Goal: Answer question/provide support: Share knowledge or assist other users

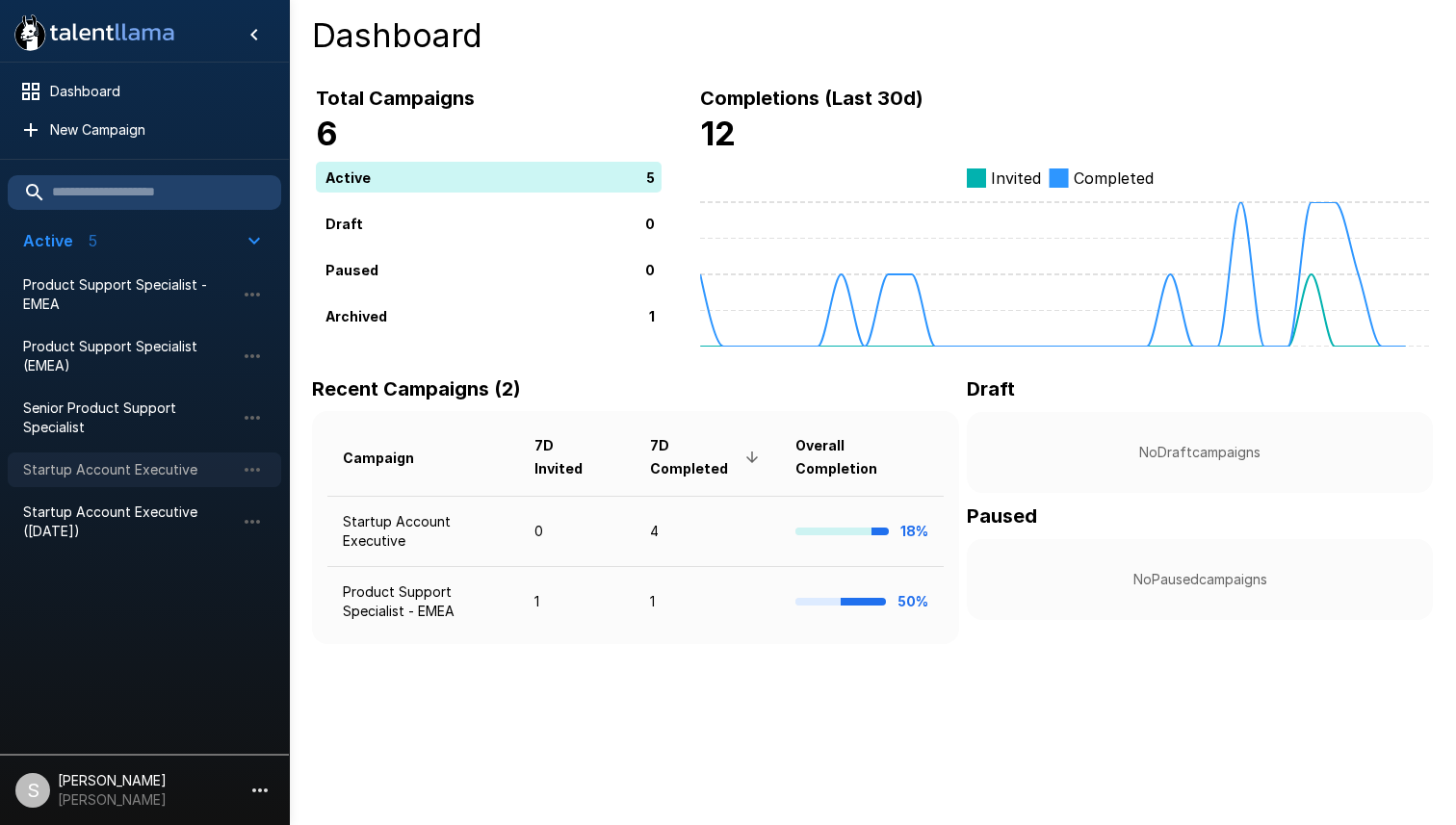
click at [170, 458] on div "Startup Account Executive" at bounding box center [144, 469] width 273 height 34
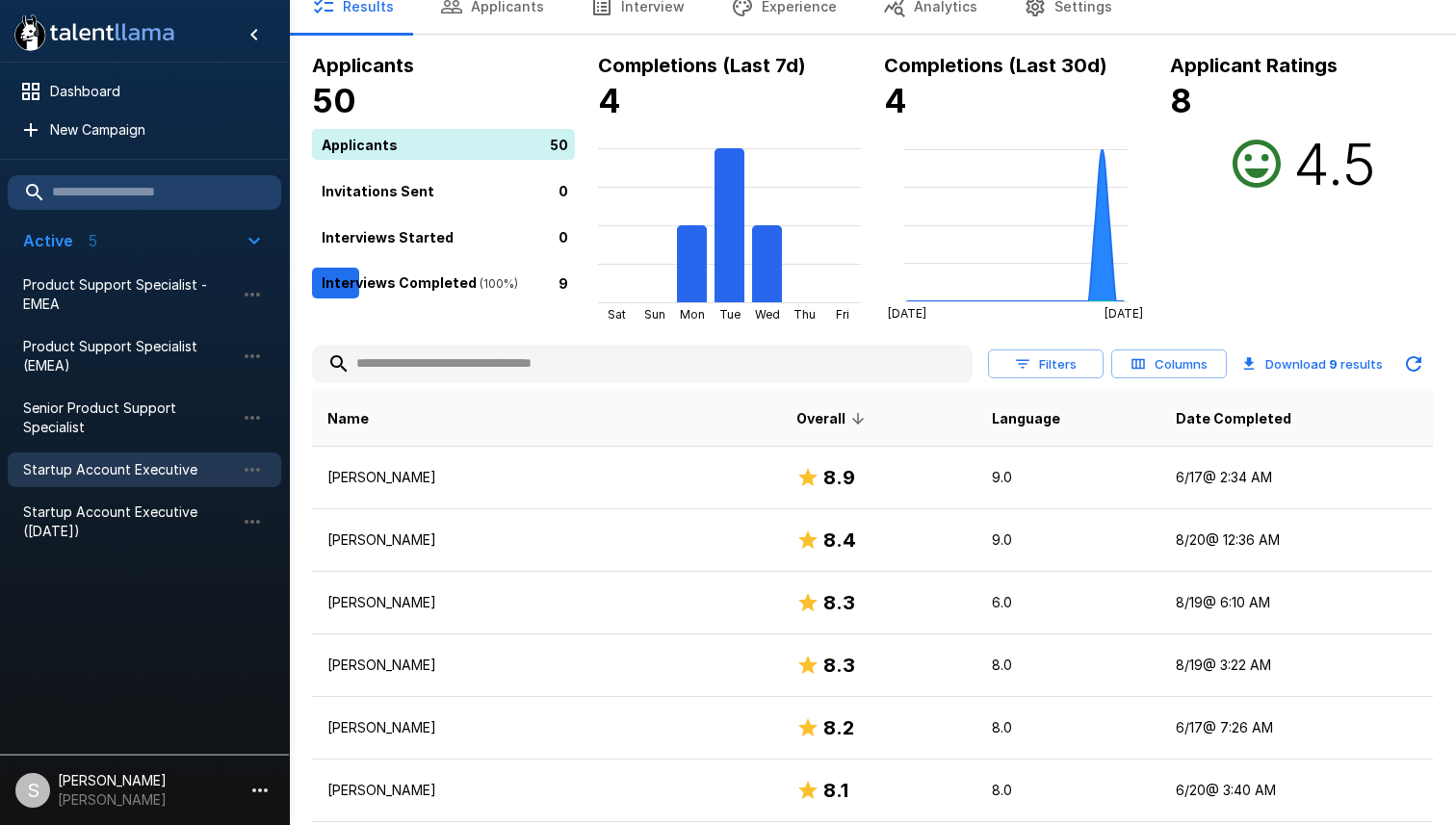
scroll to position [89, 0]
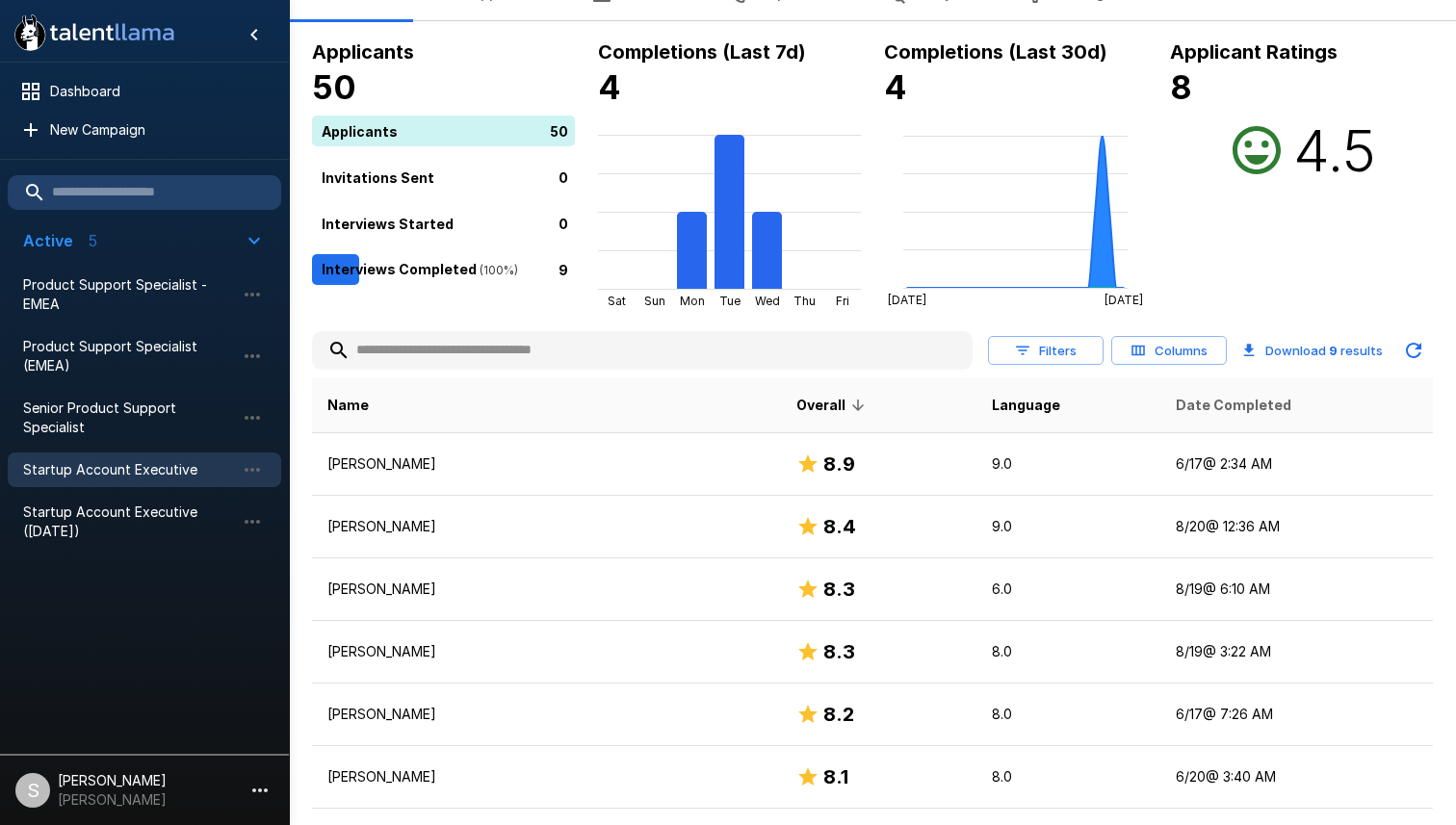
click at [1178, 399] on span "Date Completed" at bounding box center [1234, 406] width 116 height 24
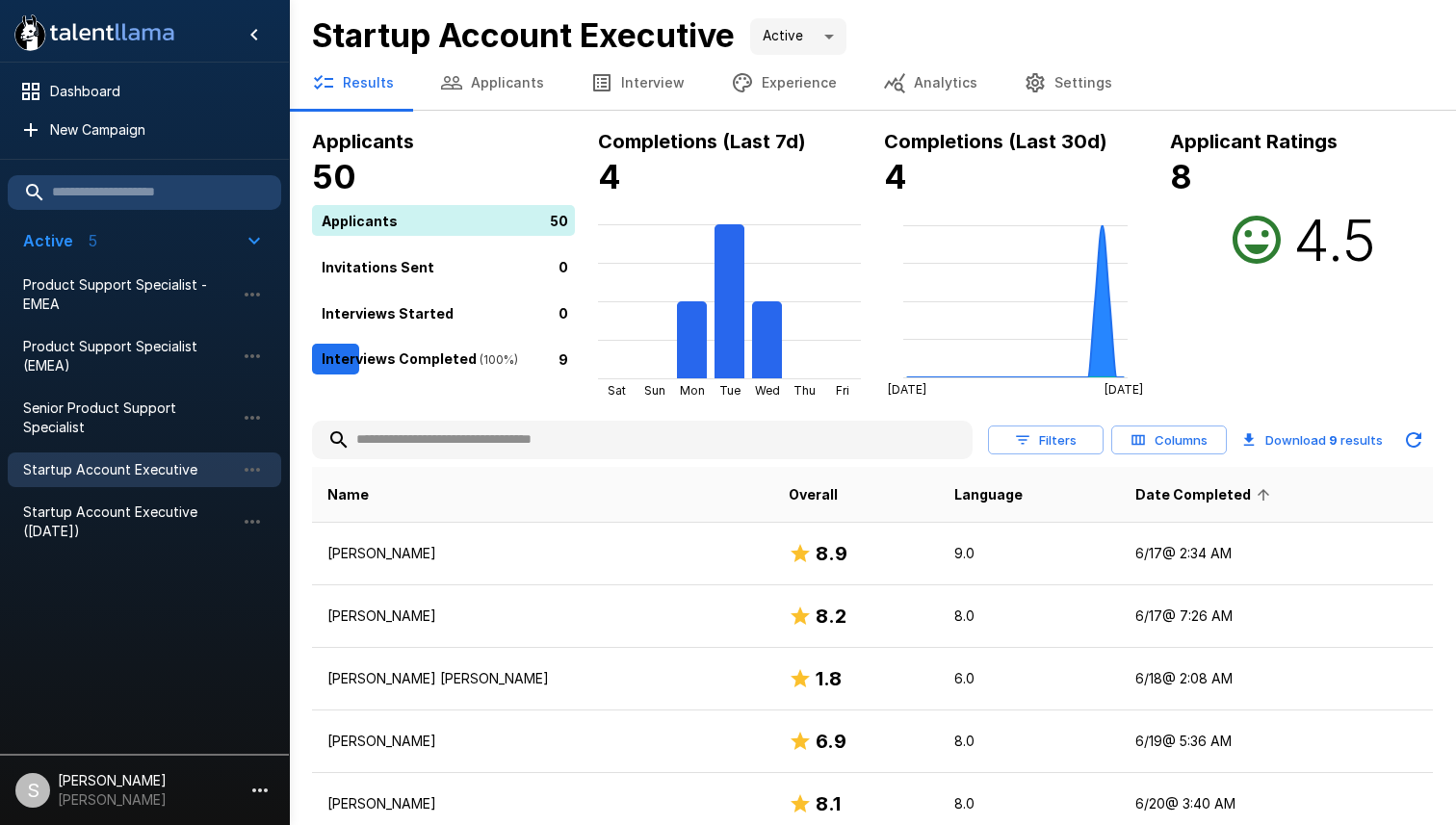
click at [1145, 495] on span "Date Completed" at bounding box center [1204, 495] width 140 height 24
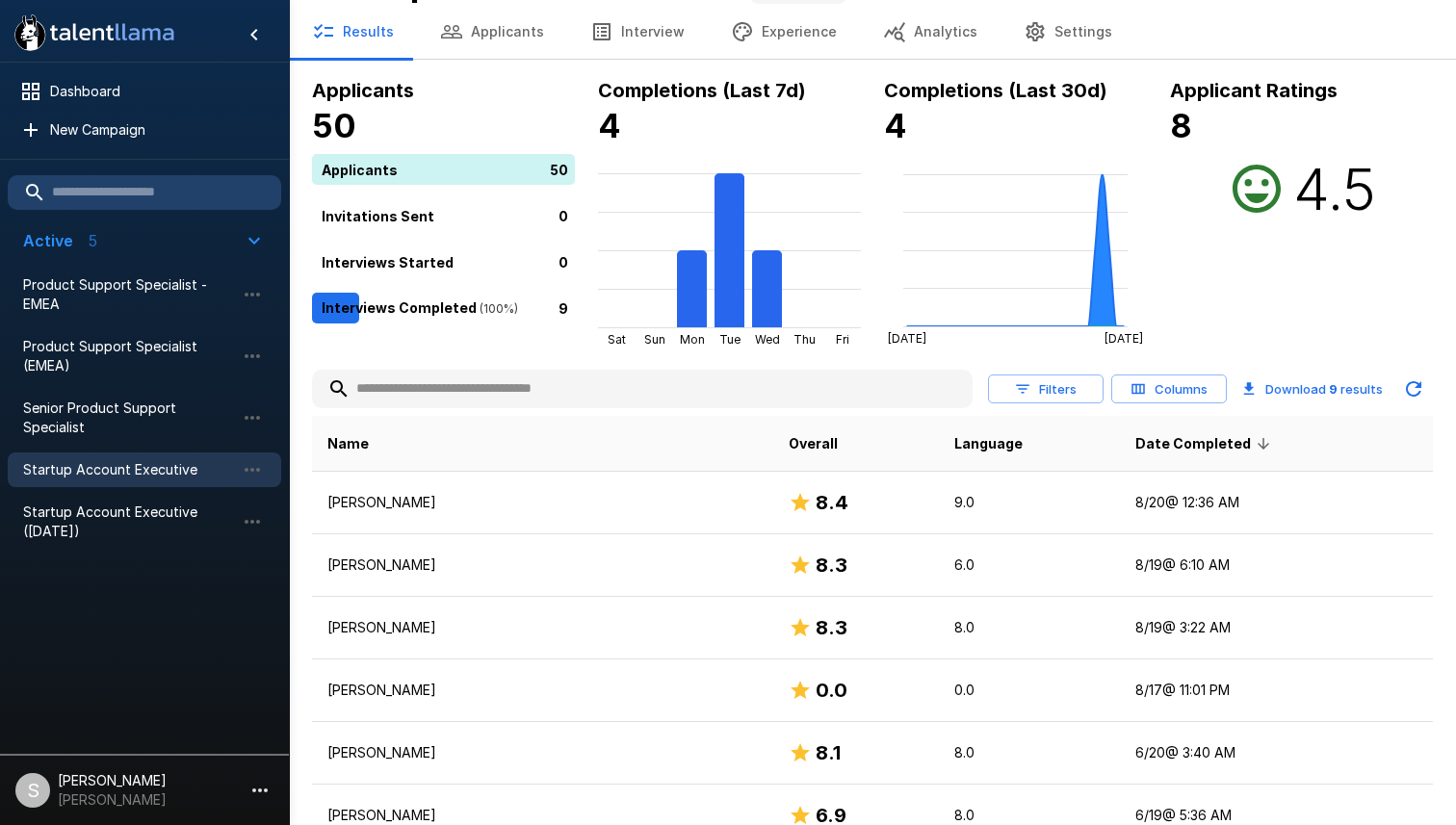
scroll to position [81, 0]
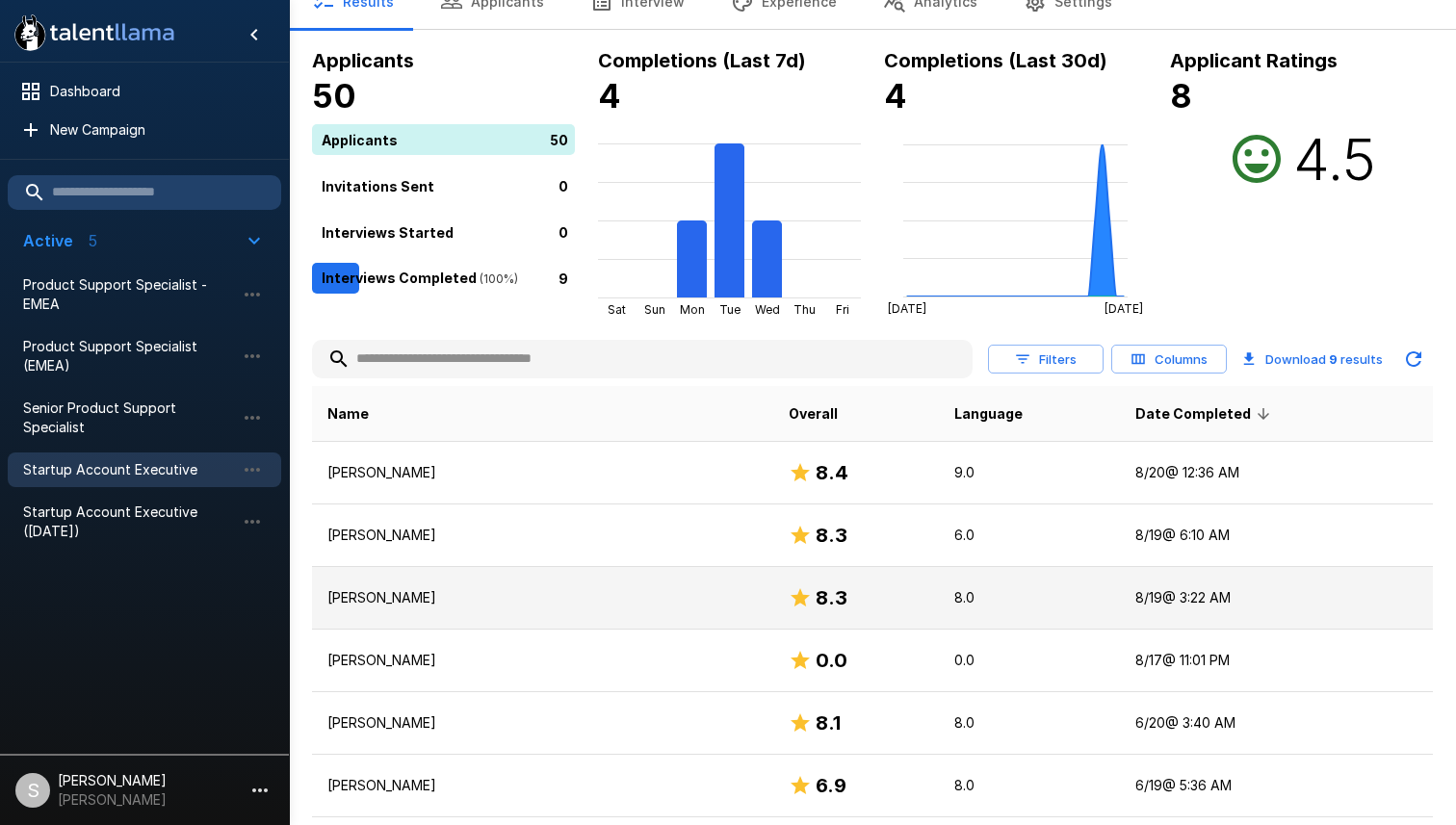
click at [498, 582] on td "[PERSON_NAME]" at bounding box center [542, 598] width 461 height 63
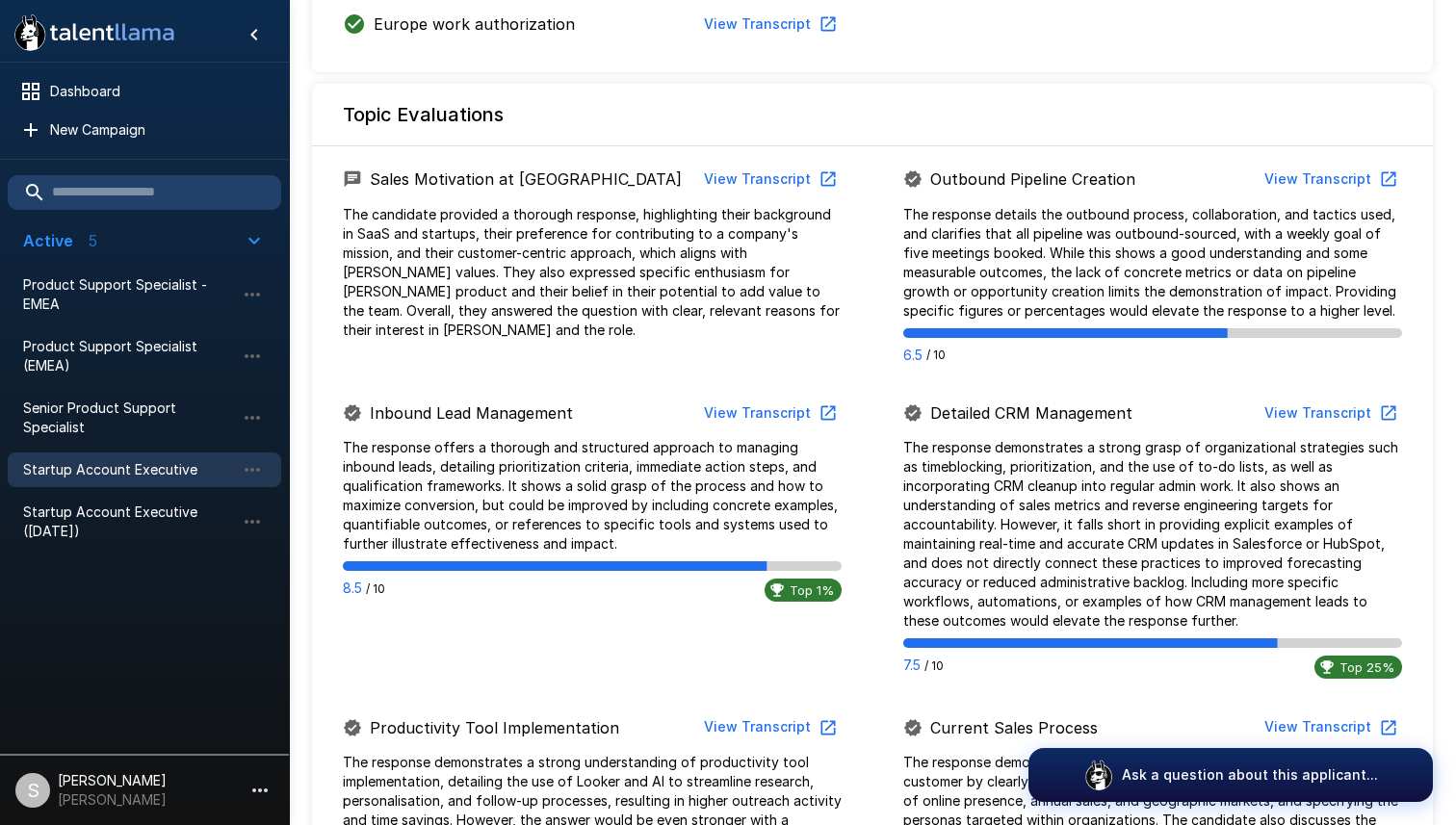
scroll to position [902, 0]
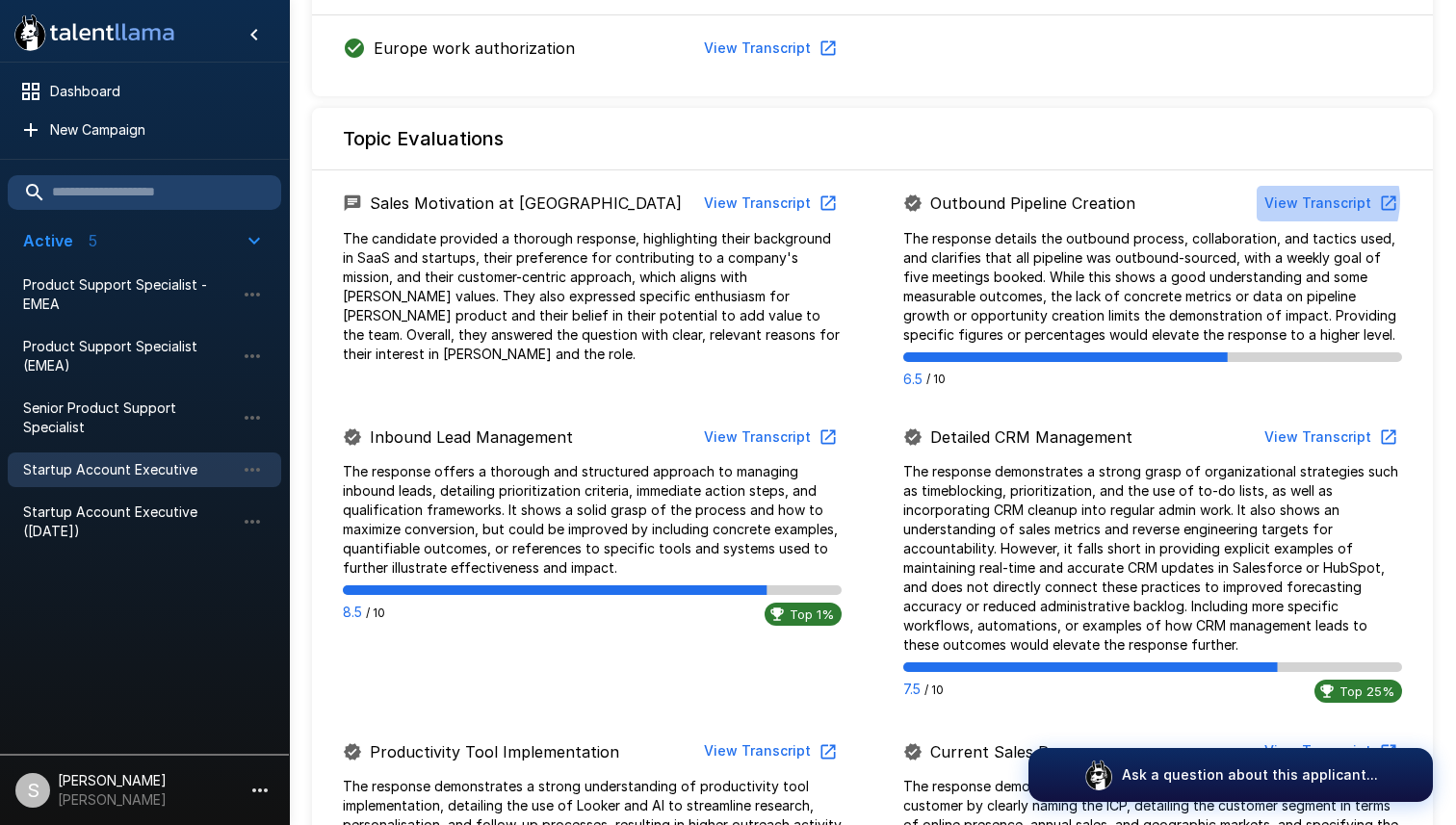
click at [1318, 200] on button "View Transcript" at bounding box center [1329, 203] width 145 height 35
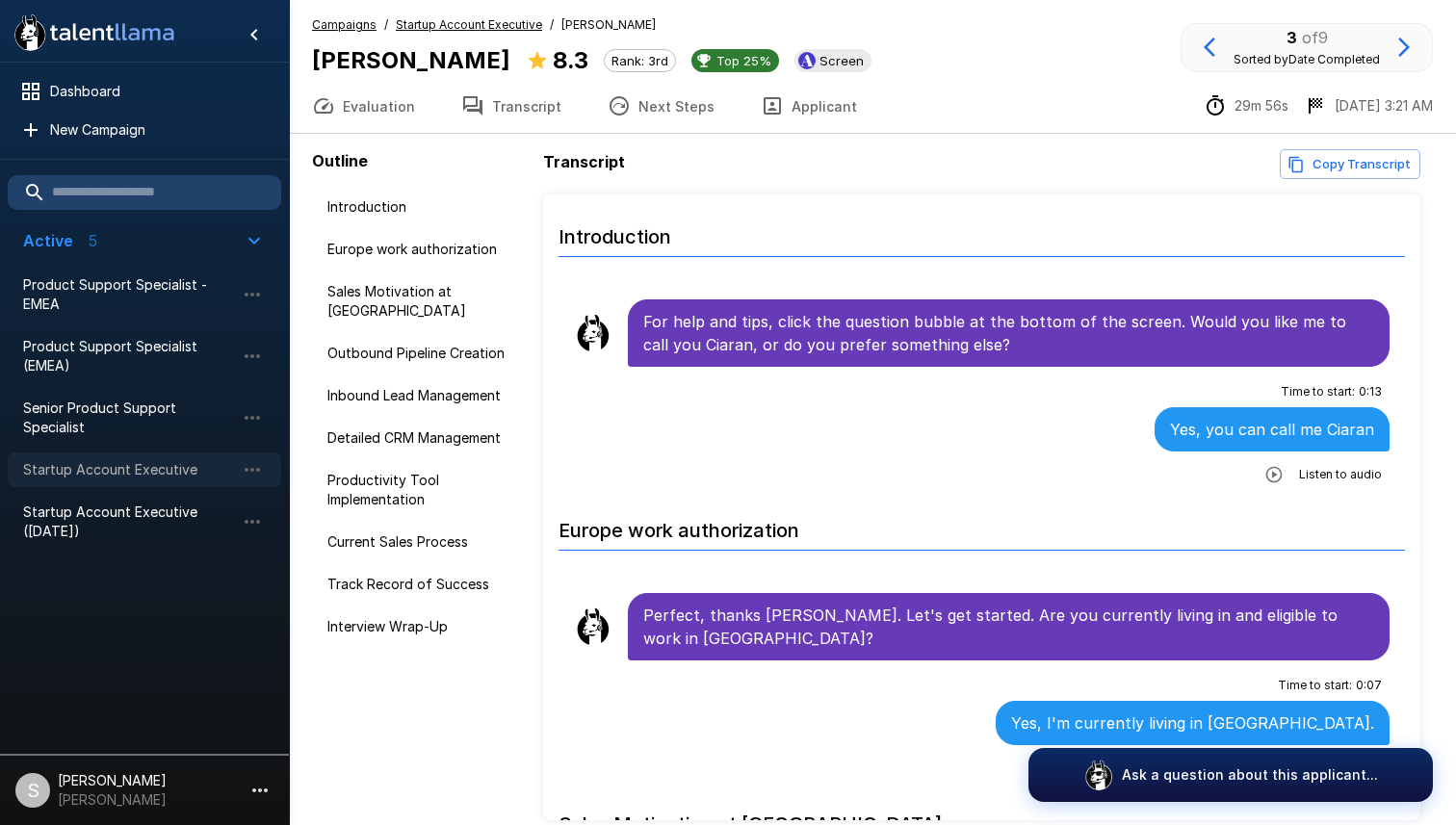
click at [144, 467] on span "Startup Account Executive" at bounding box center [130, 469] width 212 height 20
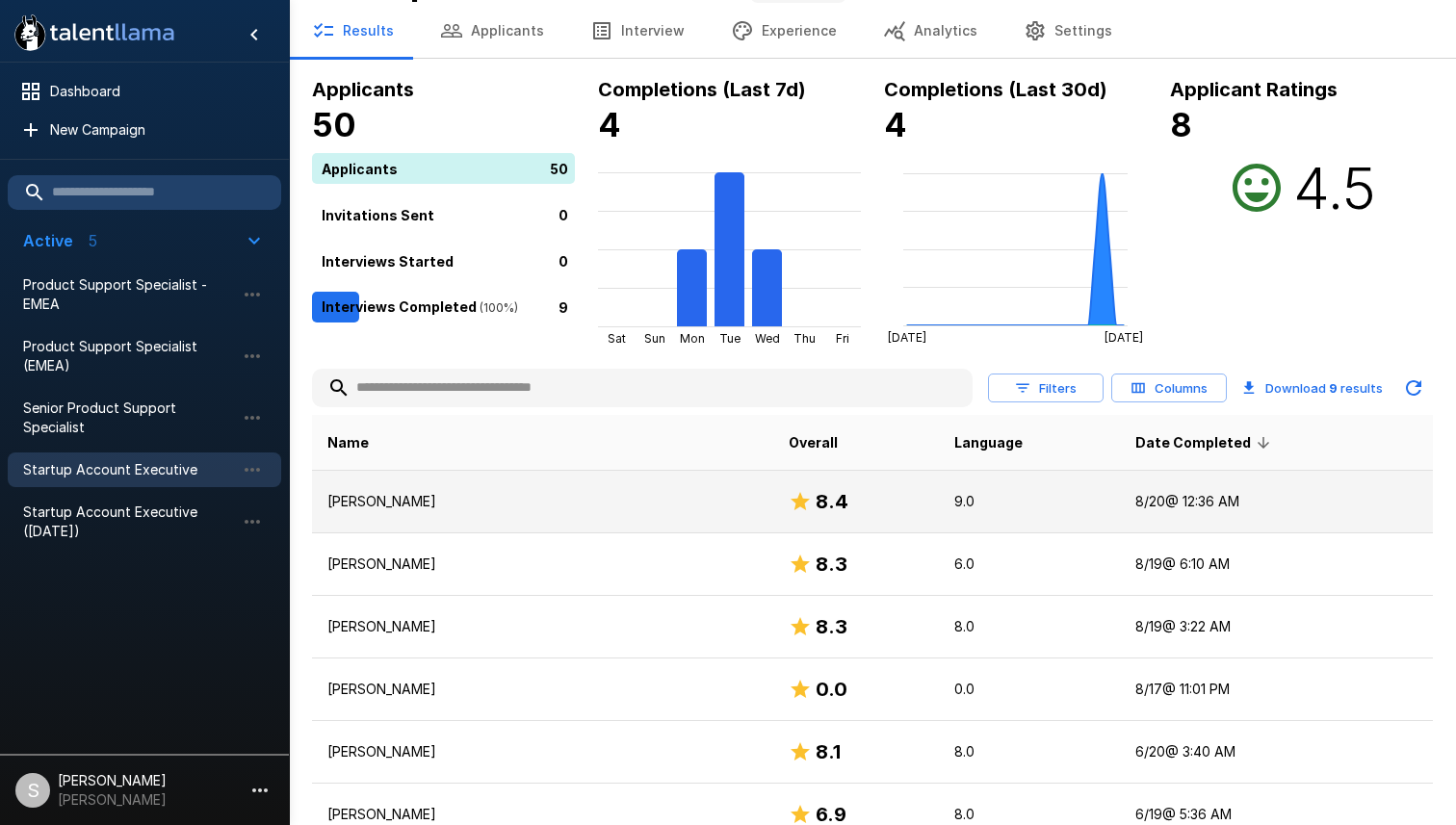
scroll to position [62, 0]
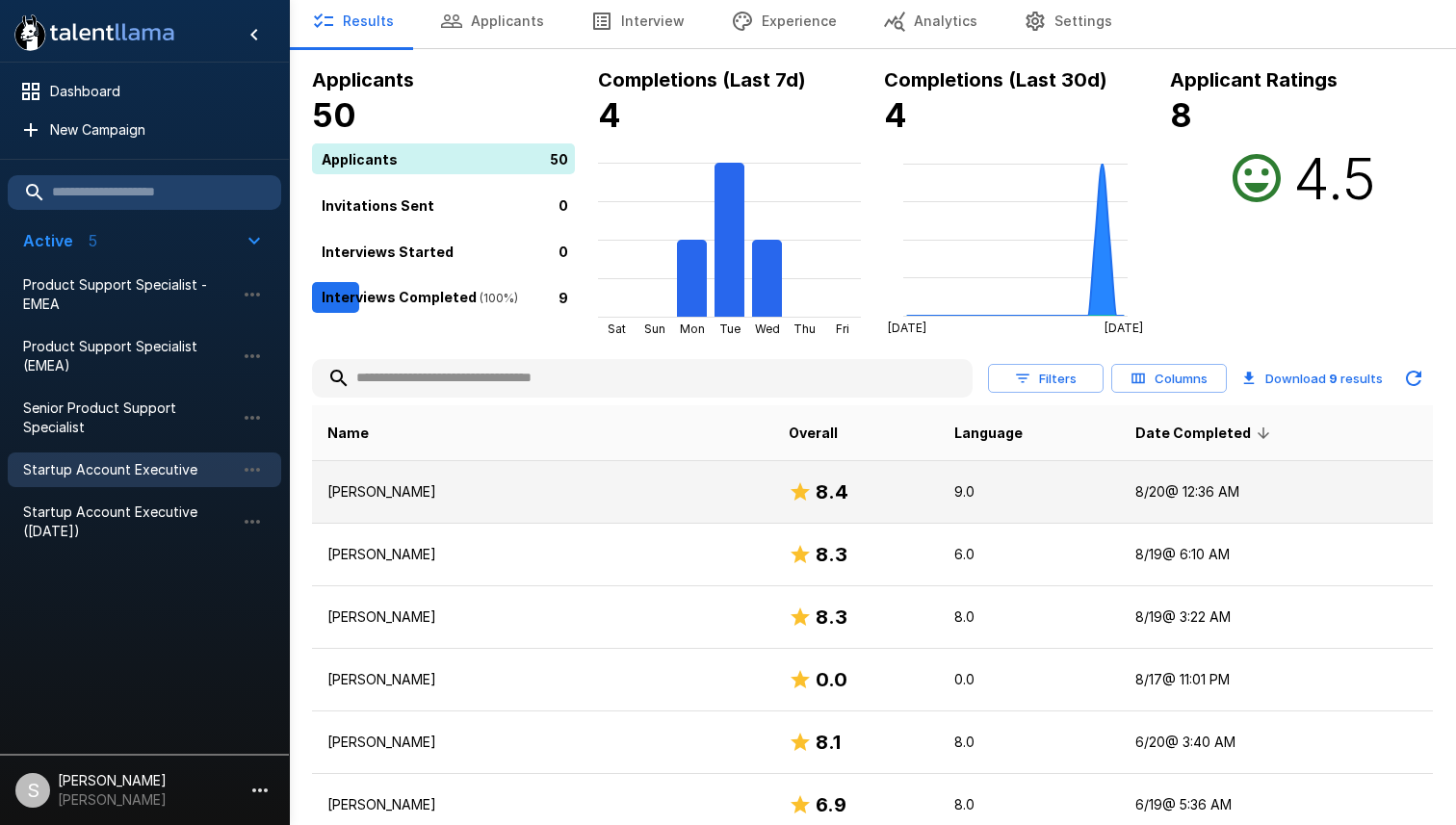
click at [601, 493] on p "[PERSON_NAME]" at bounding box center [542, 492] width 430 height 20
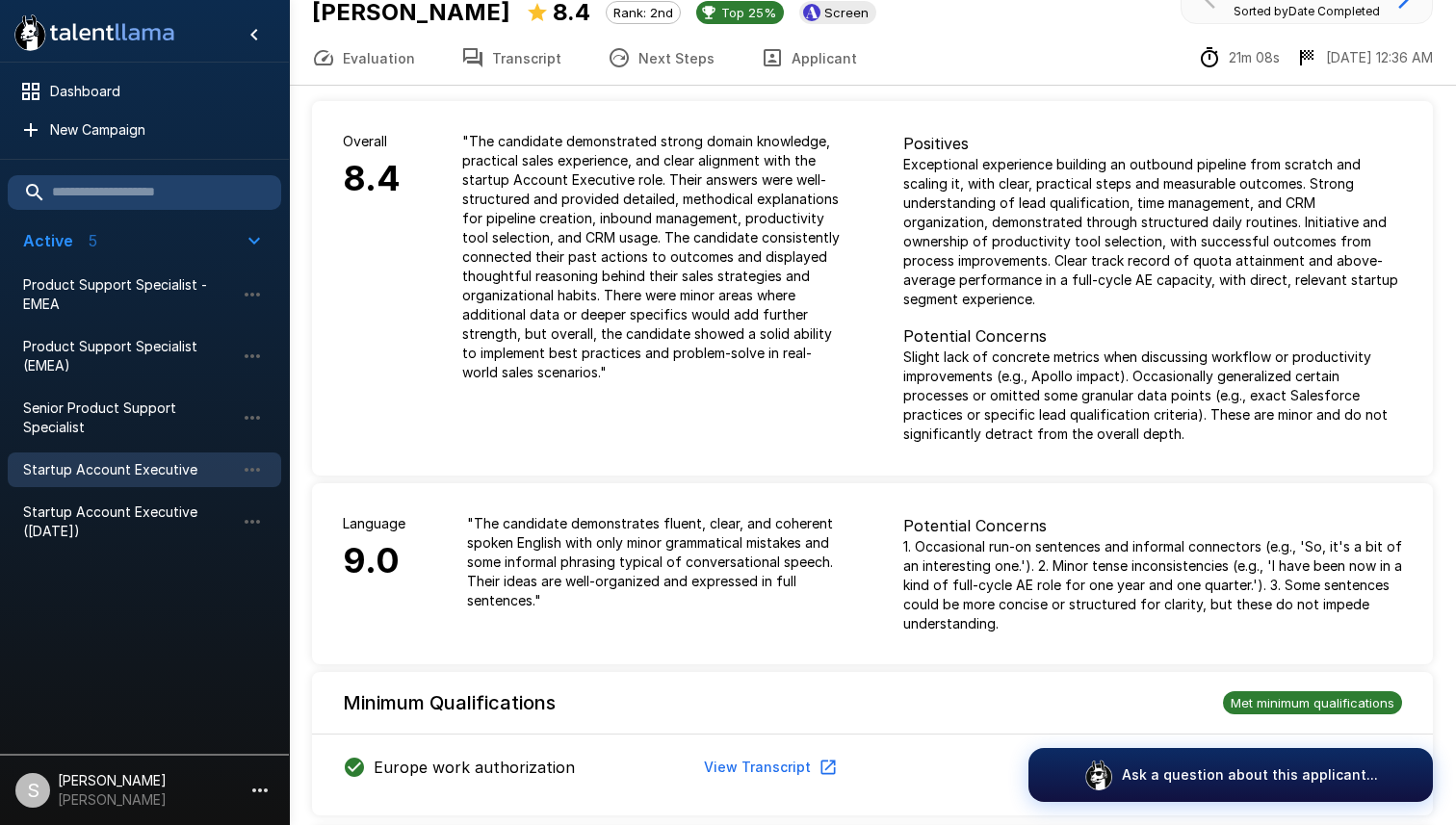
scroll to position [13, 0]
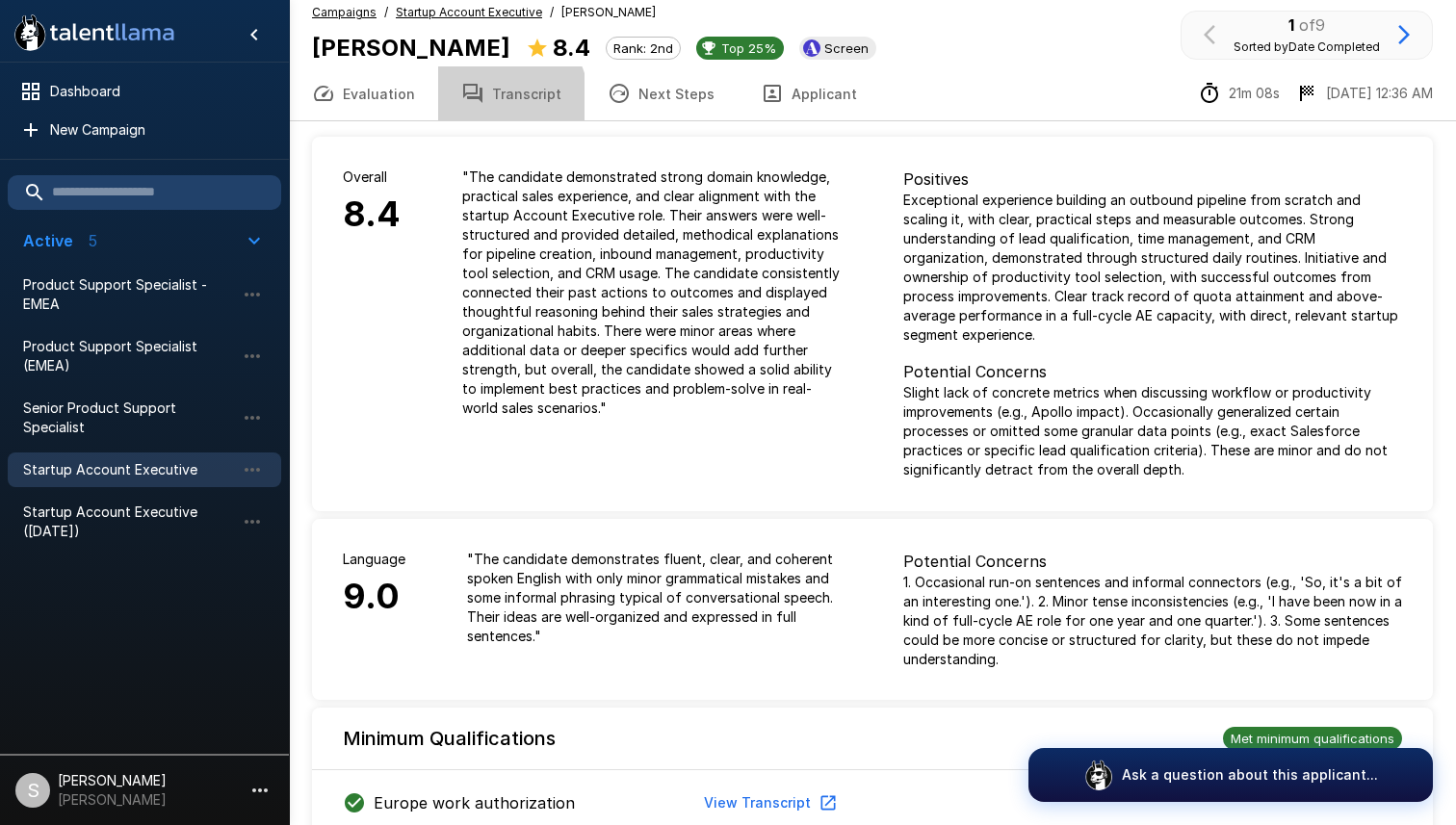
click at [500, 98] on button "Transcript" at bounding box center [511, 93] width 146 height 54
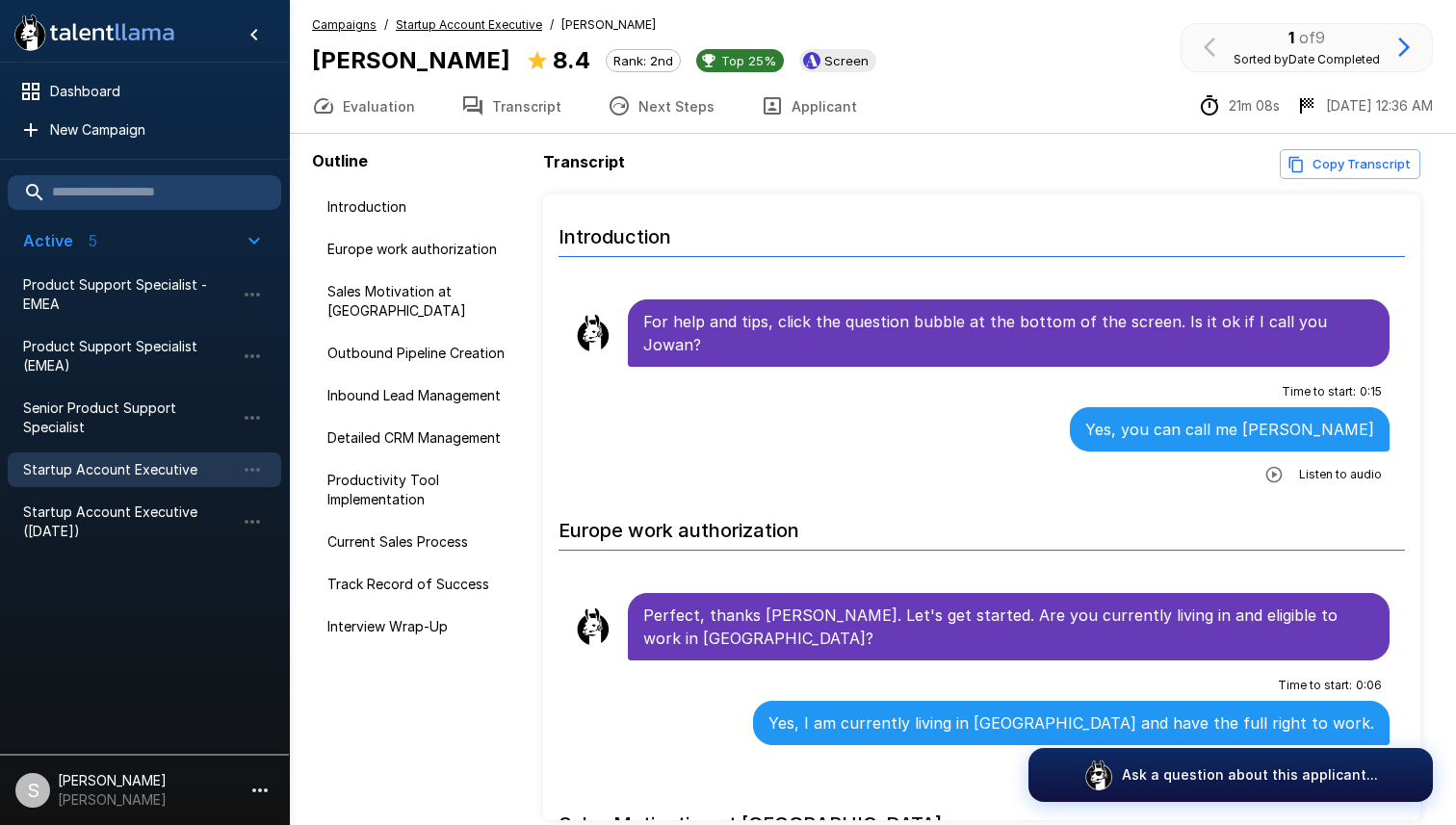
click at [147, 463] on span "Startup Account Executive" at bounding box center [130, 469] width 212 height 20
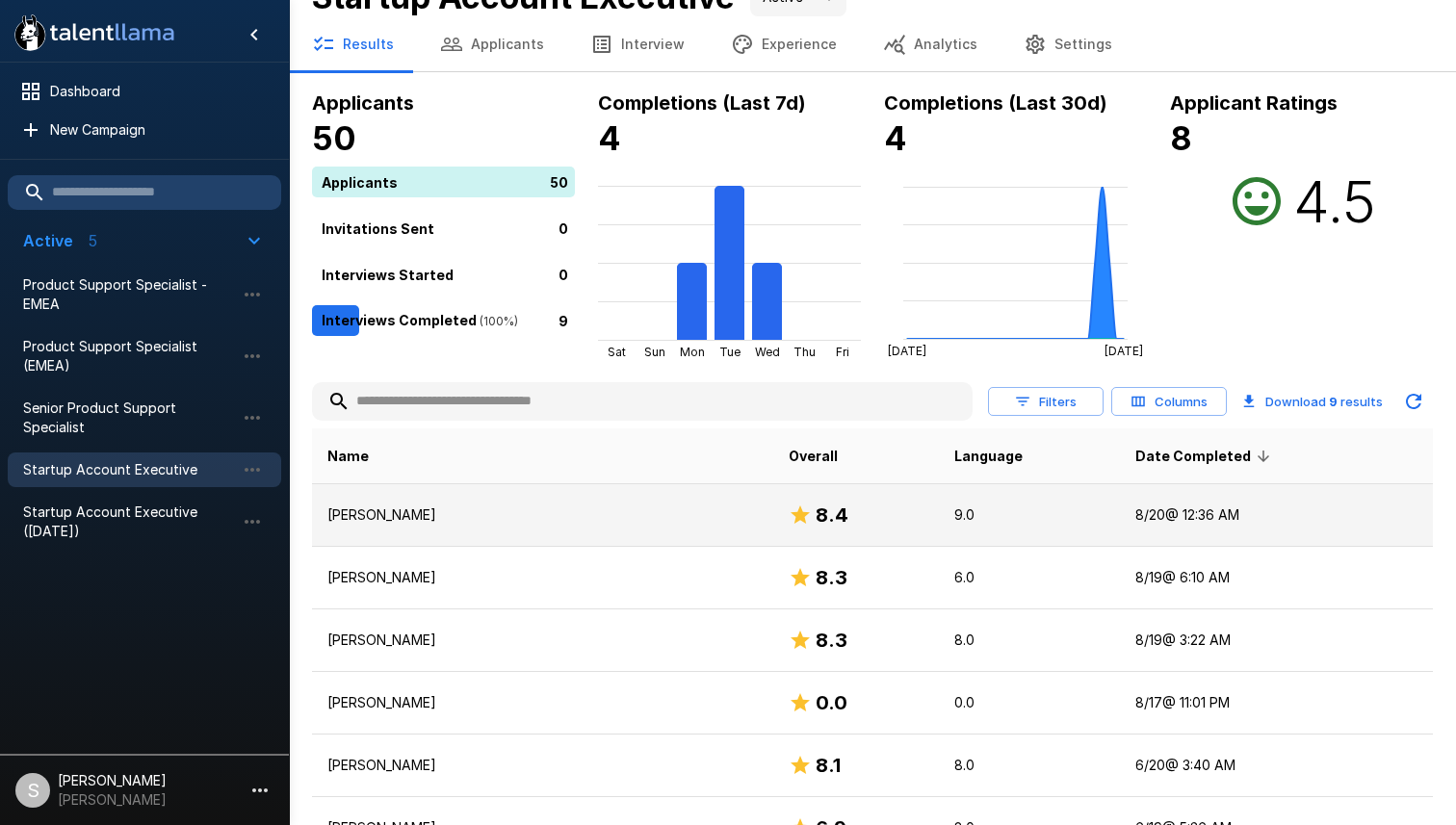
scroll to position [59, 0]
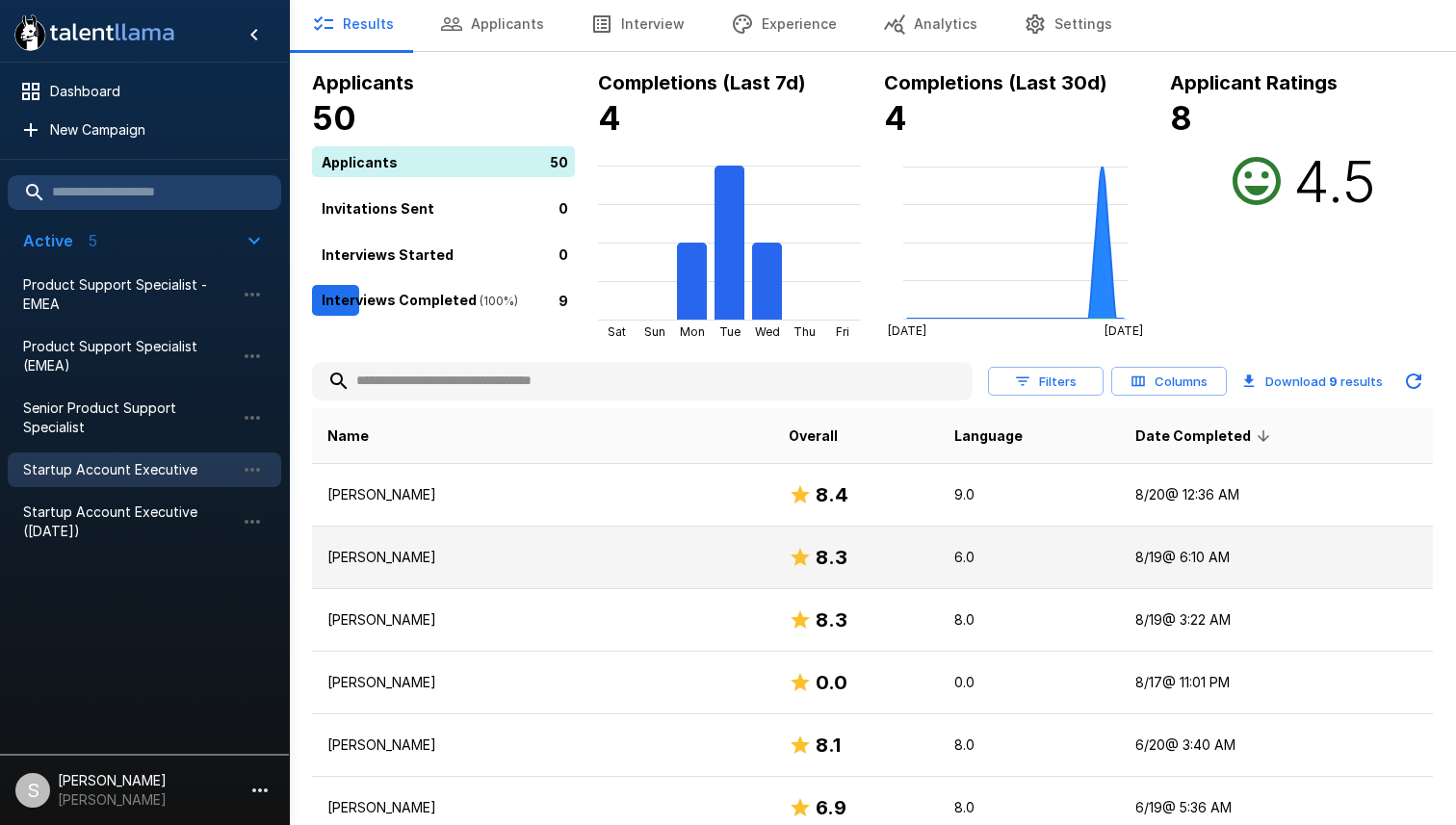
click at [582, 550] on p "[PERSON_NAME]" at bounding box center [542, 558] width 430 height 20
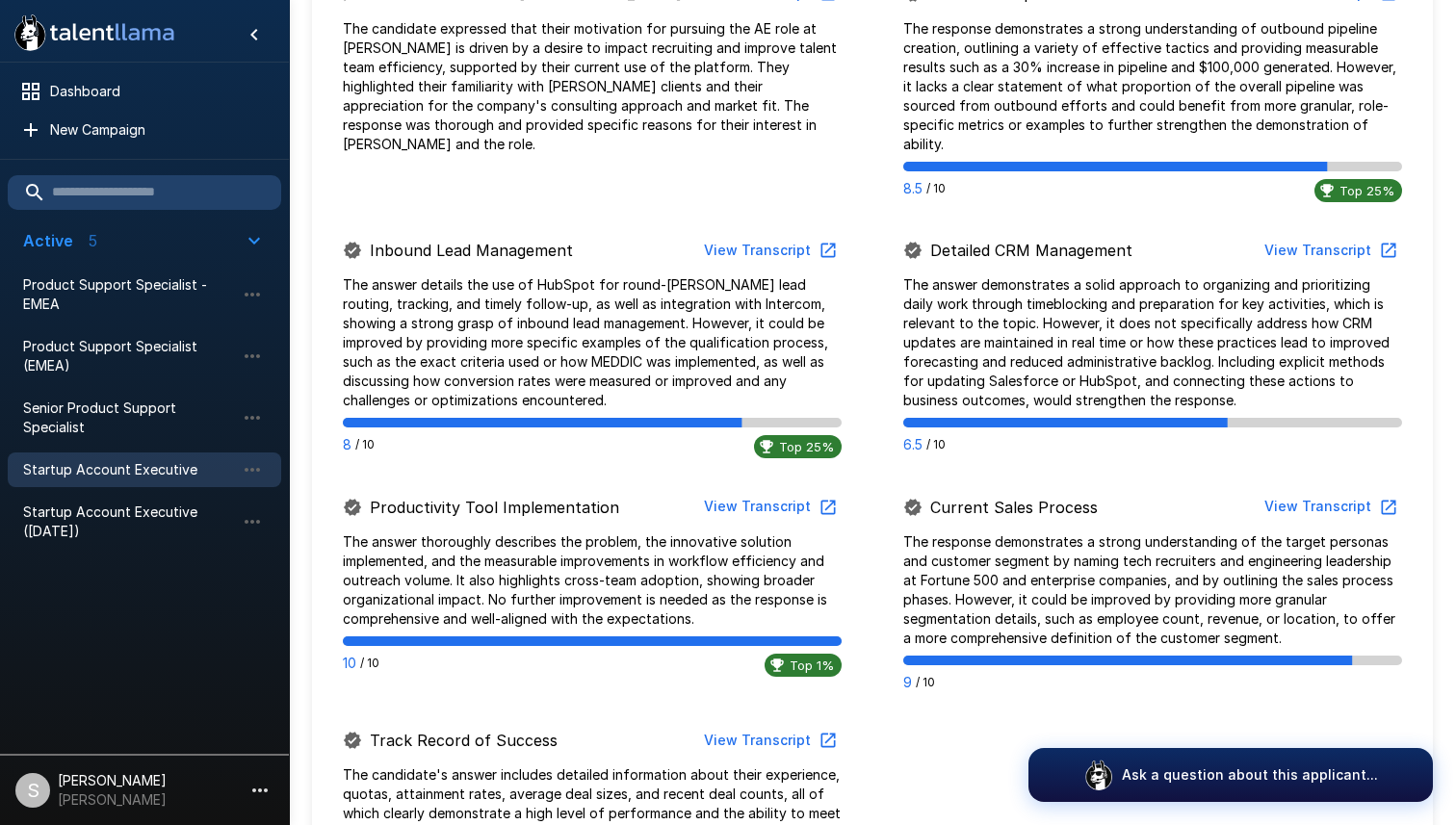
scroll to position [1021, 0]
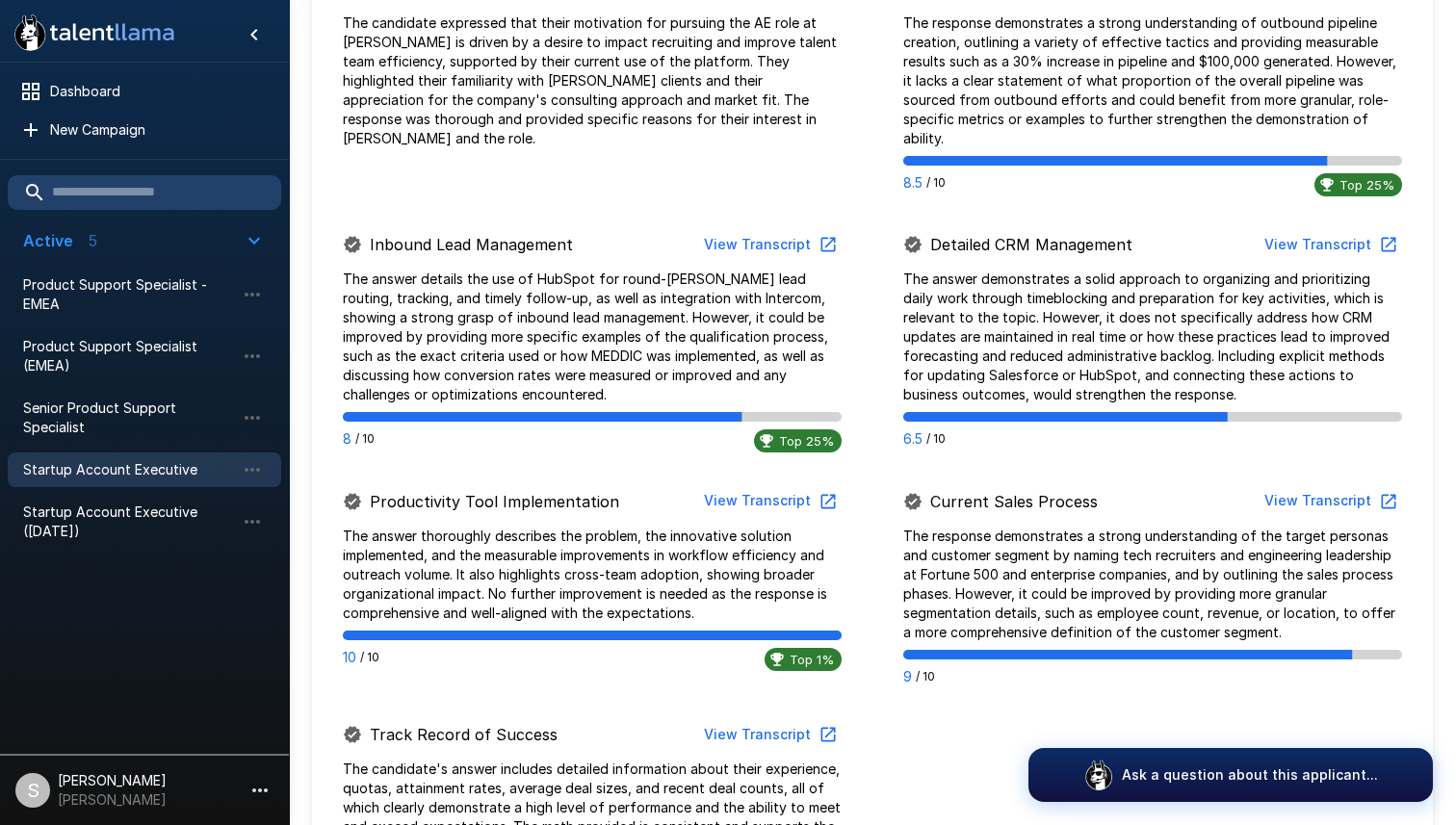
click at [1317, 233] on button "View Transcript" at bounding box center [1329, 245] width 145 height 35
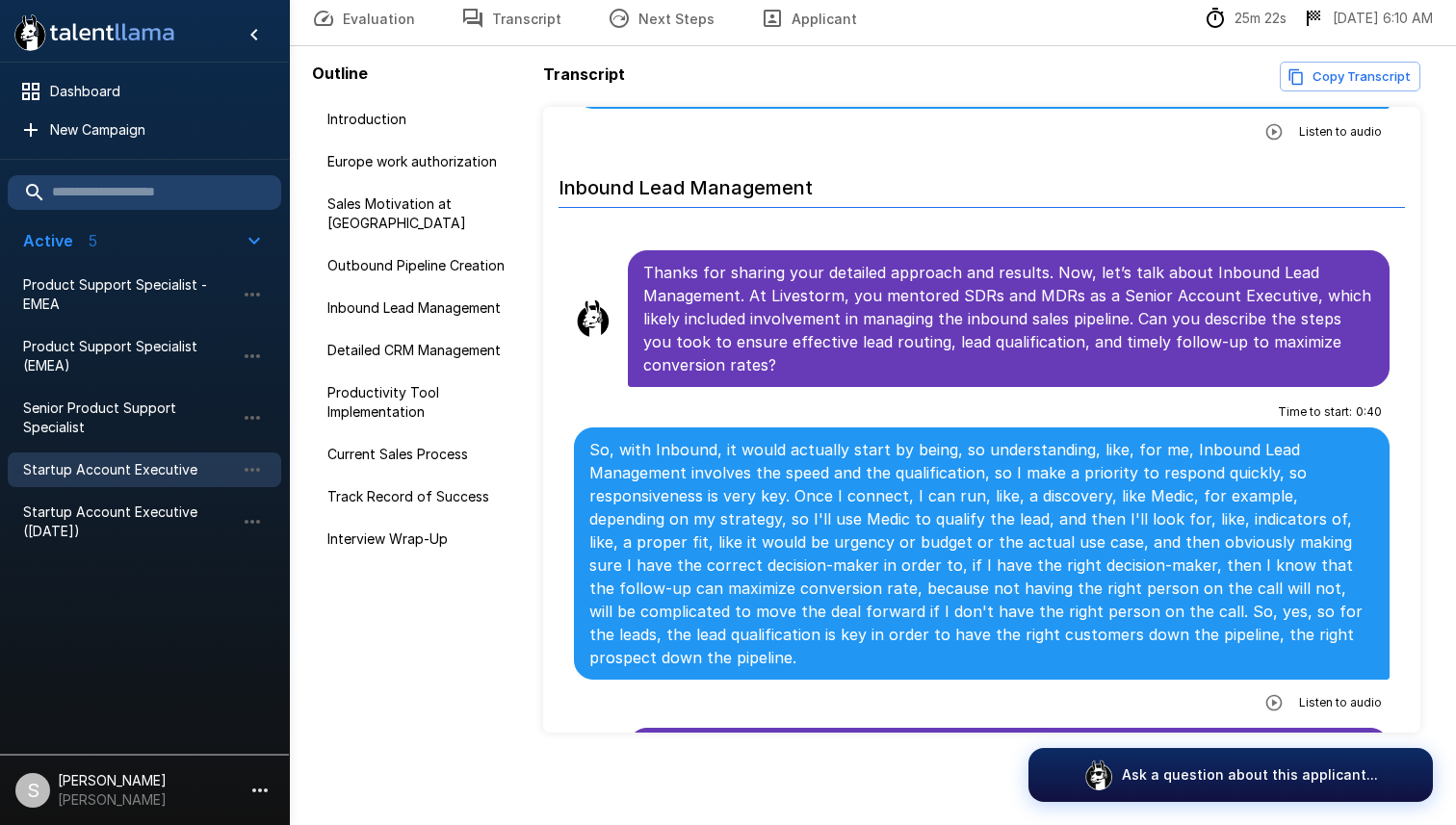
scroll to position [2054, 0]
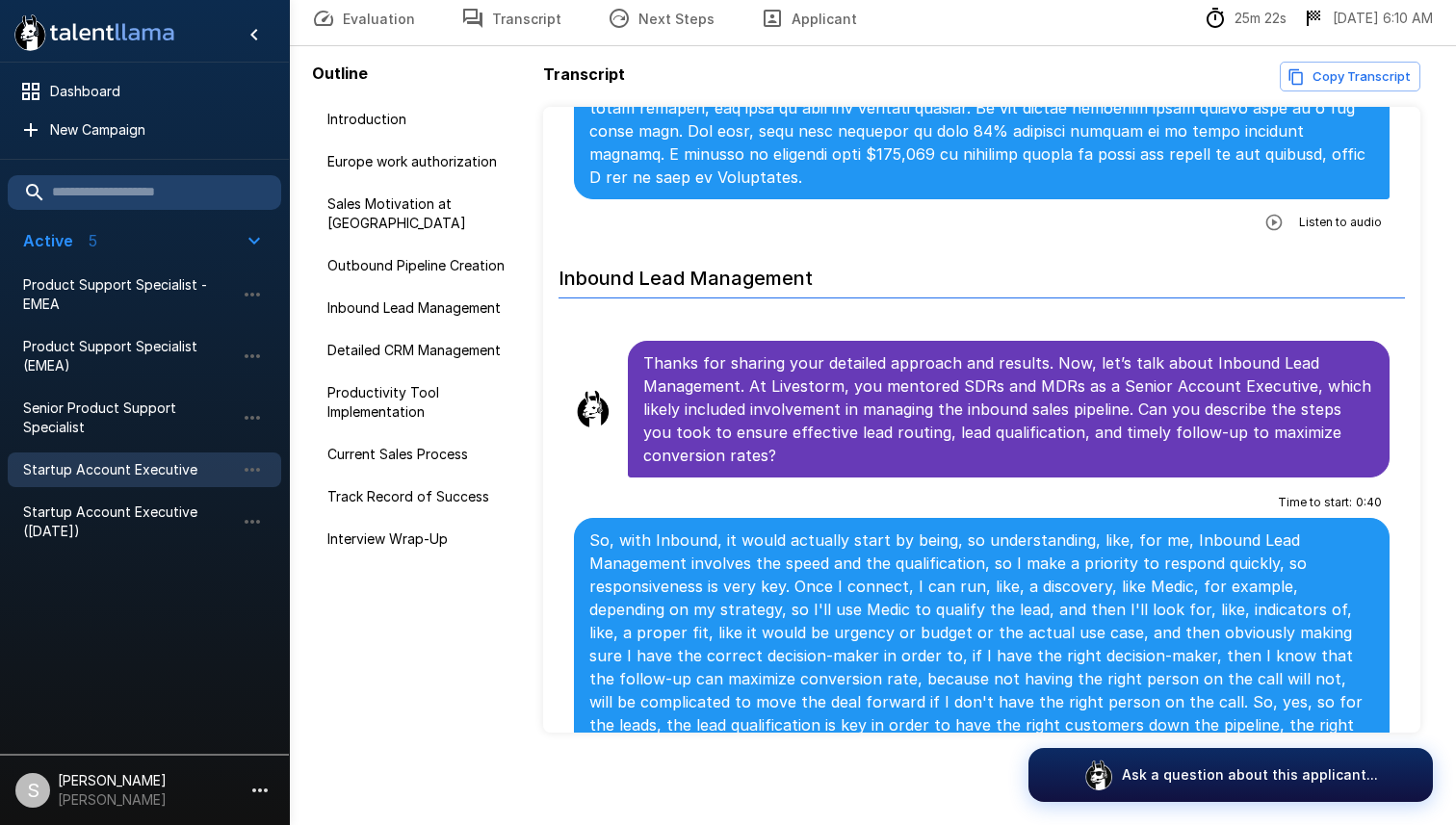
click at [1278, 786] on icon "button" at bounding box center [1273, 794] width 17 height 17
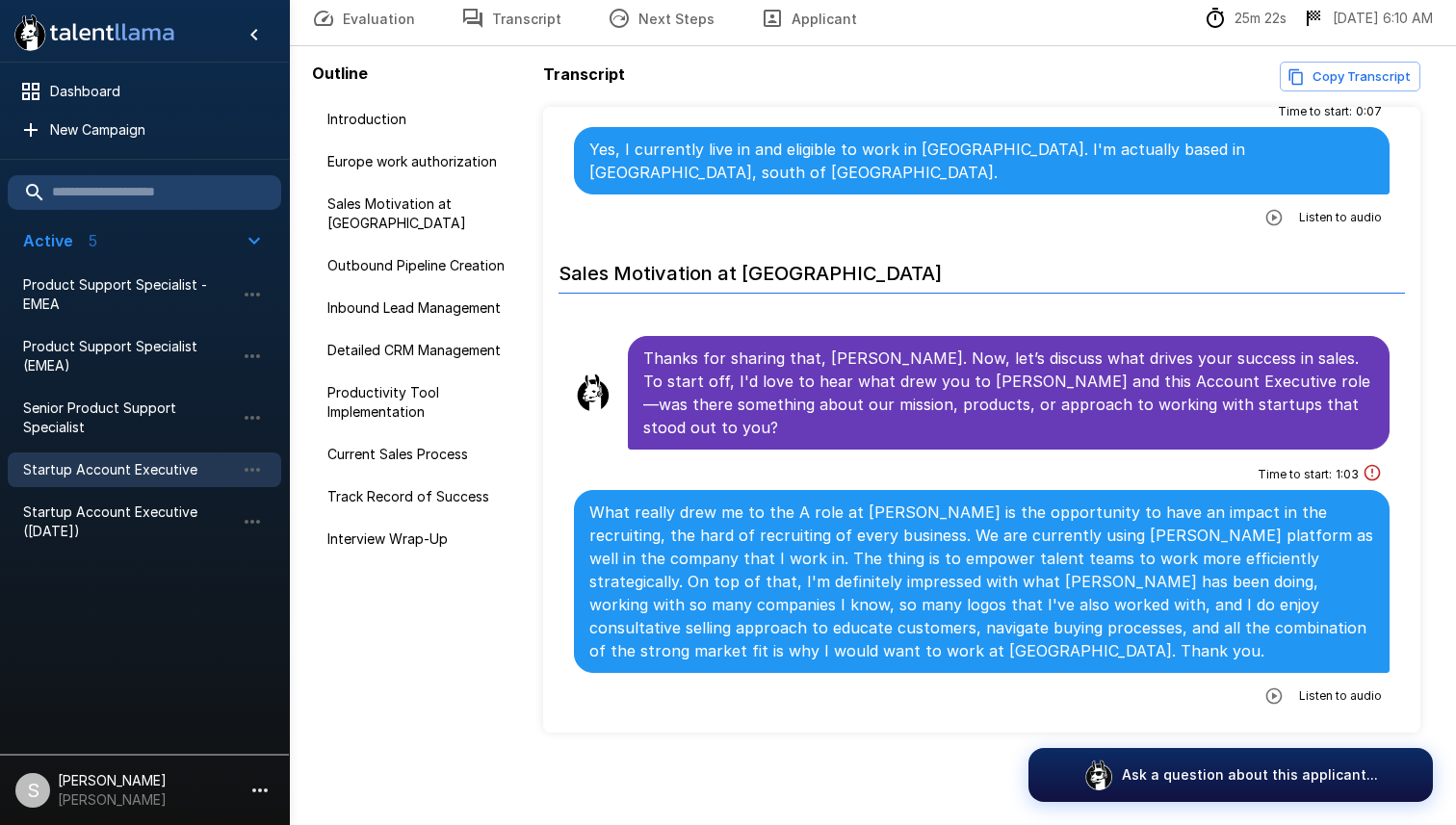
scroll to position [485, 0]
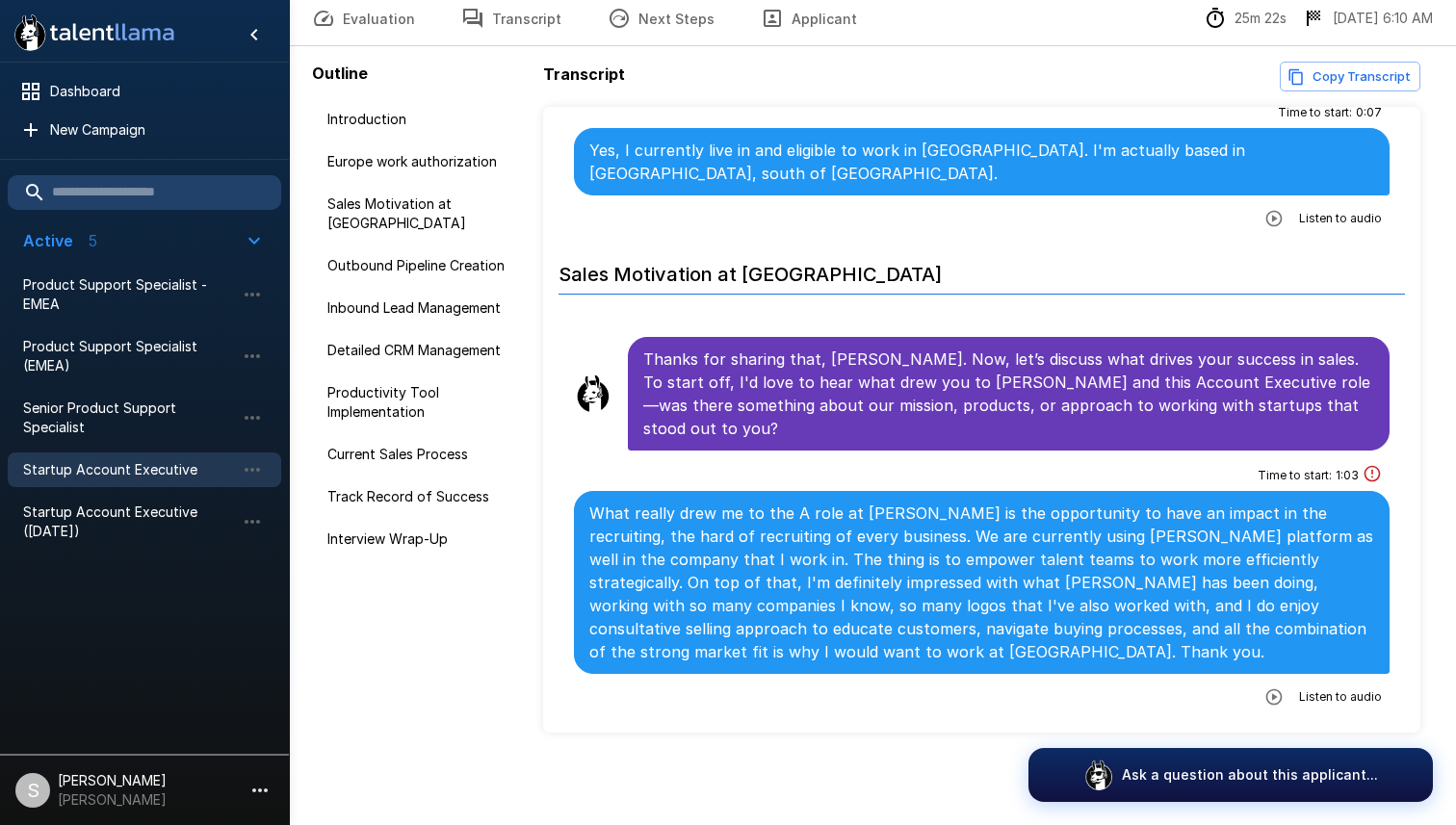
click at [1276, 689] on icon "button" at bounding box center [1273, 697] width 17 height 17
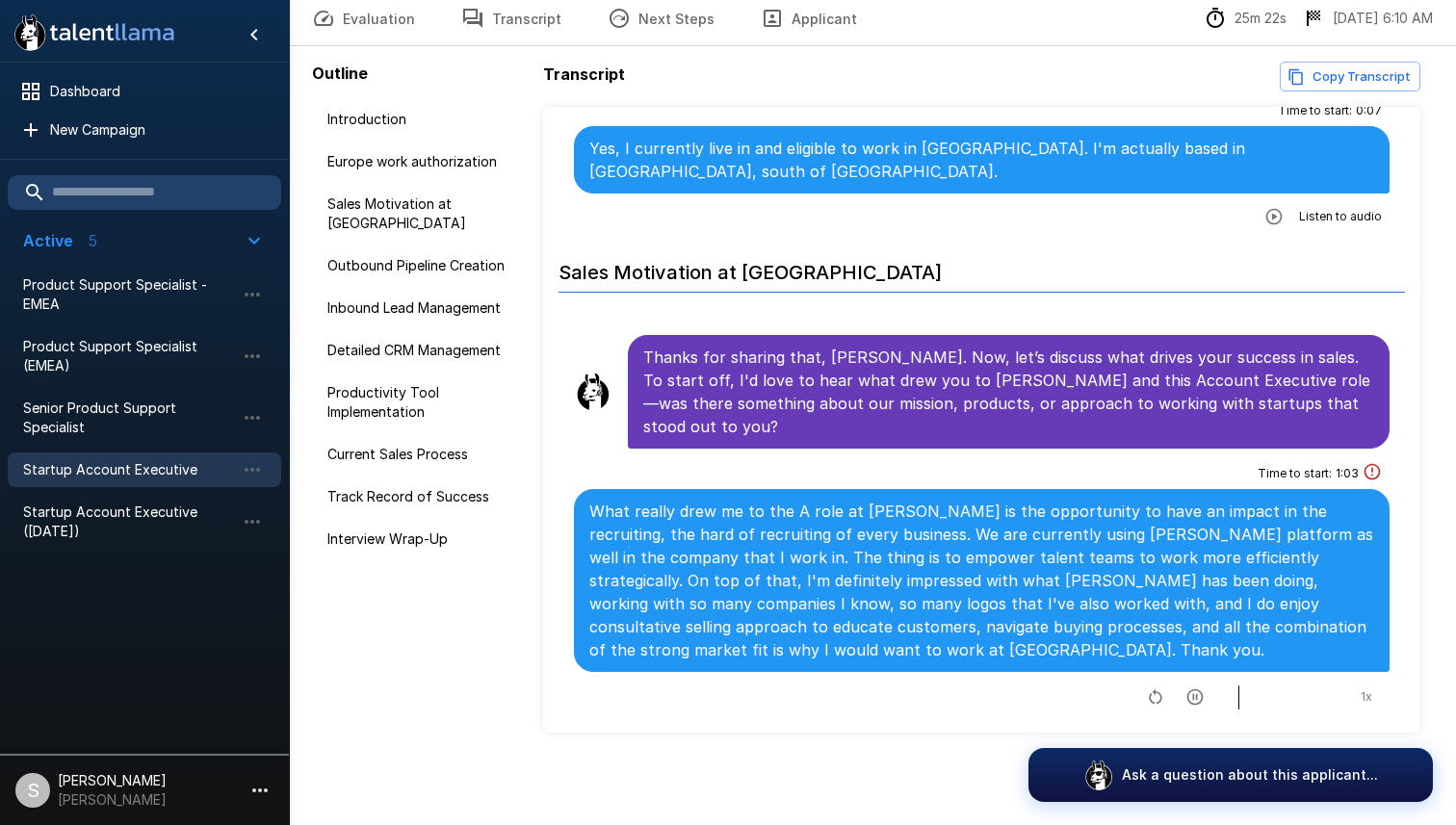
scroll to position [493, 0]
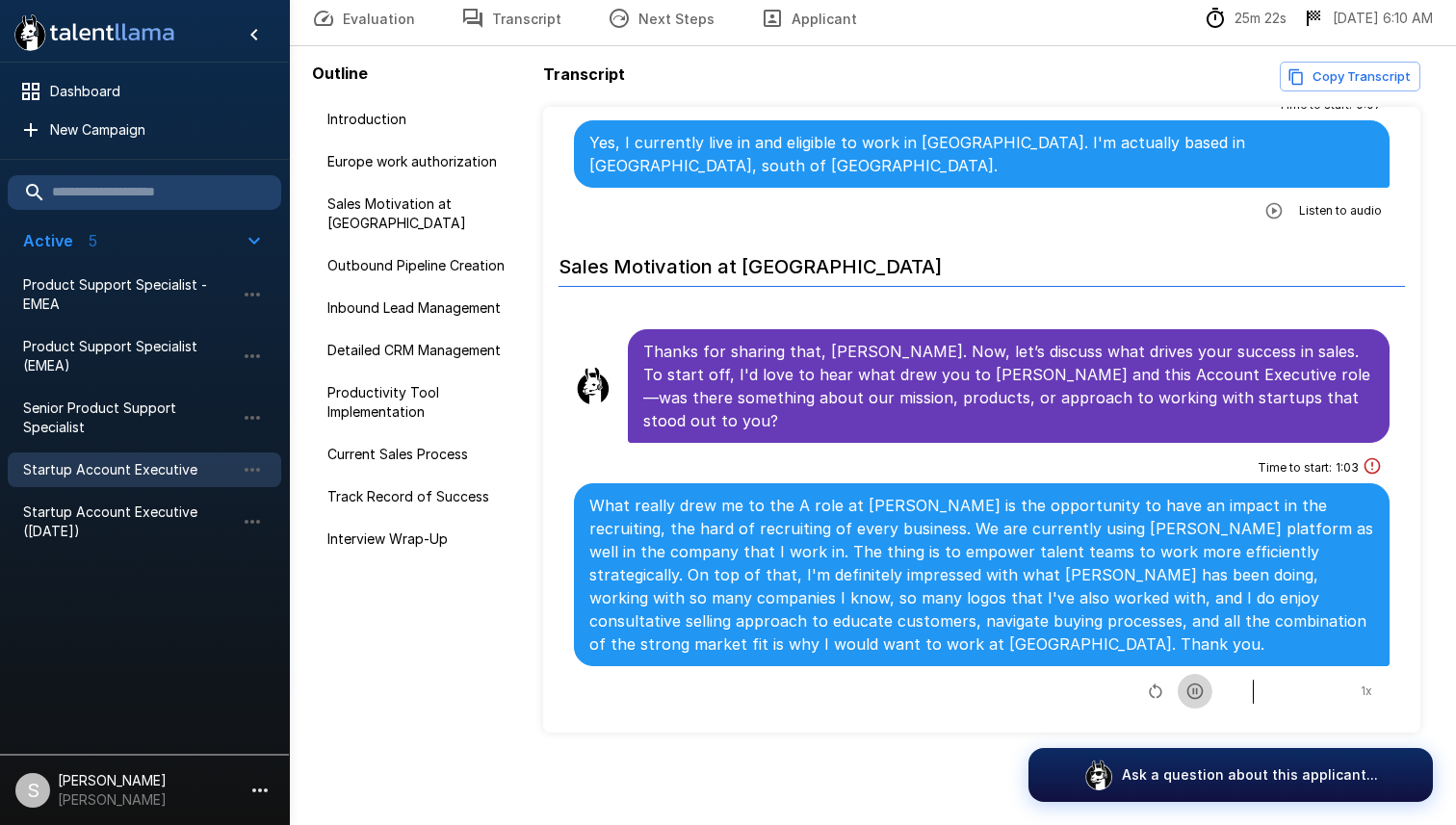
click at [1192, 682] on icon "button" at bounding box center [1195, 691] width 20 height 20
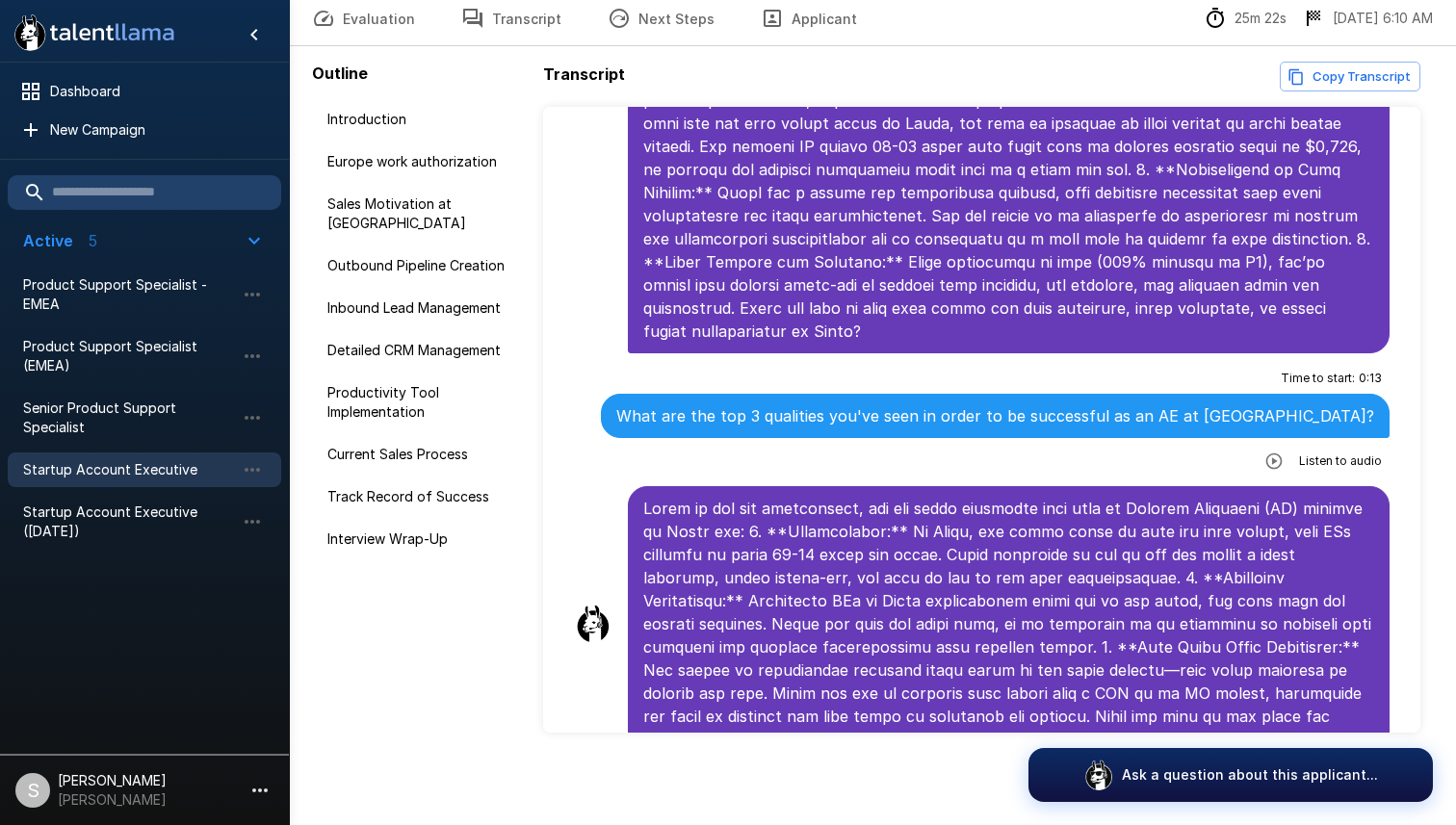
scroll to position [5829, 0]
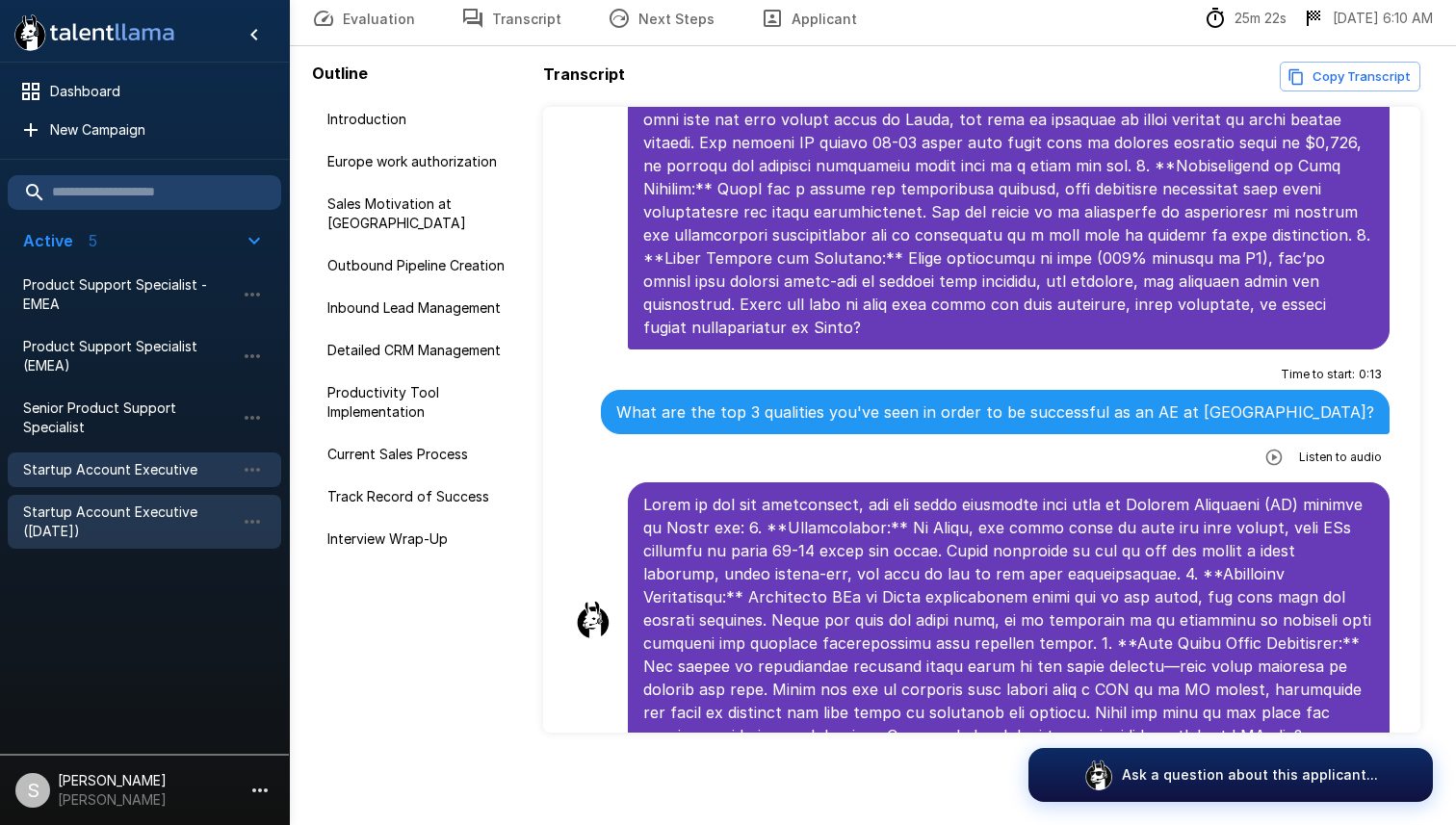
click at [150, 510] on span "Startup Account Executive ([DATE])" at bounding box center [130, 522] width 212 height 38
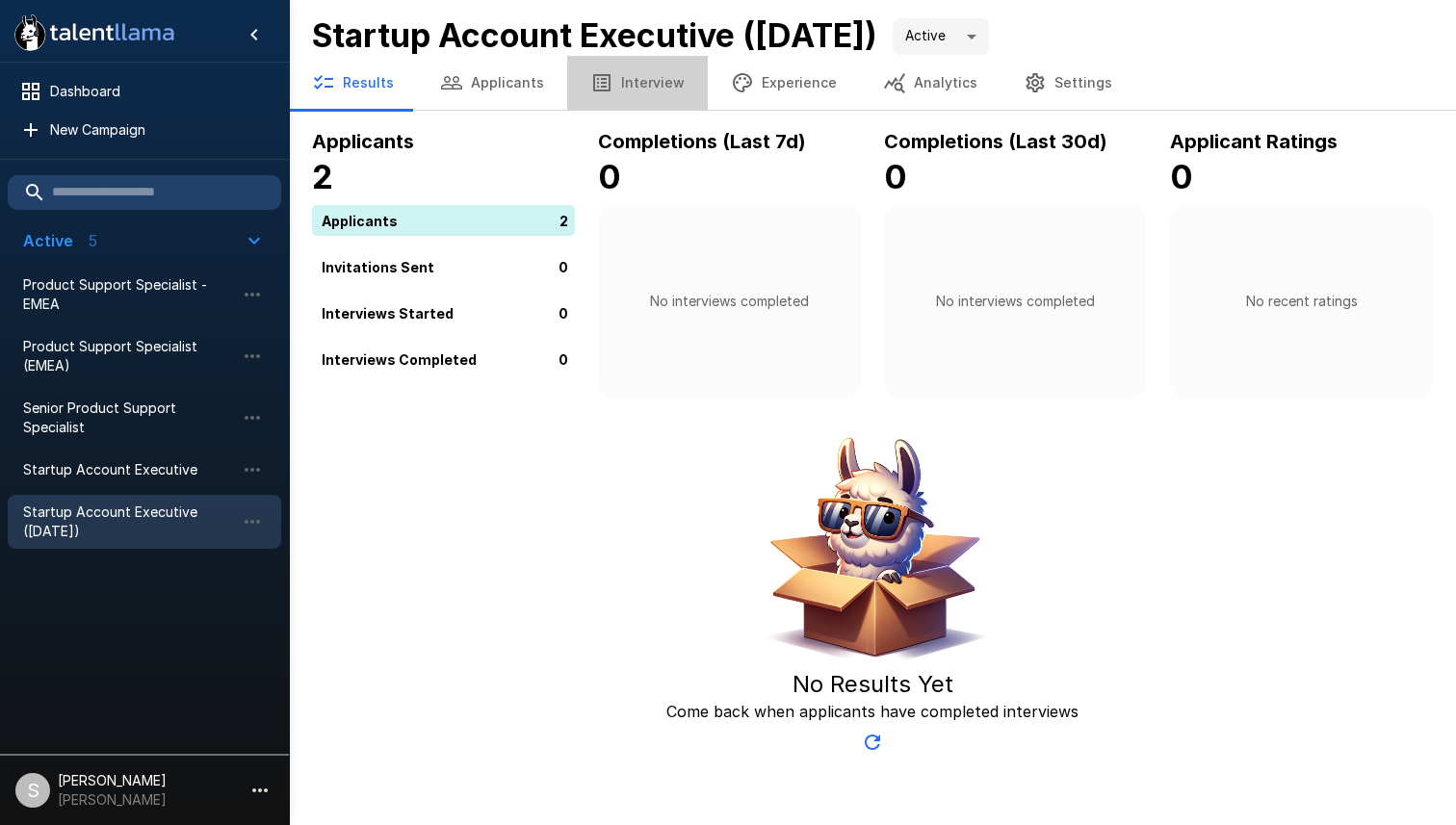
click at [647, 92] on button "Interview" at bounding box center [637, 82] width 140 height 54
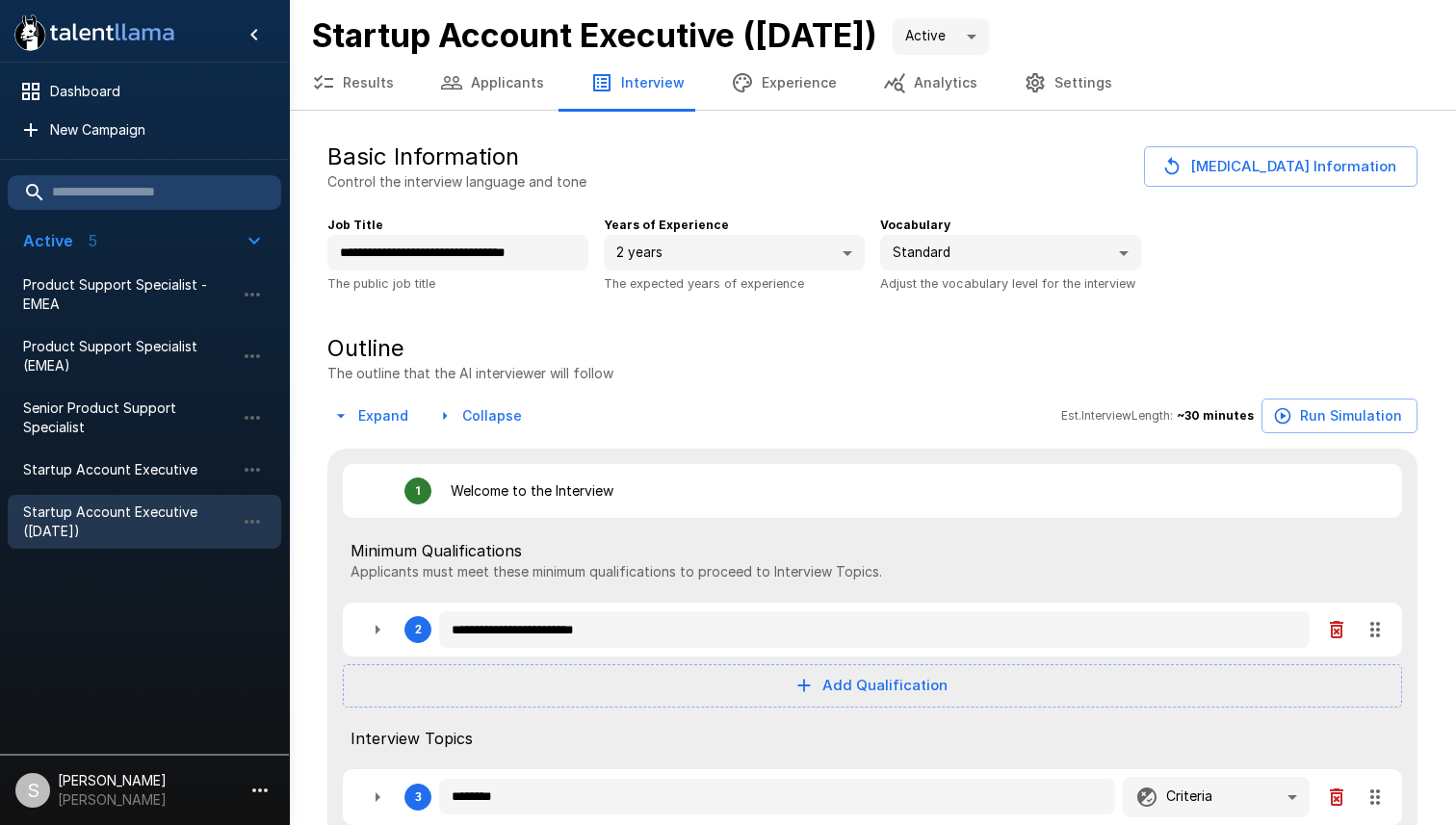
type textarea "*"
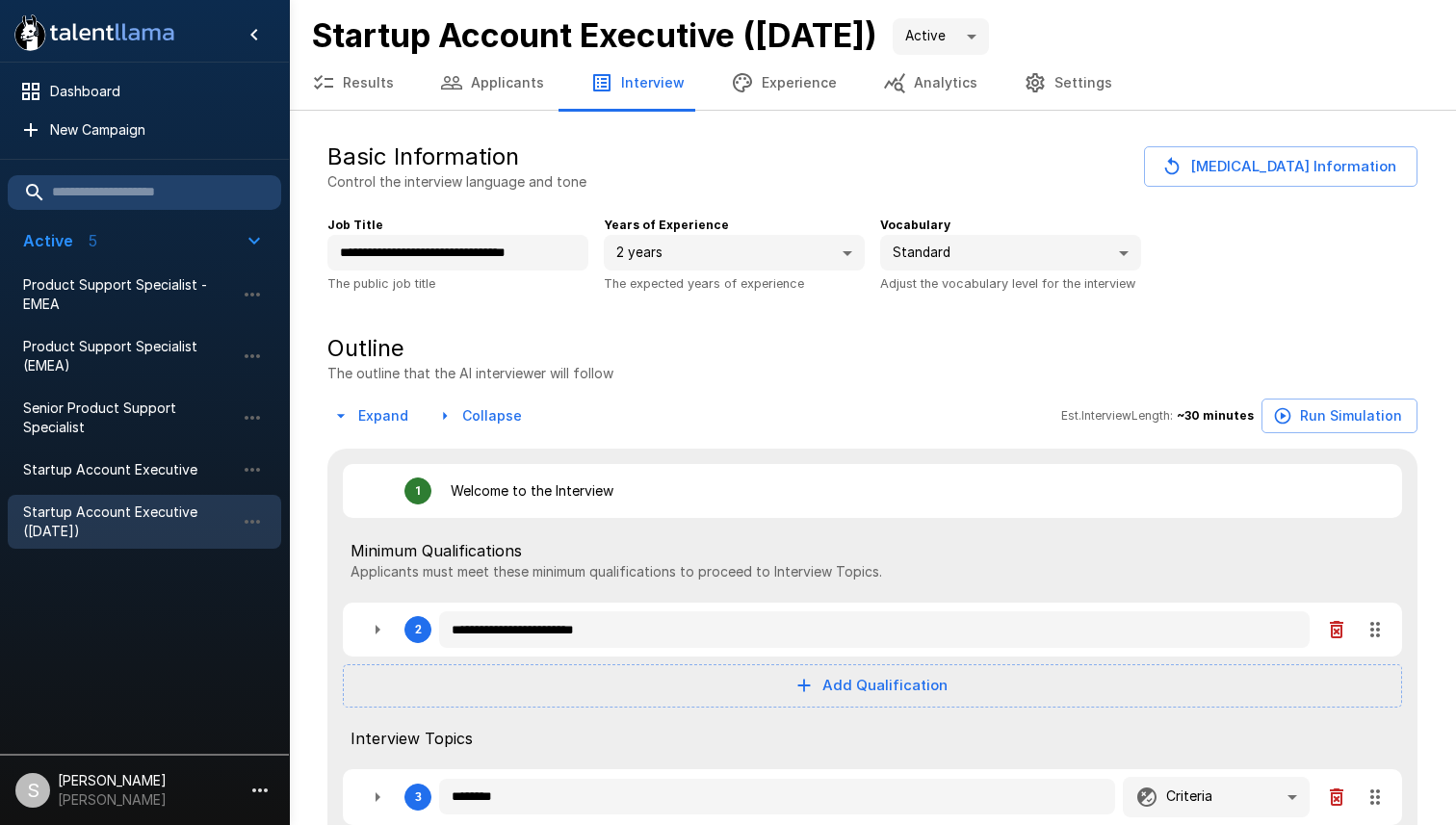
type textarea "*"
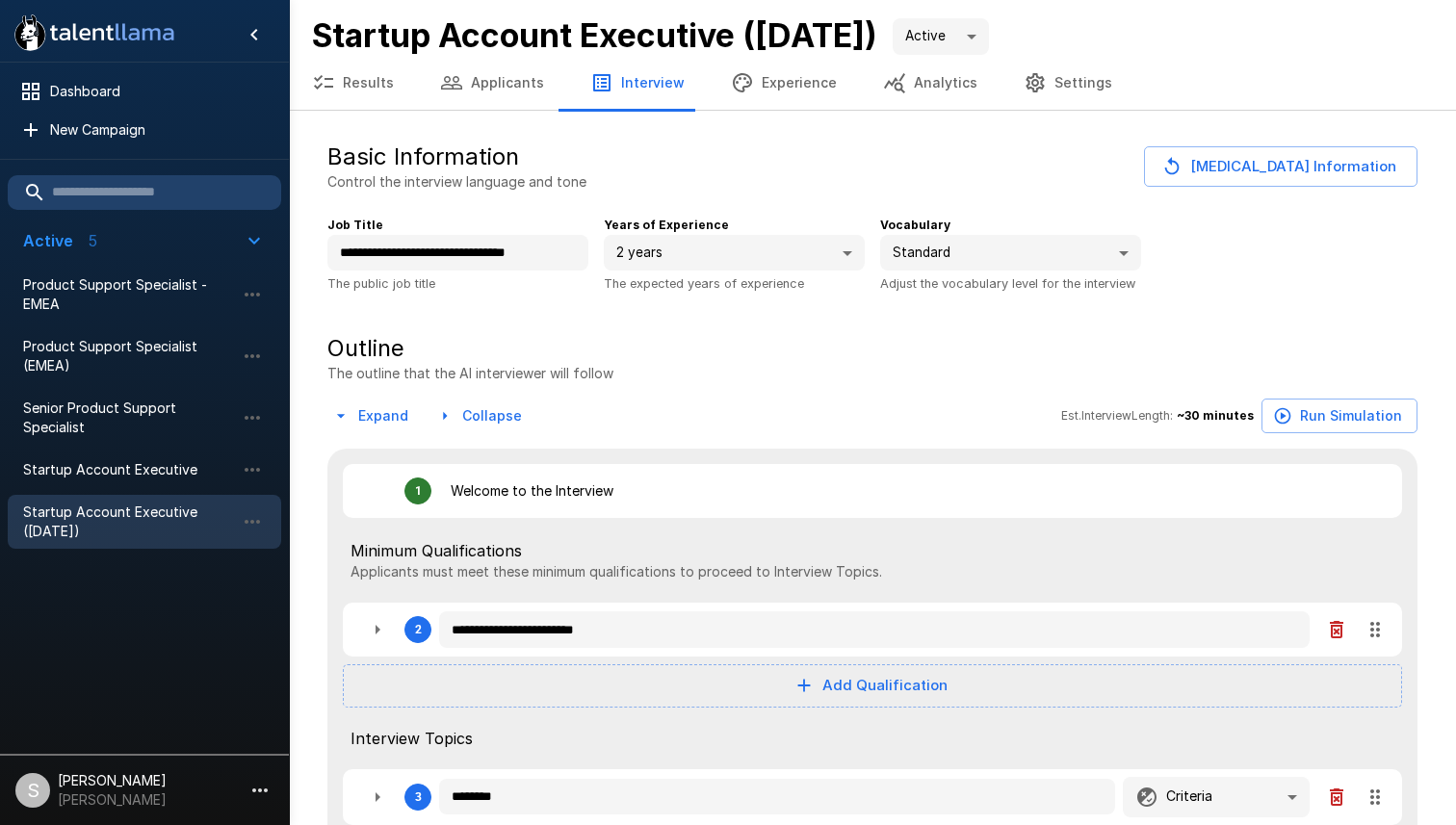
type textarea "*"
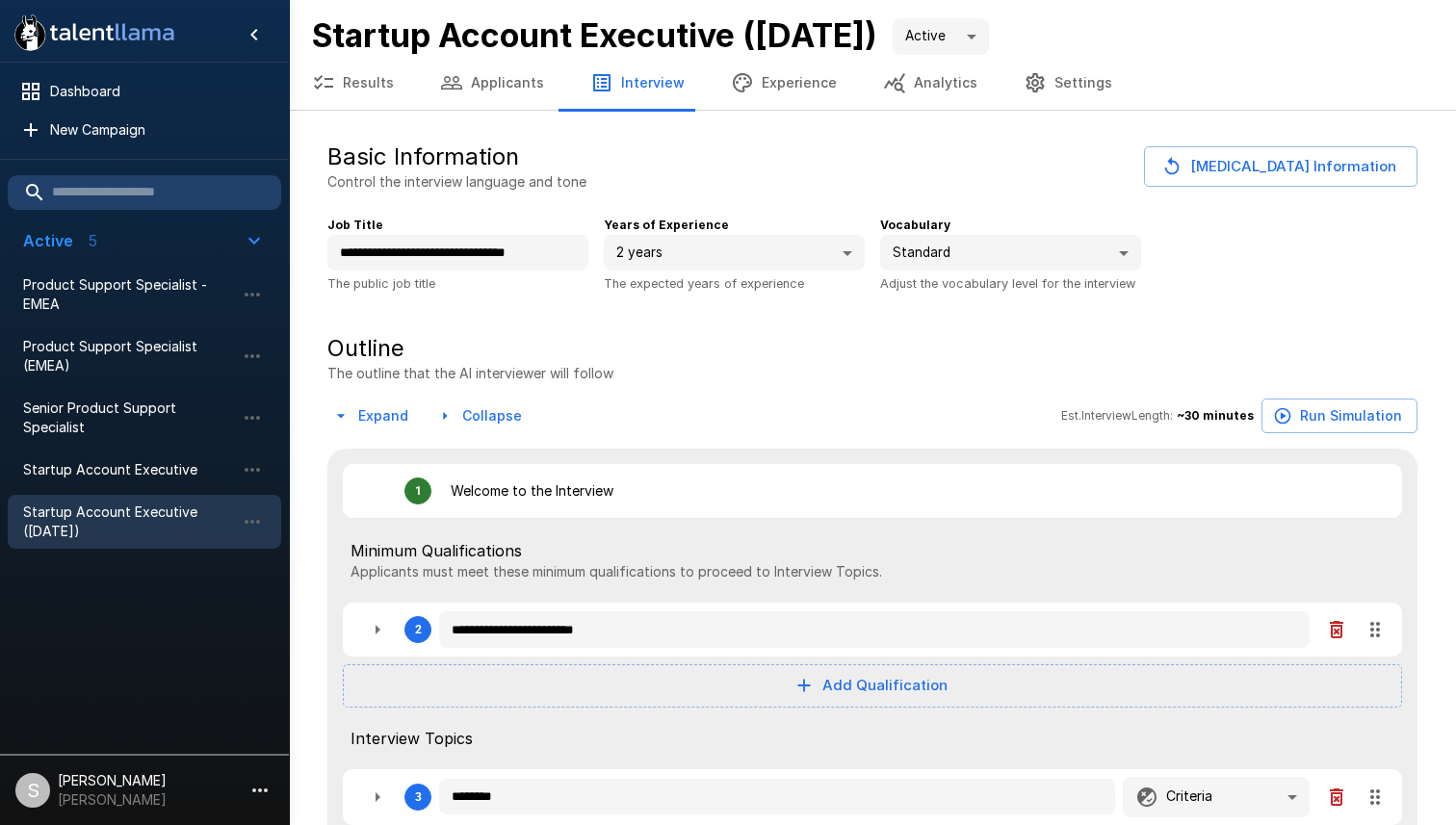
type textarea "*"
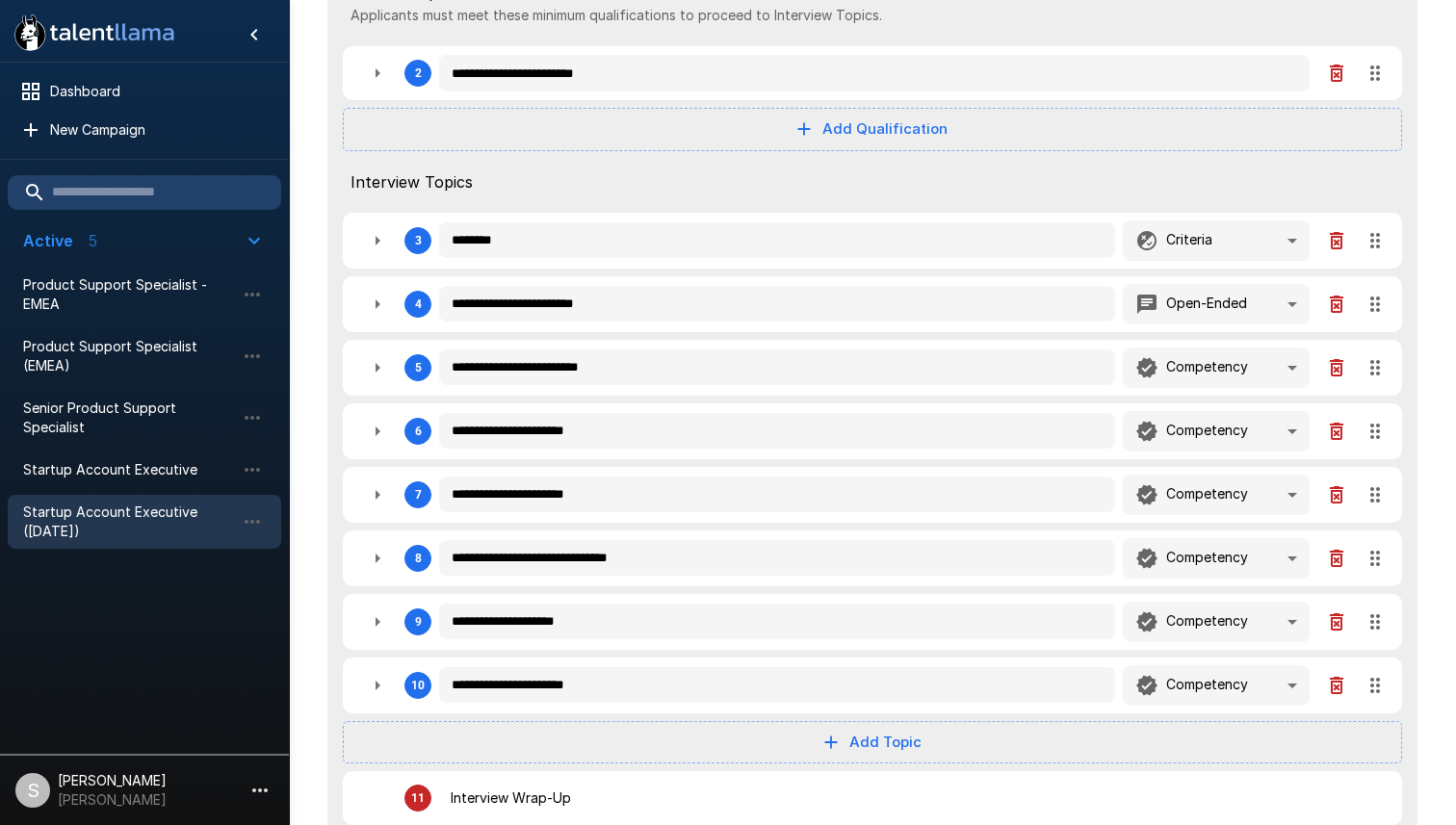
scroll to position [554, 0]
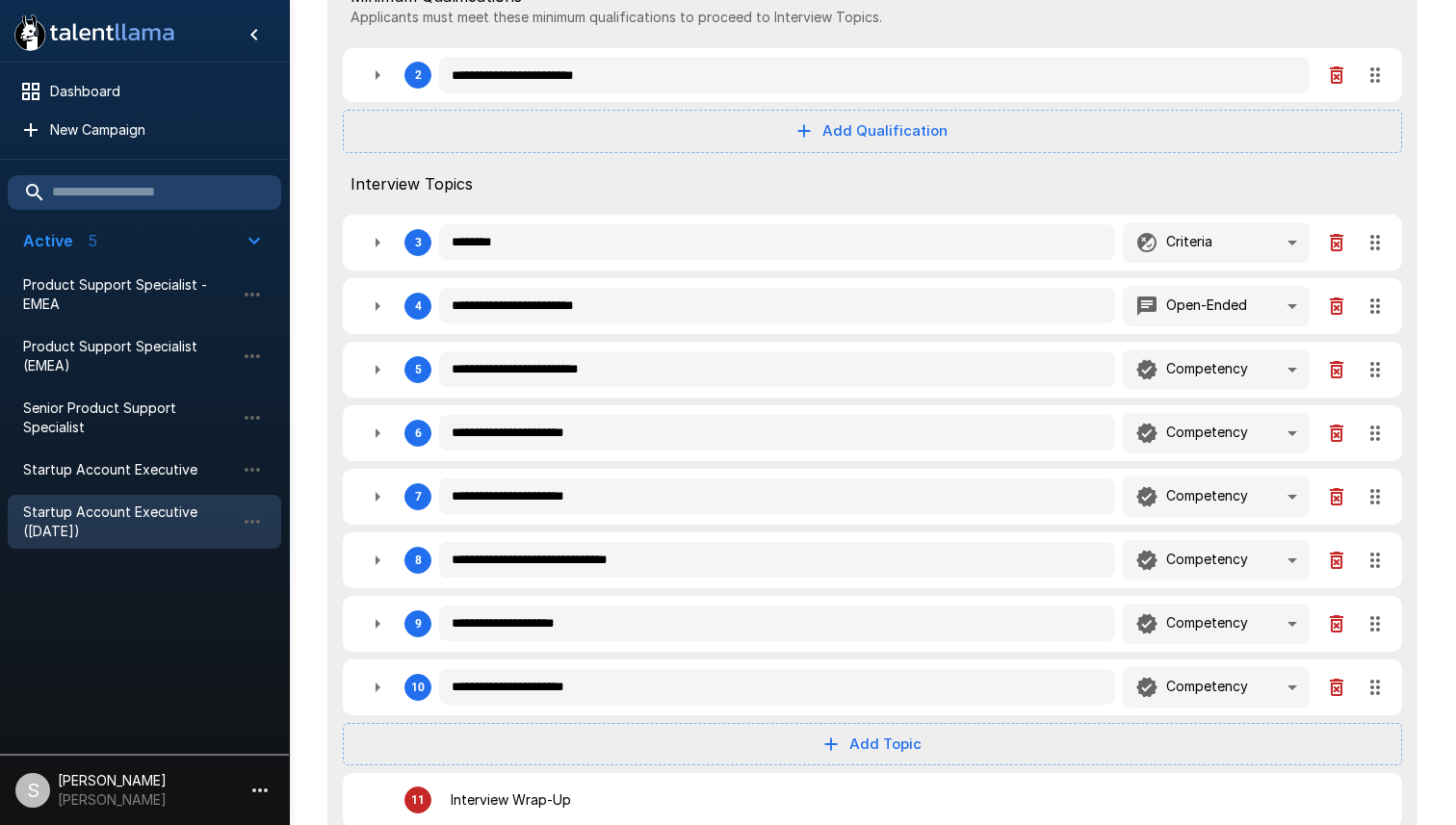
click at [378, 243] on icon "button" at bounding box center [377, 243] width 5 height 10
type textarea "*"
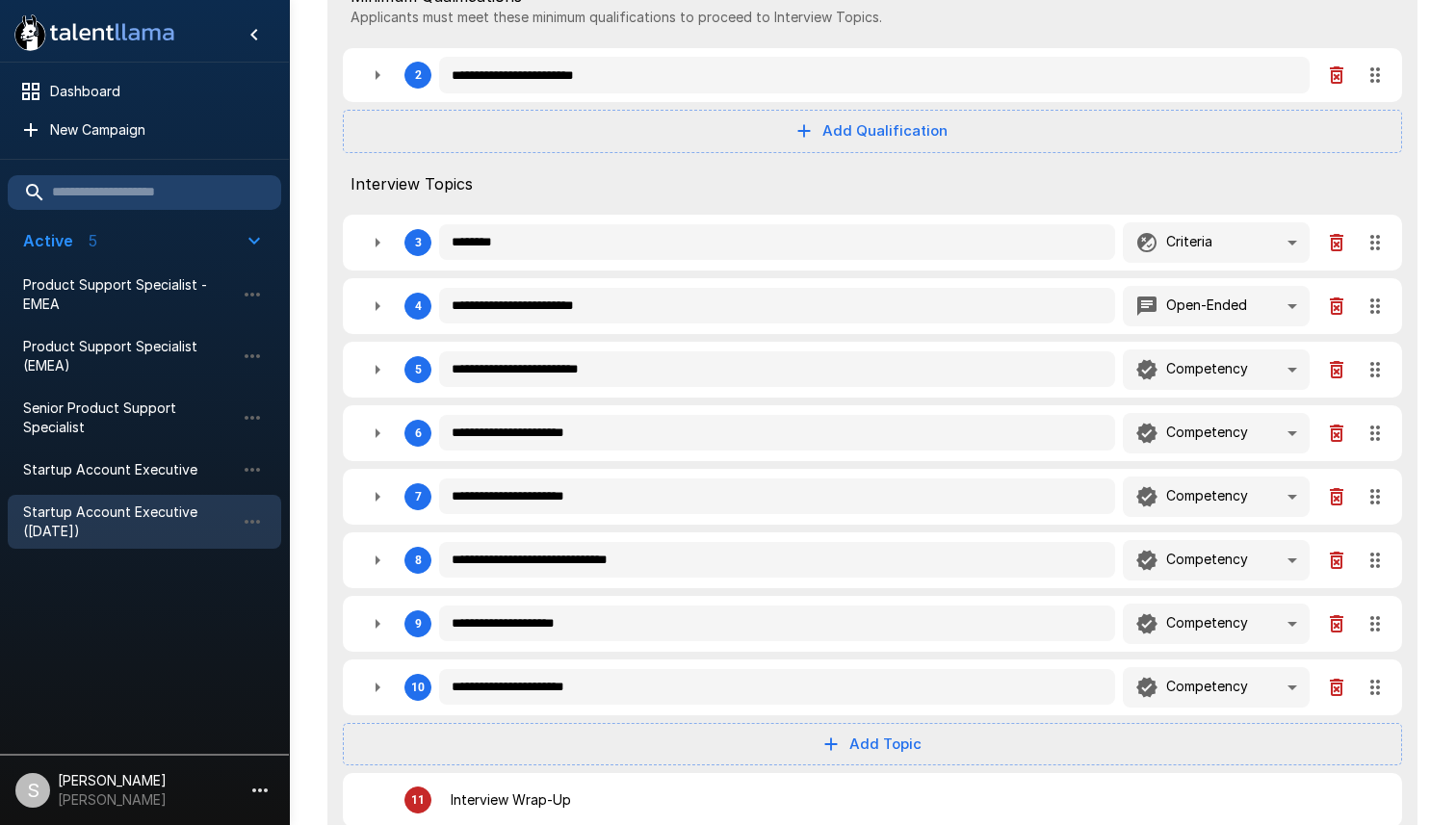
type textarea "*"
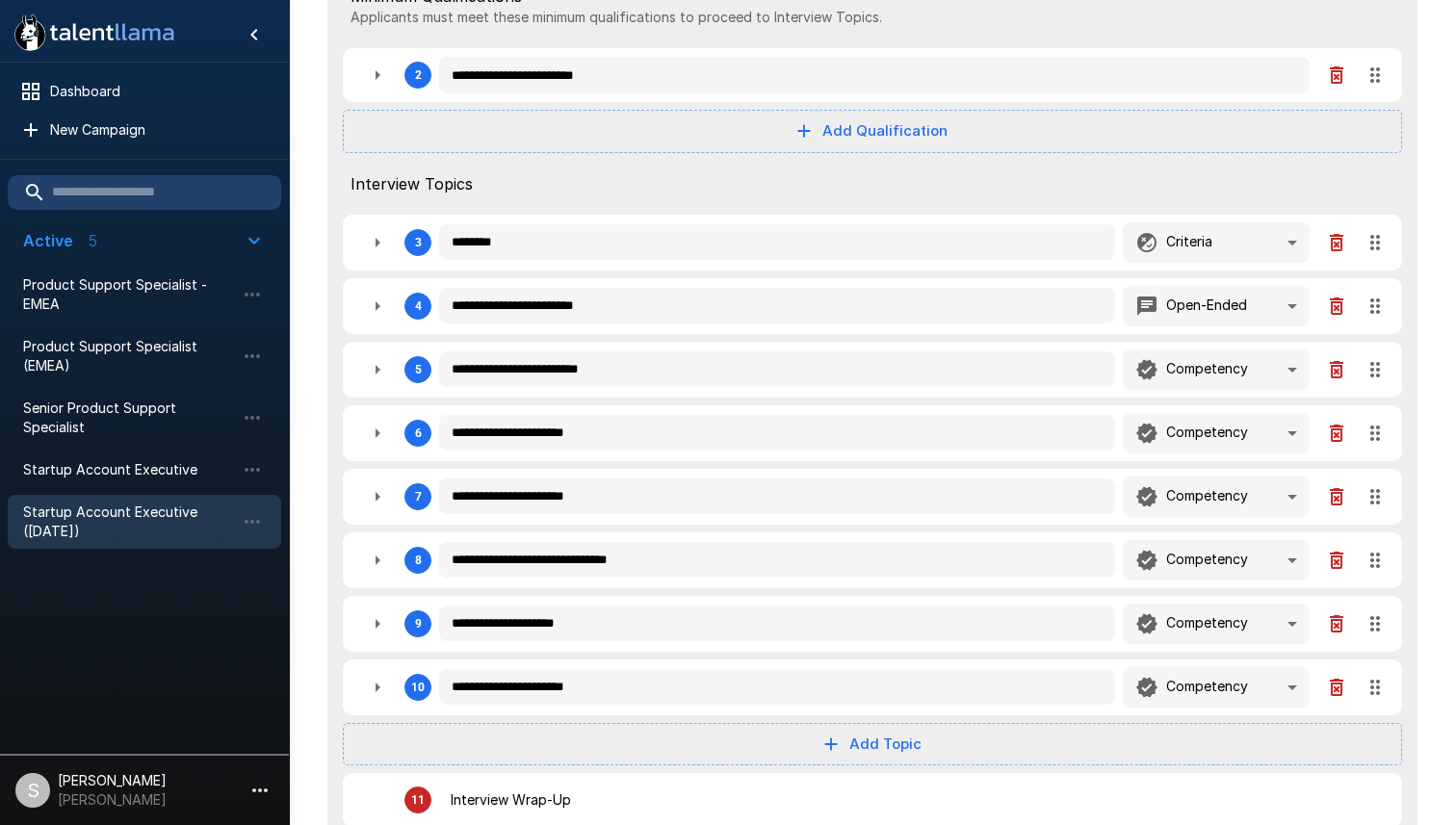
type textarea "*"
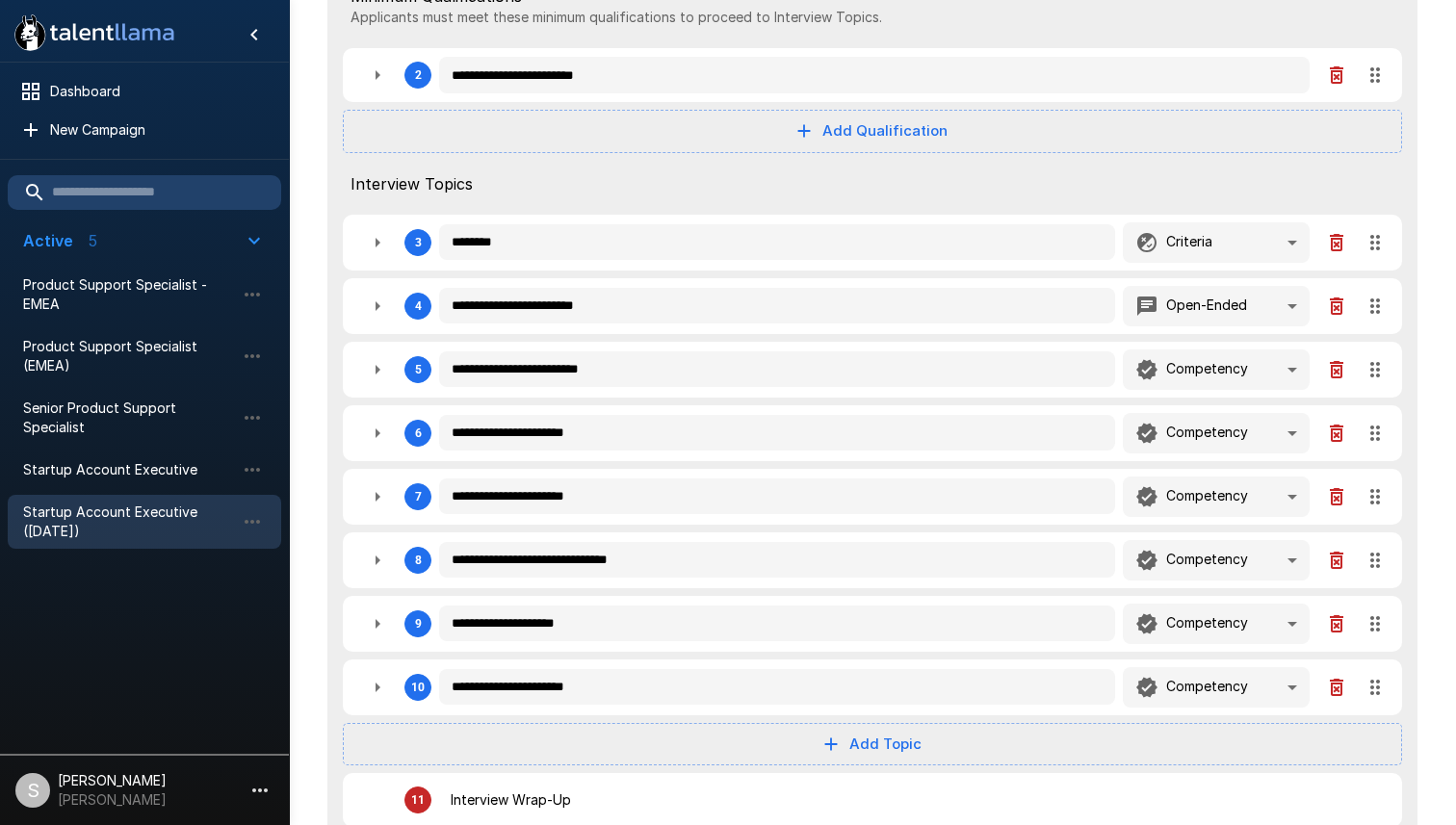
type textarea "*"
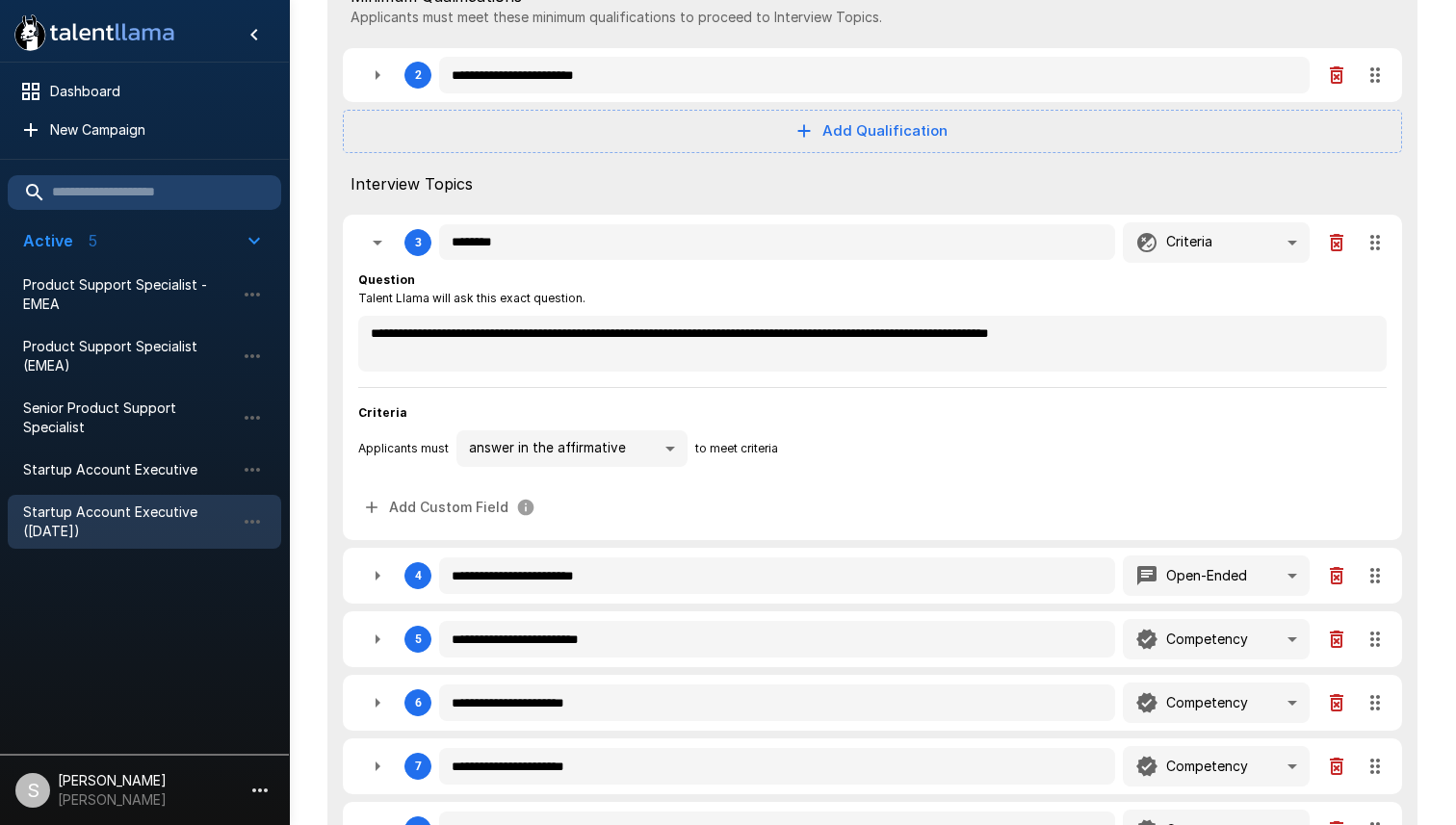
type textarea "*"
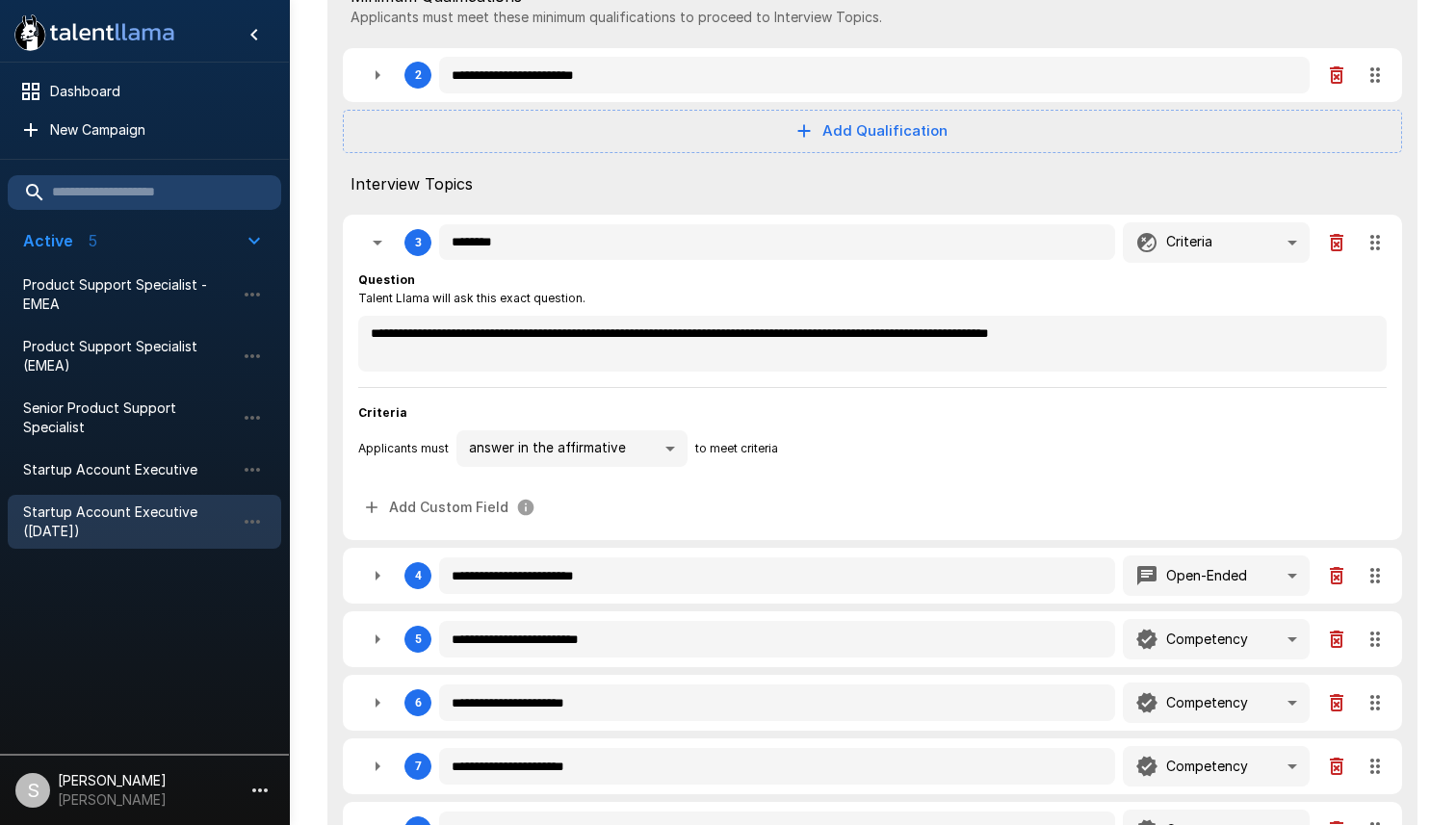
type textarea "*"
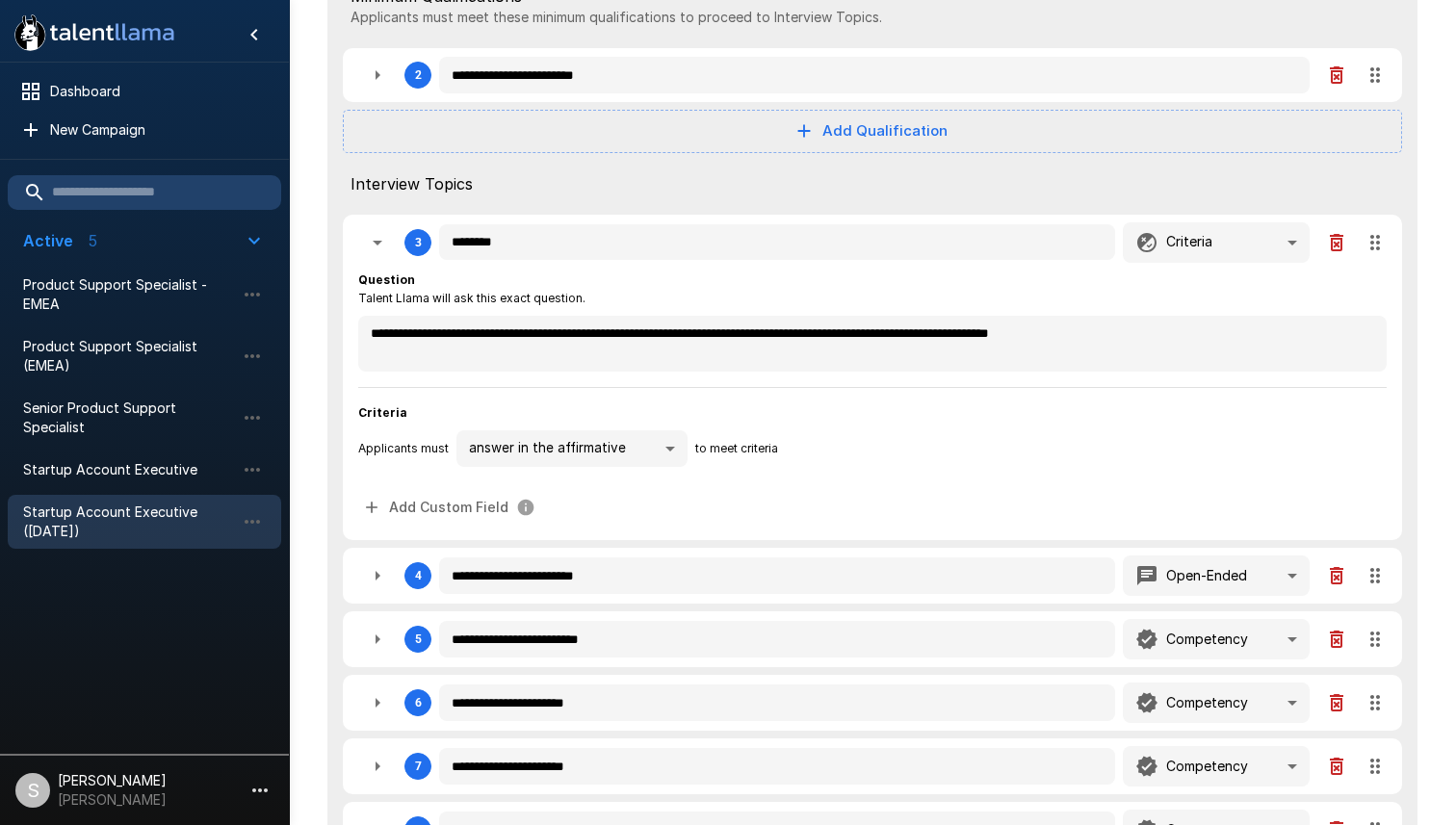
type textarea "*"
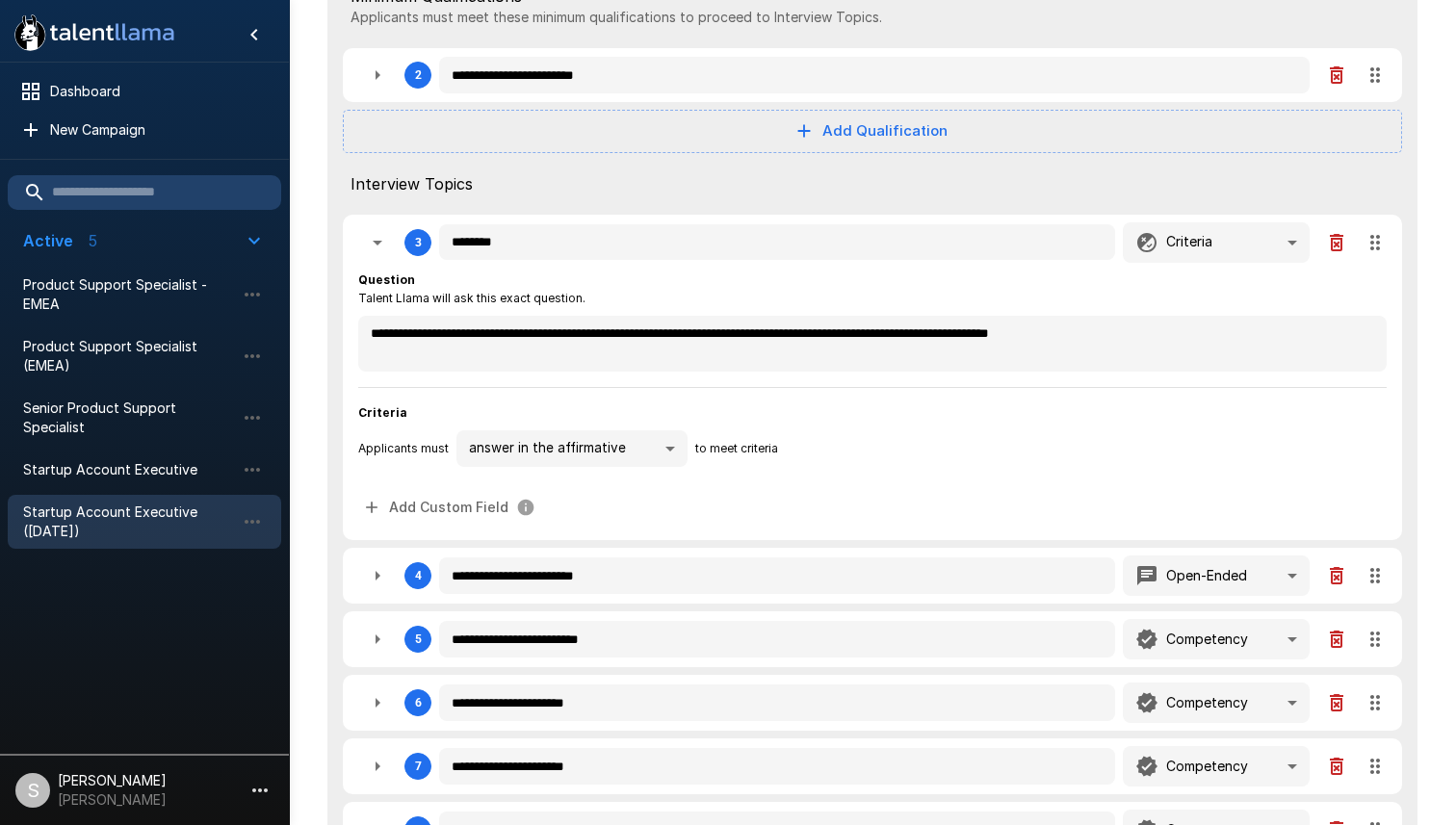
type textarea "*"
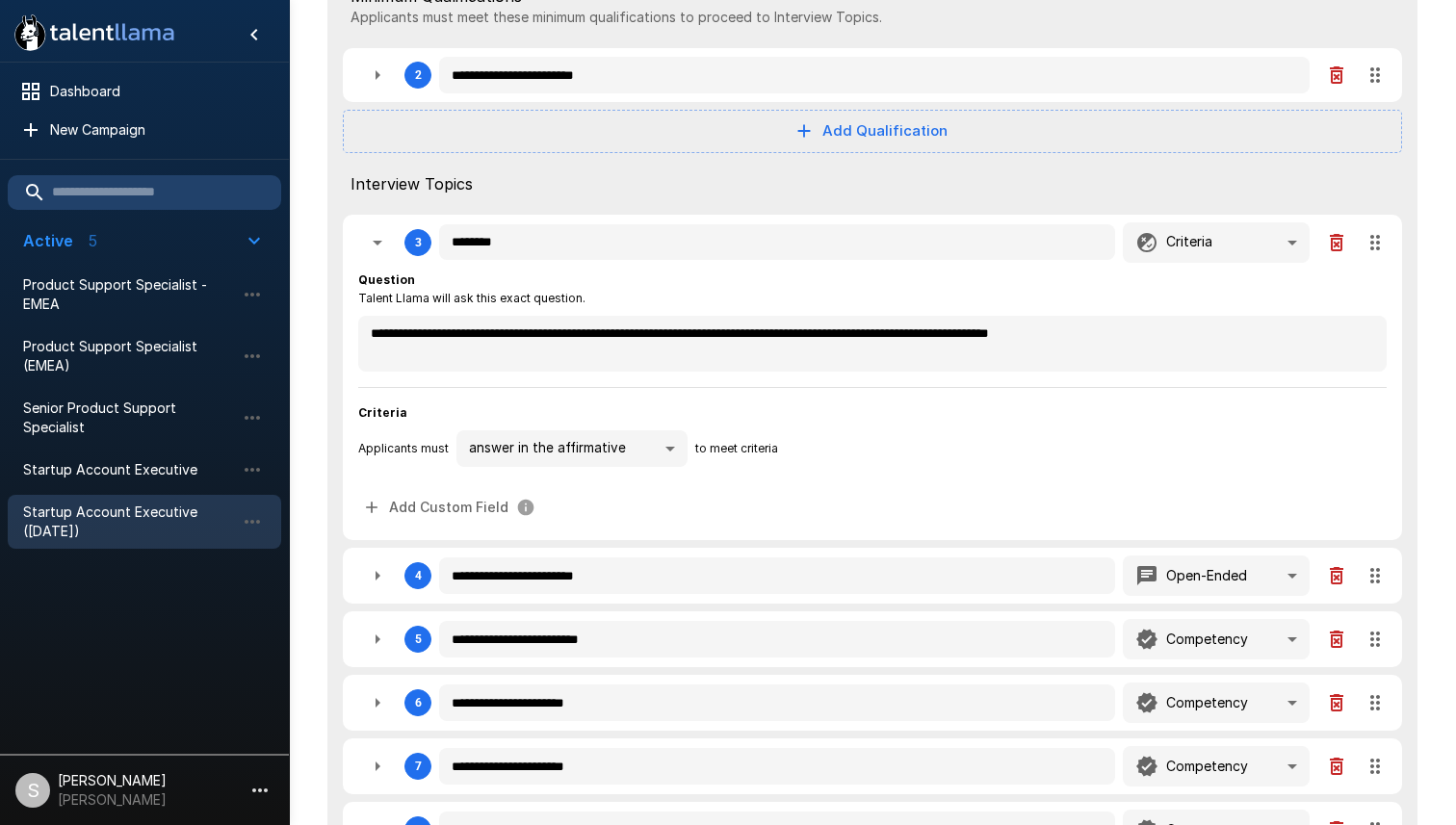
type textarea "*"
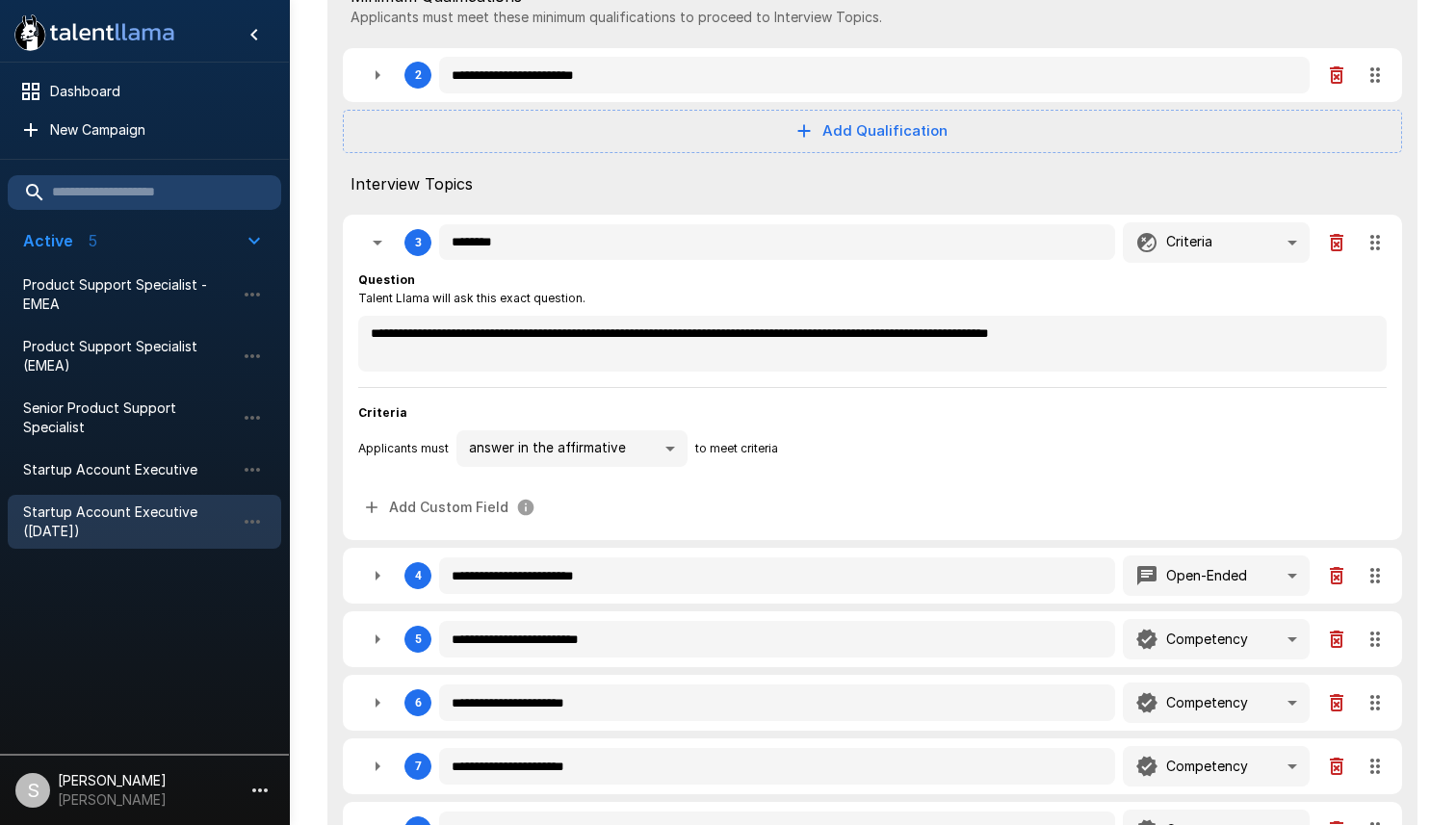
type textarea "*"
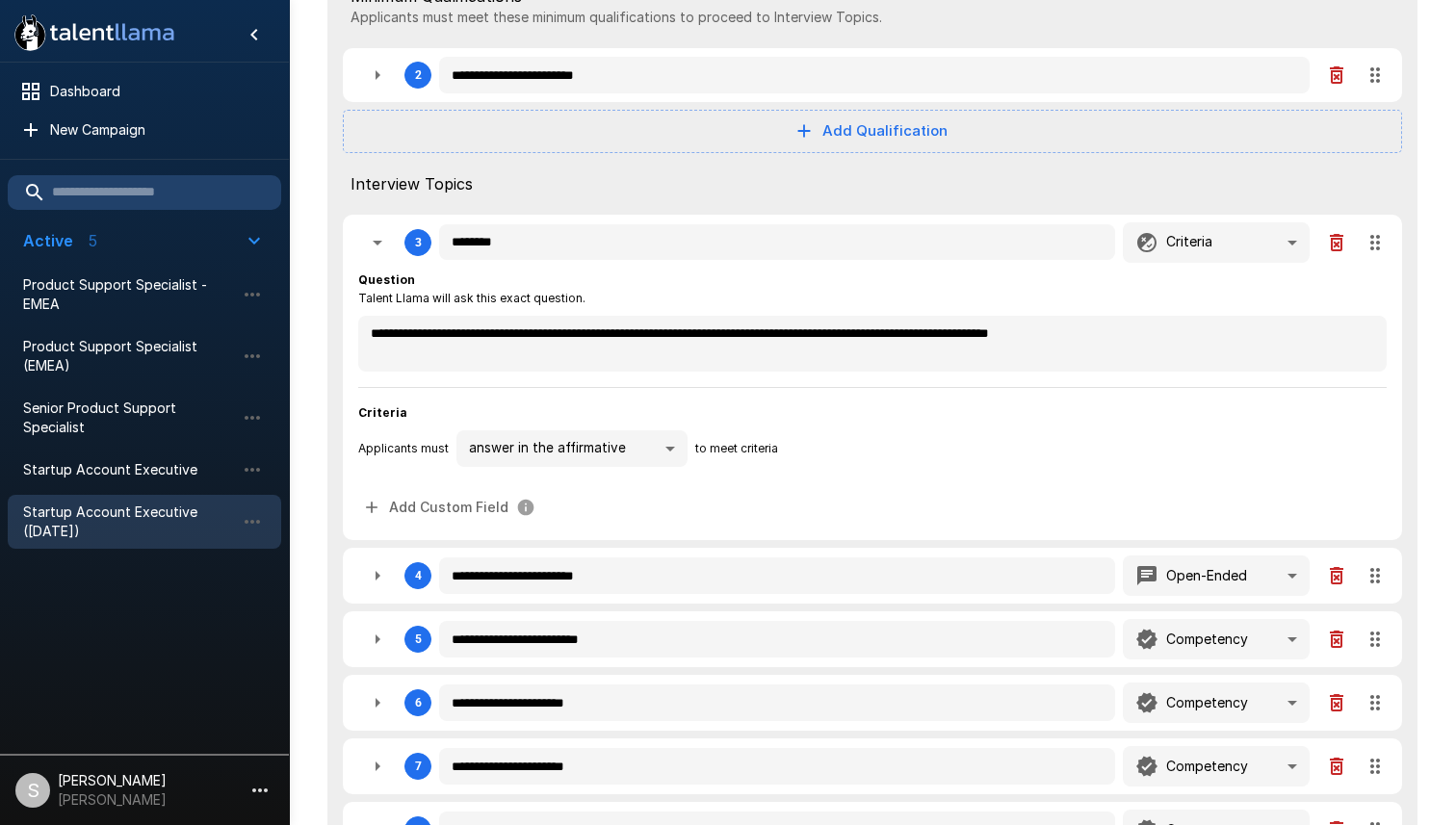
type textarea "*"
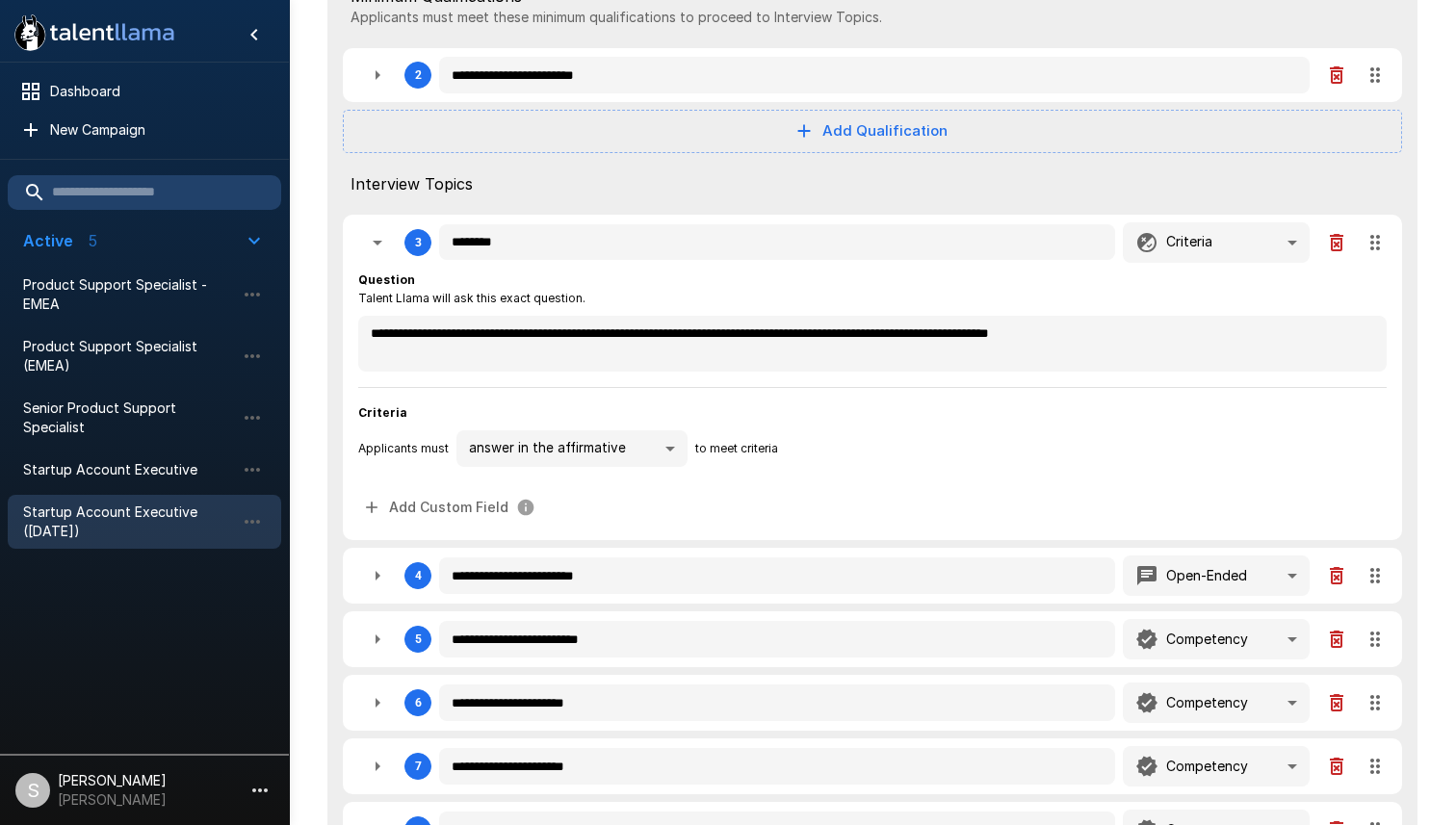
type textarea "*"
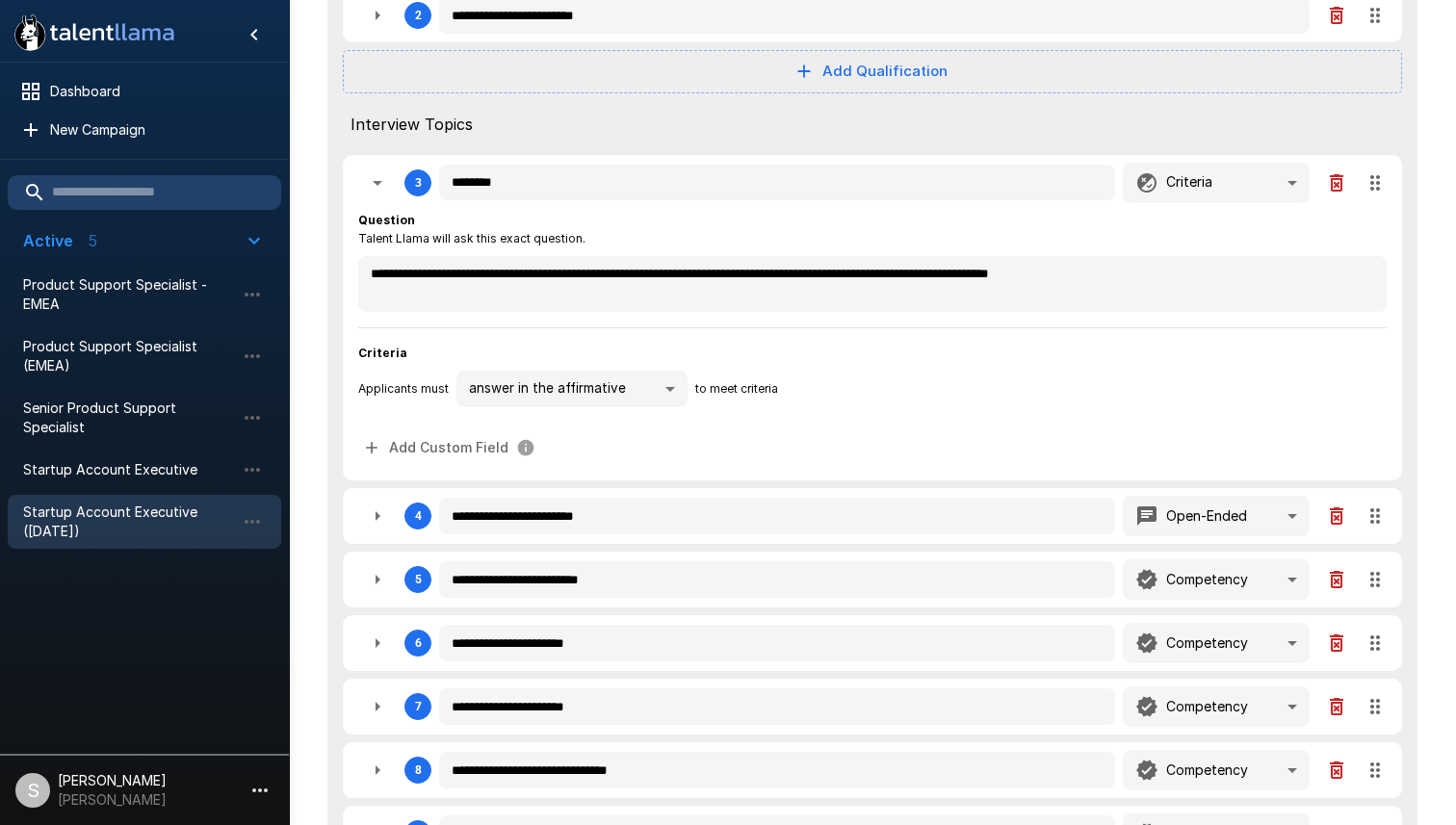
scroll to position [618, 0]
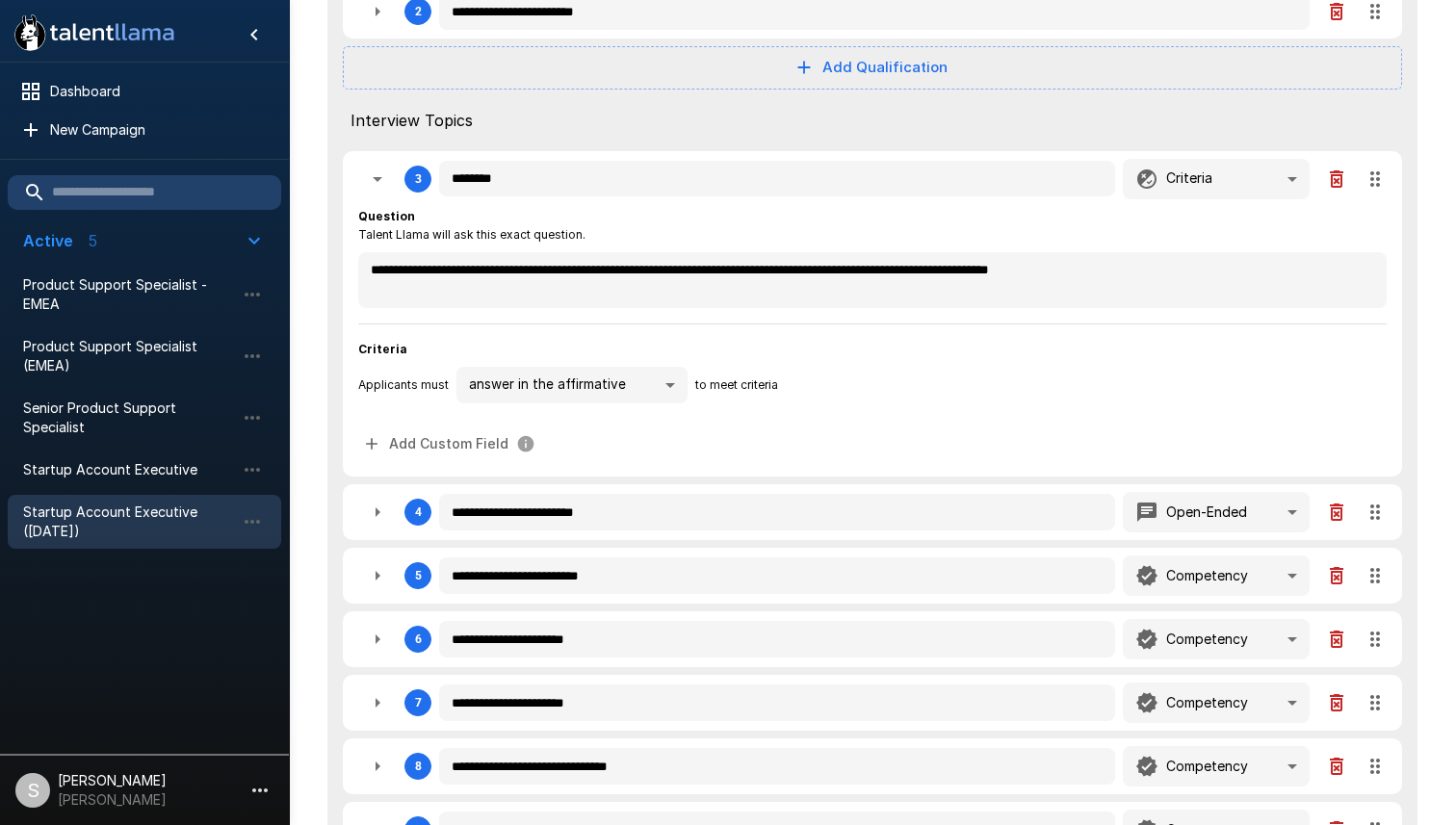
click at [373, 512] on icon "button" at bounding box center [377, 513] width 24 height 24
type textarea "*"
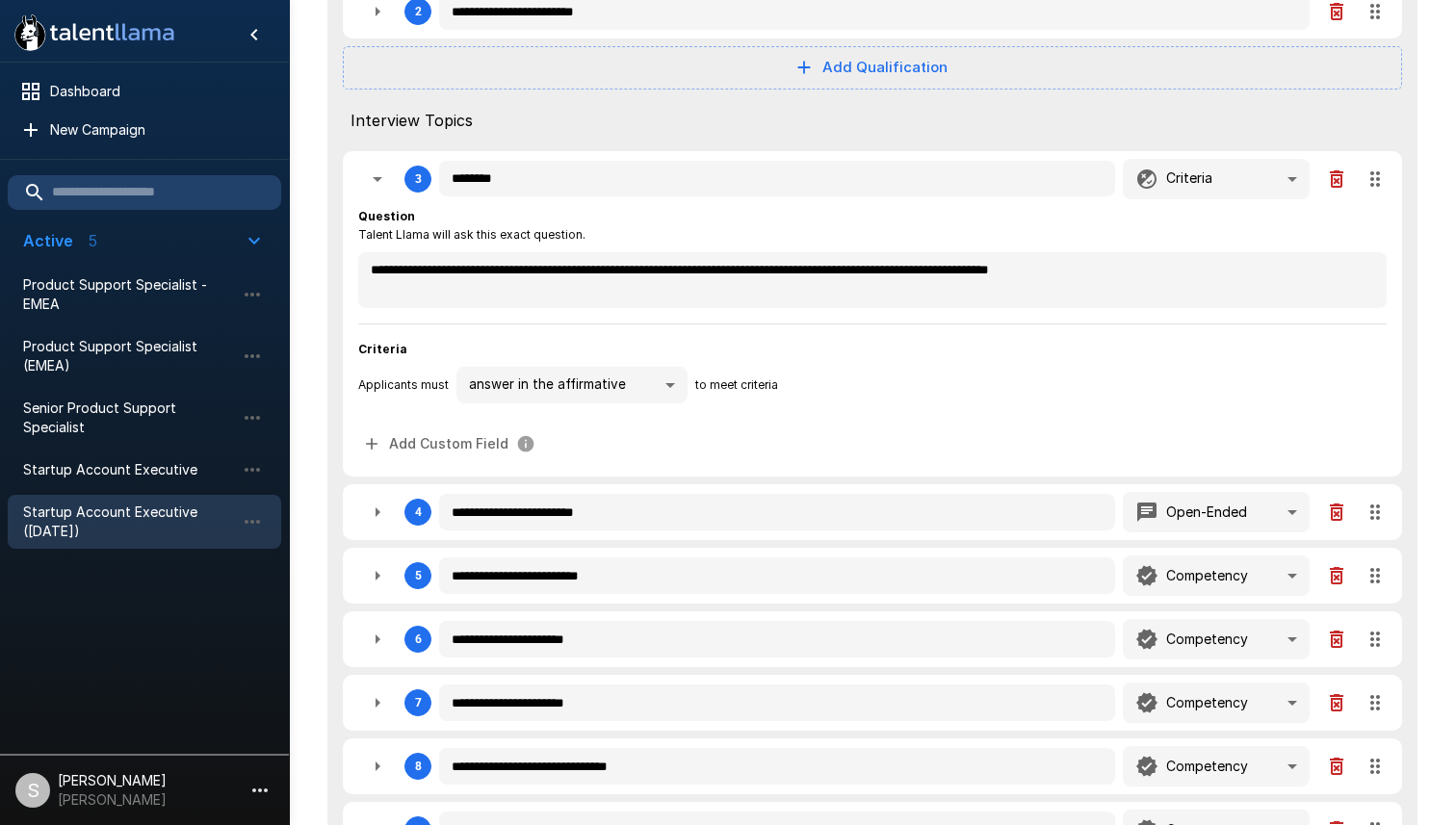
type textarea "*"
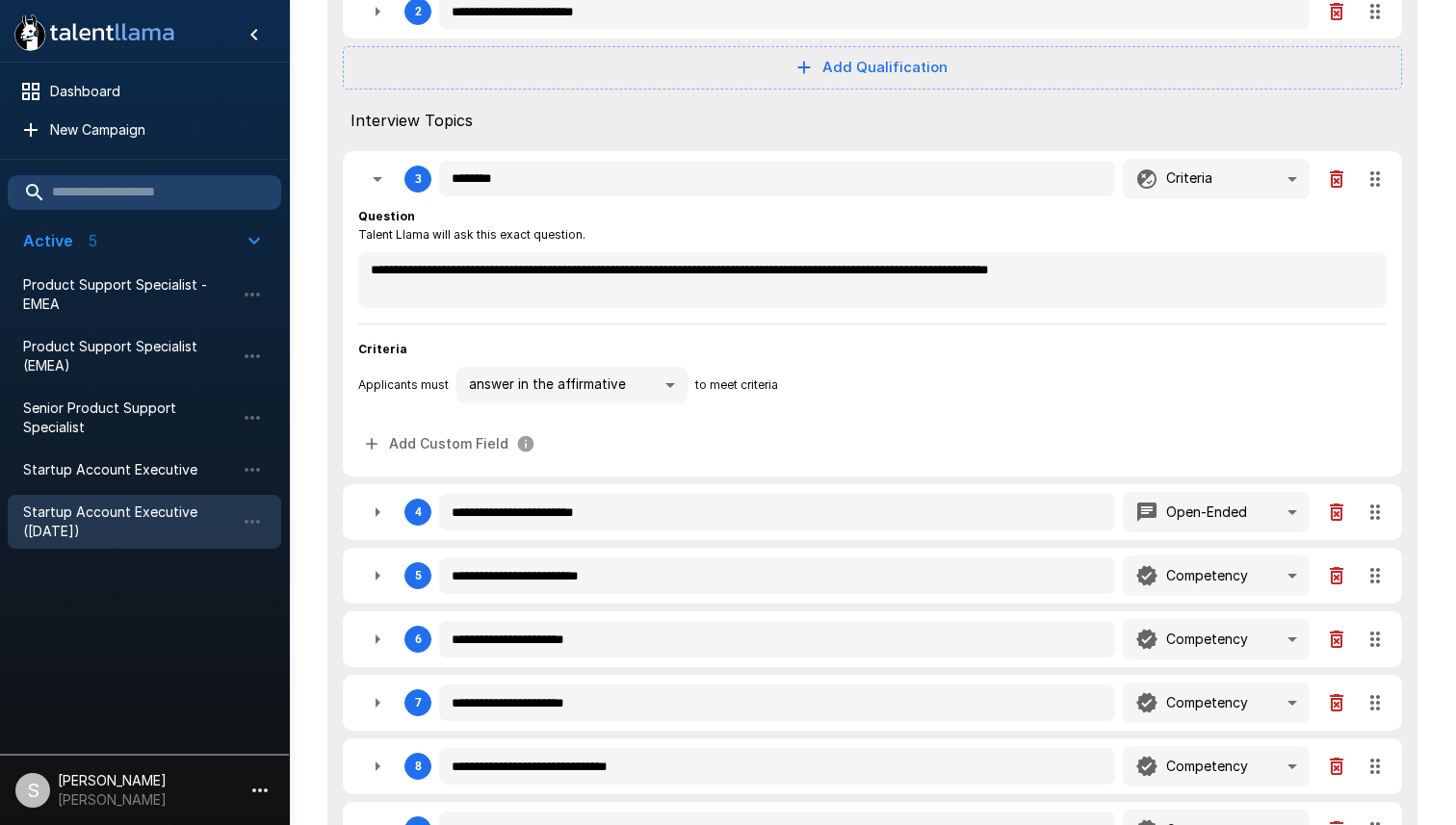
type textarea "*"
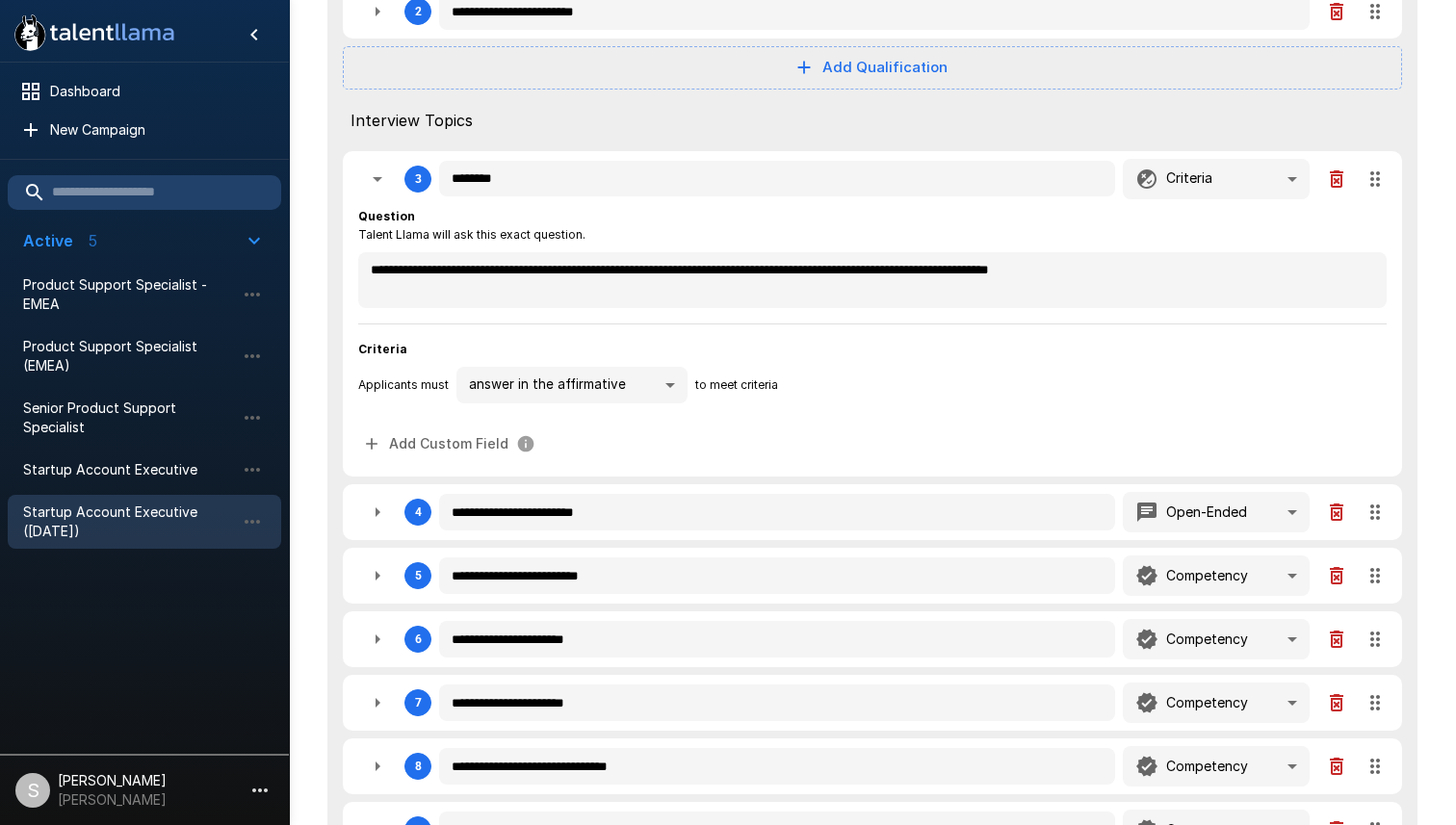
type textarea "*"
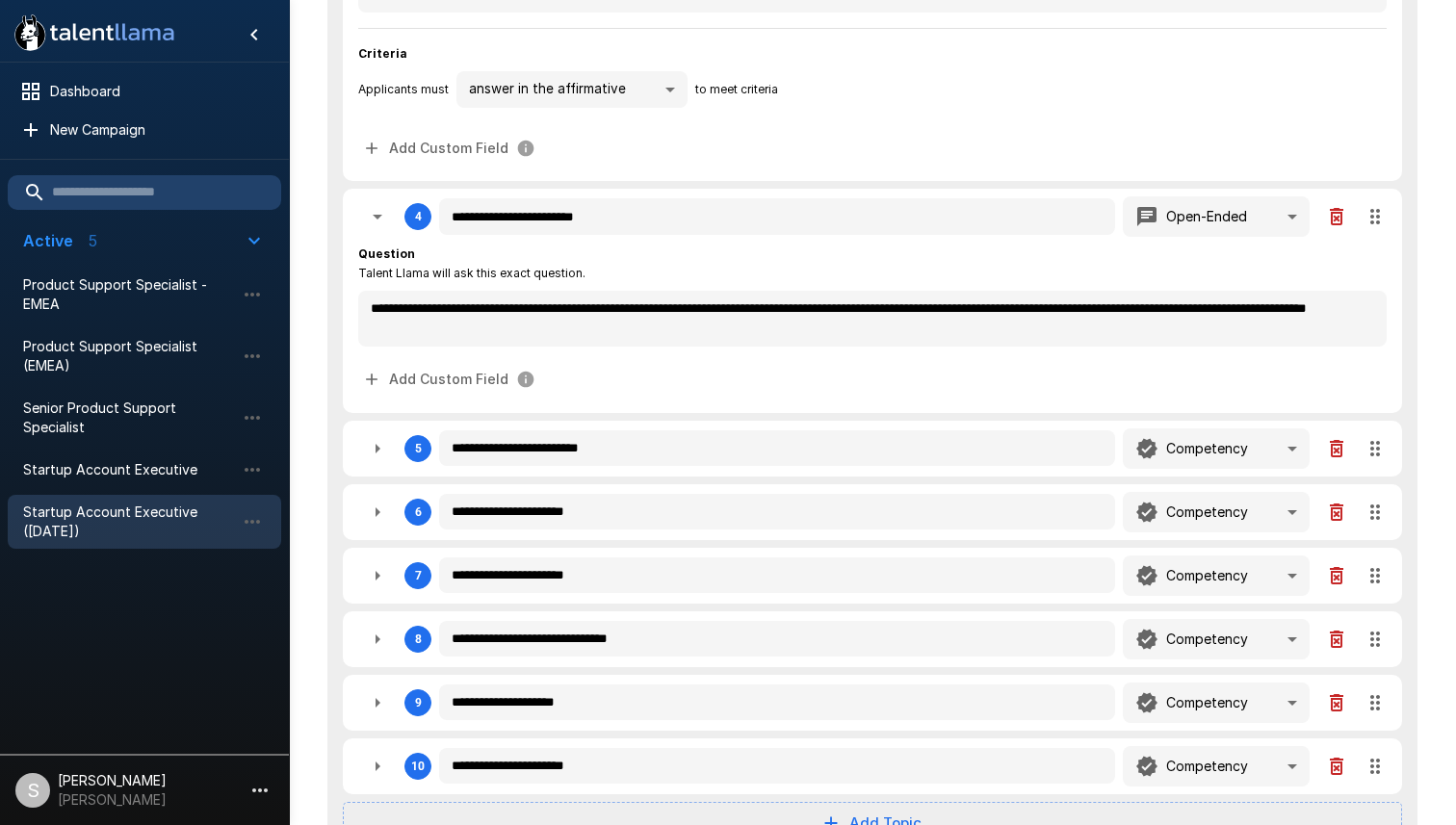
scroll to position [933, 0]
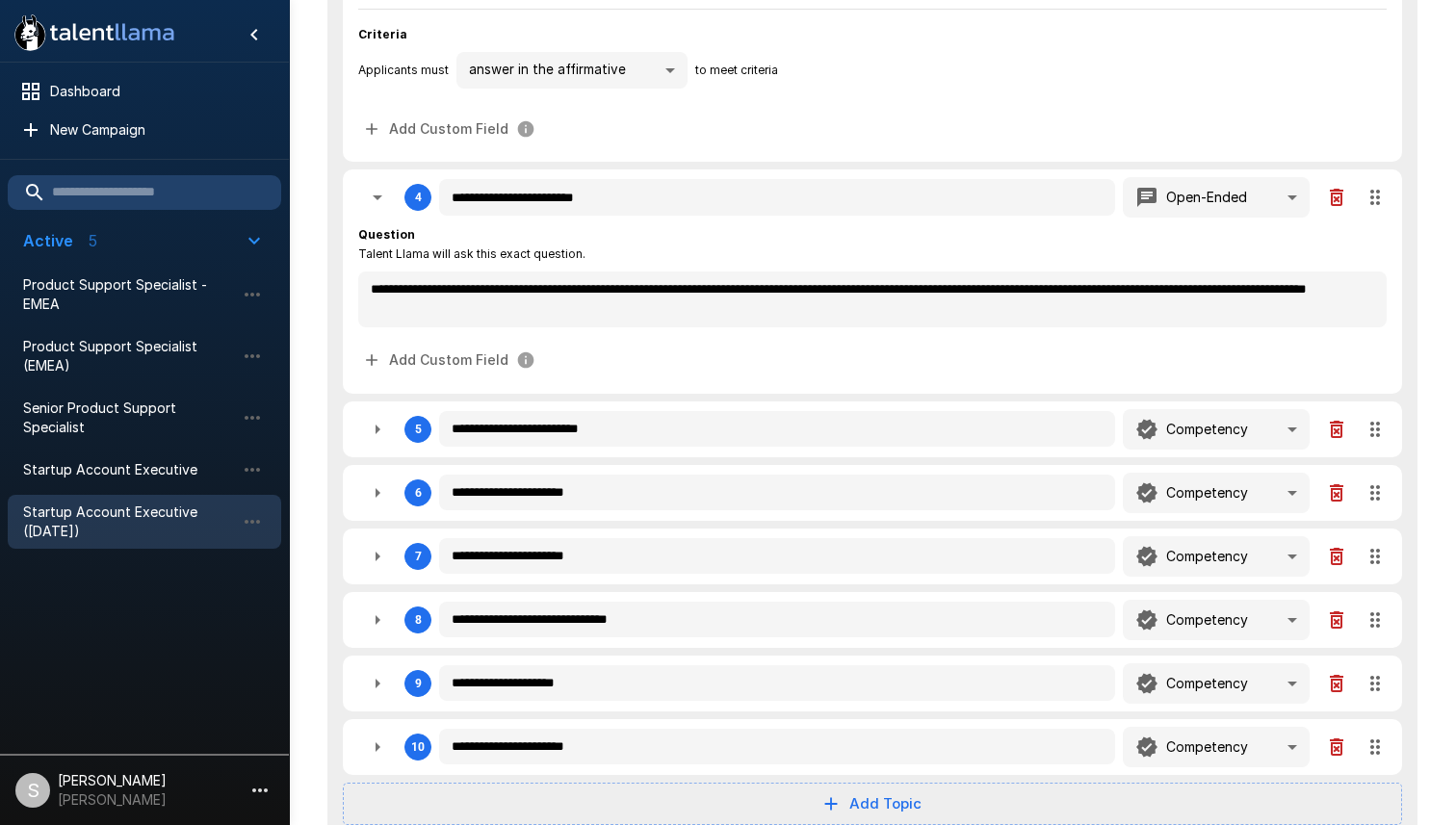
click at [377, 445] on button "button" at bounding box center [377, 428] width 38 height 38
type textarea "*"
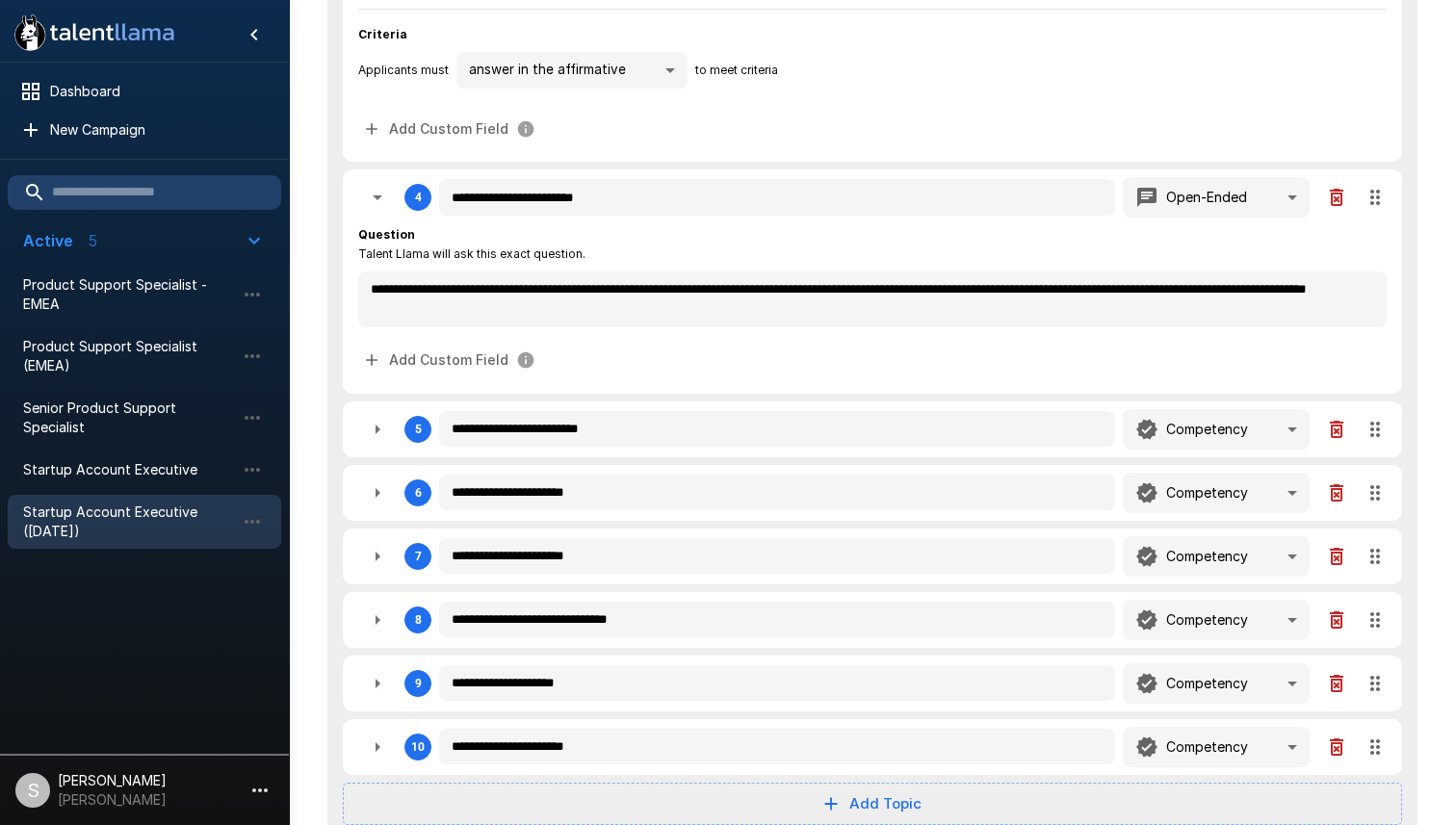
type textarea "*"
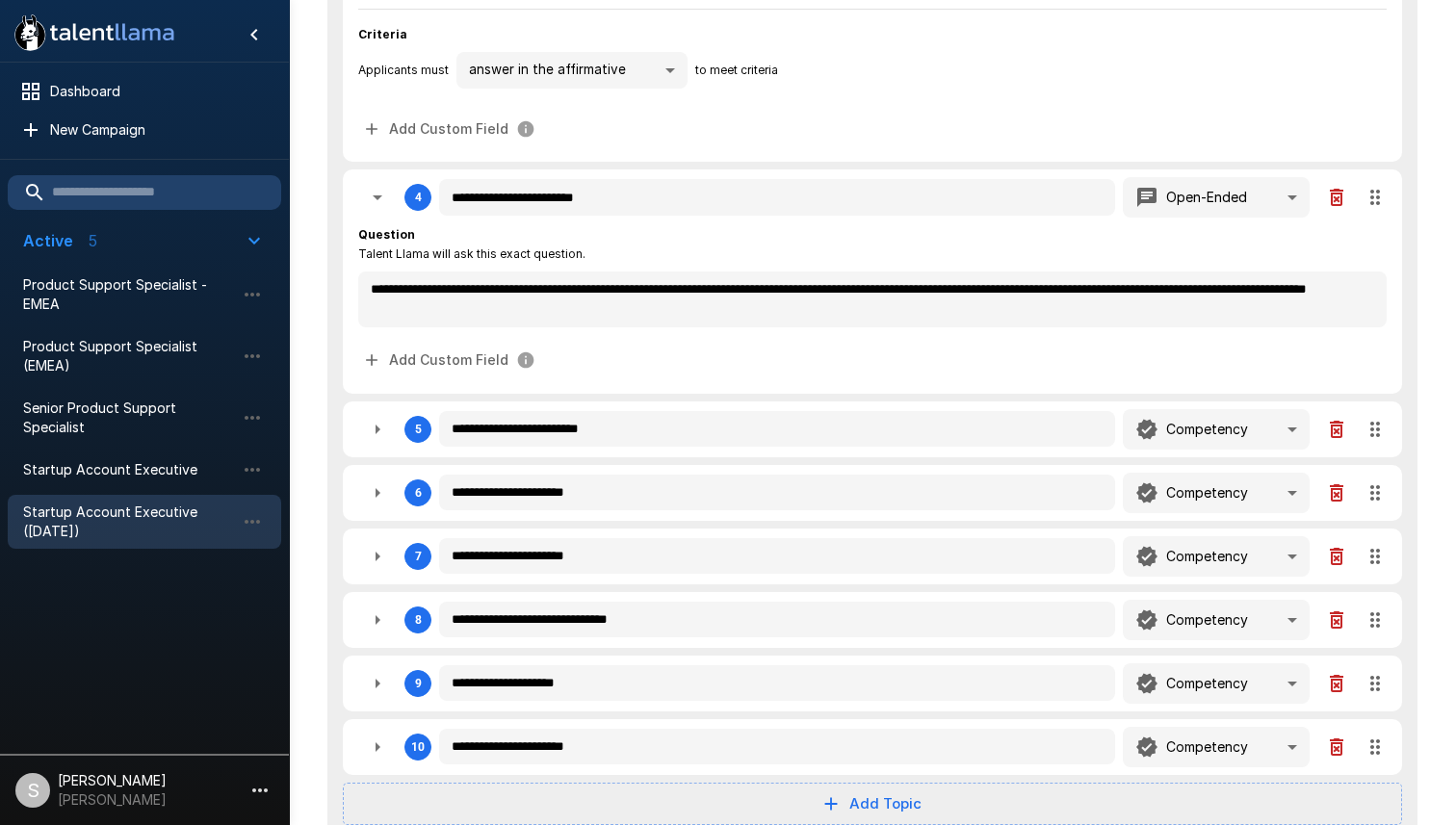
type textarea "*"
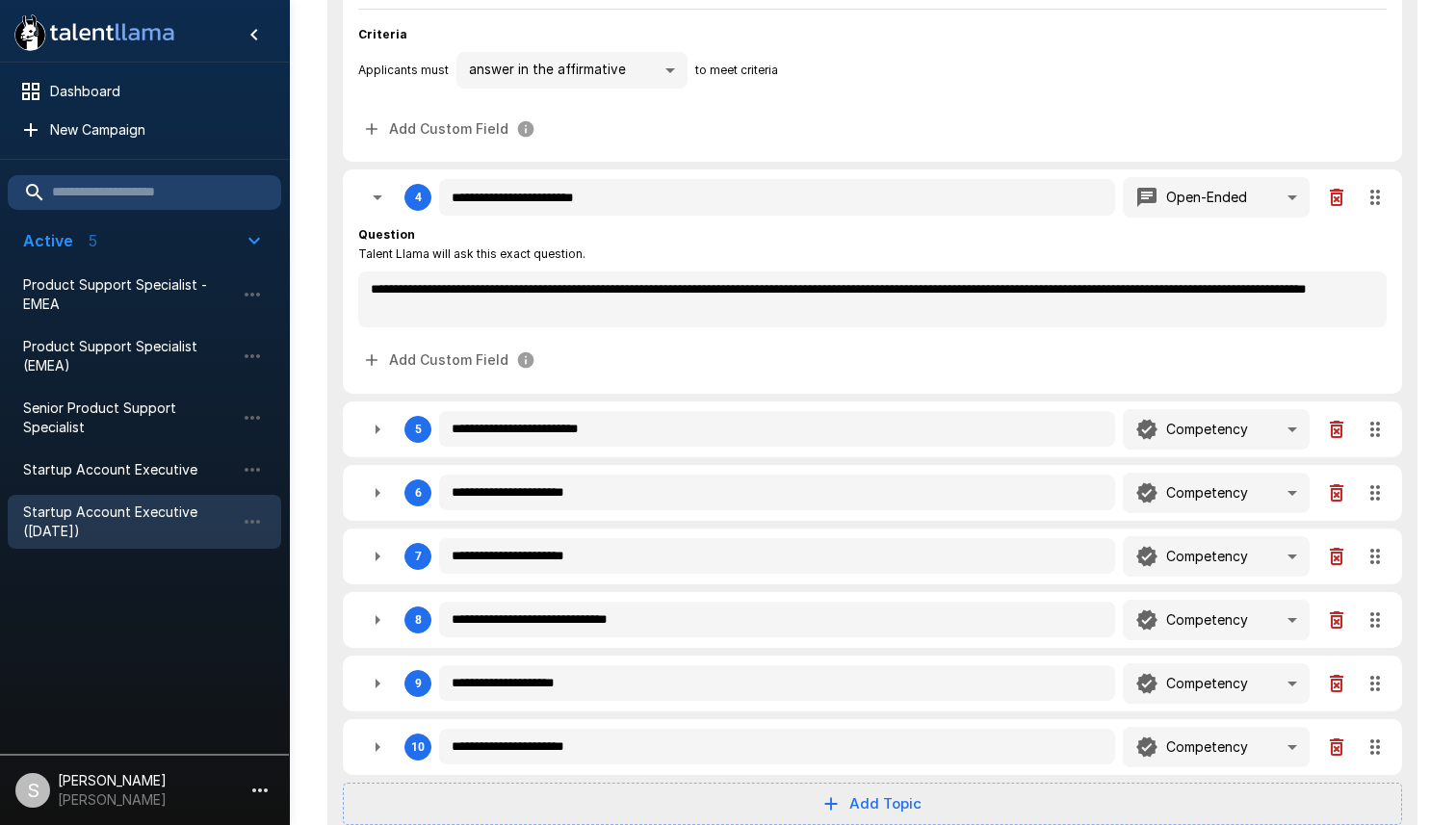
type textarea "*"
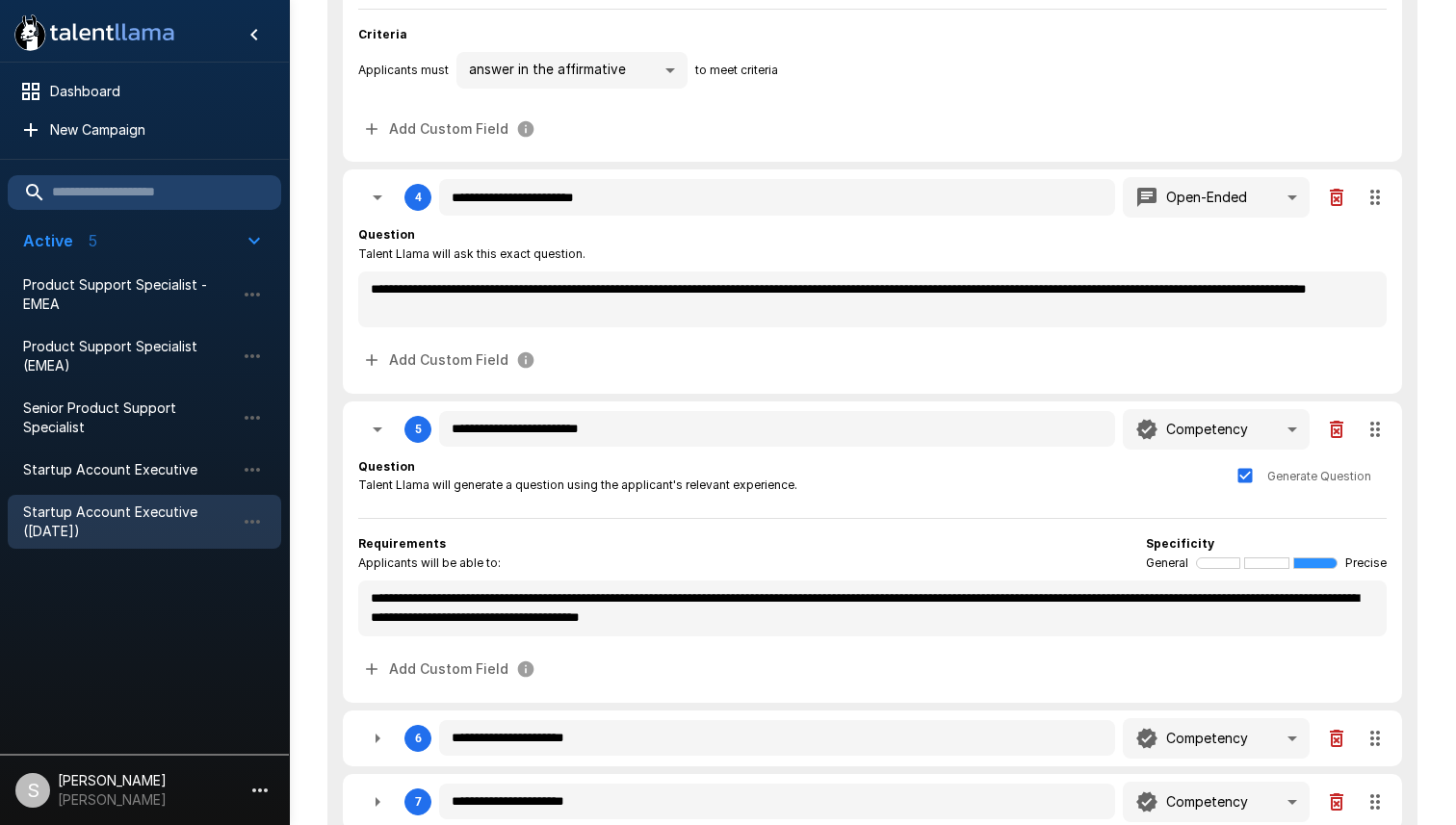
type textarea "*"
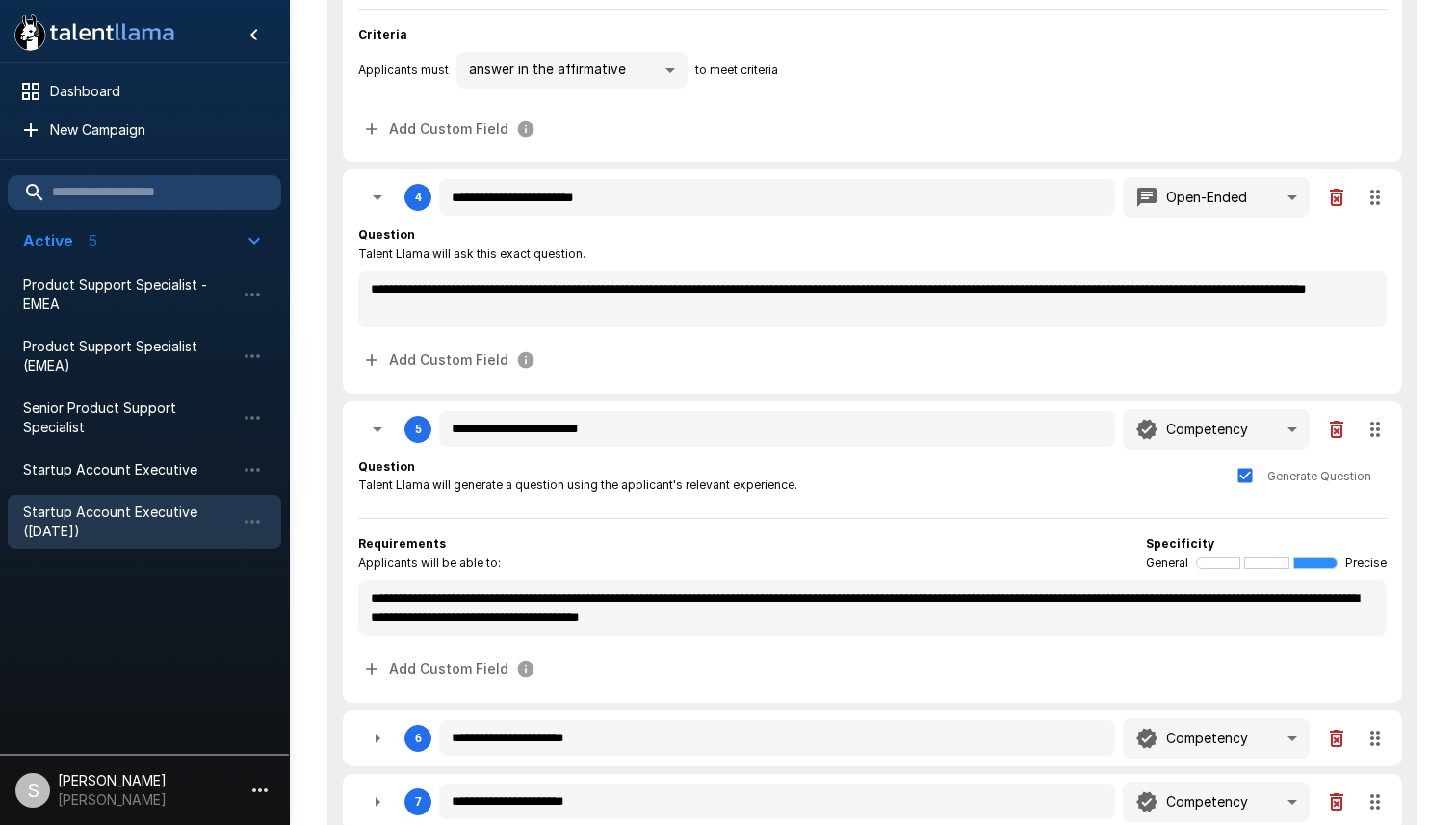
type textarea "*"
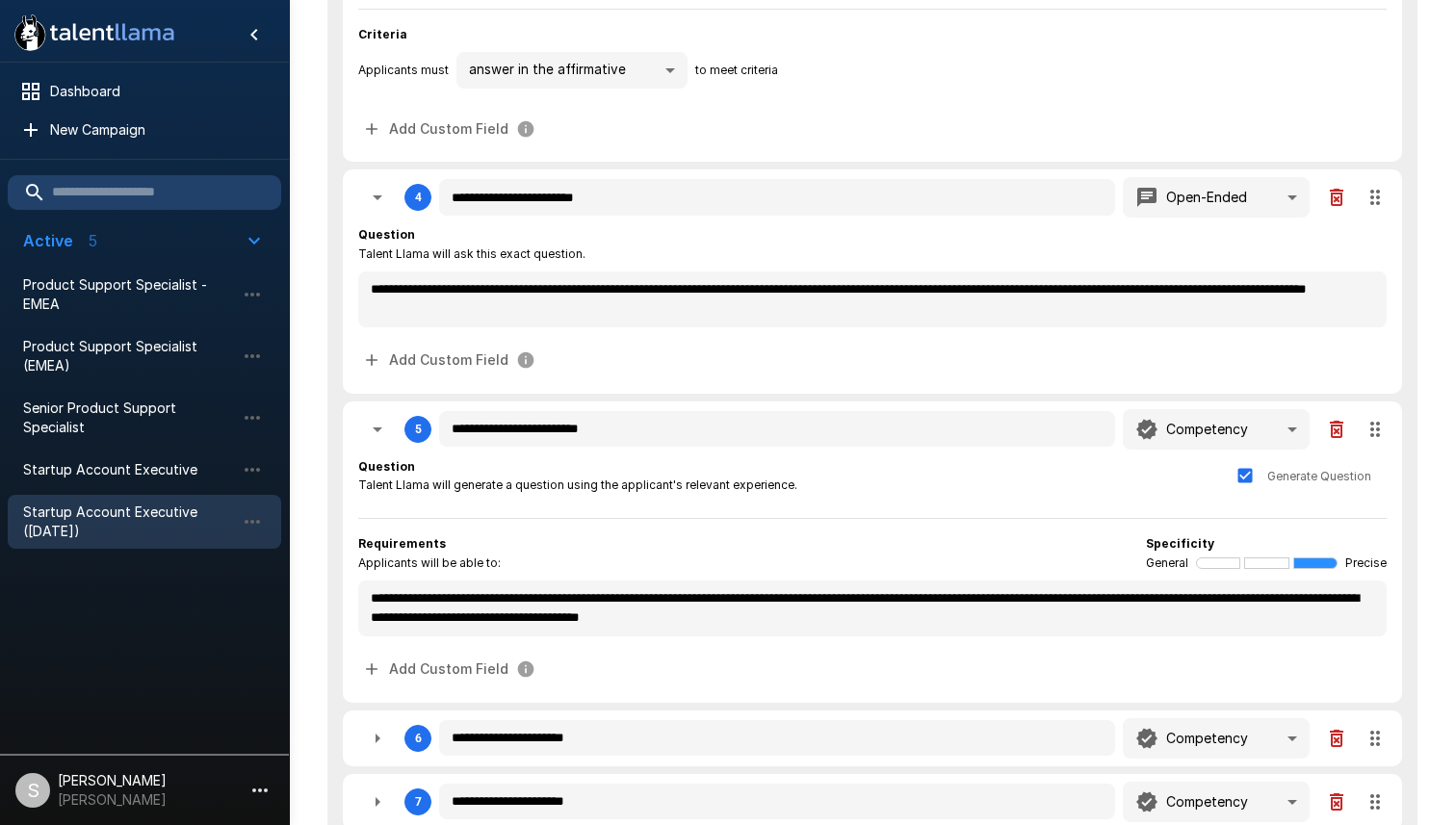
type textarea "*"
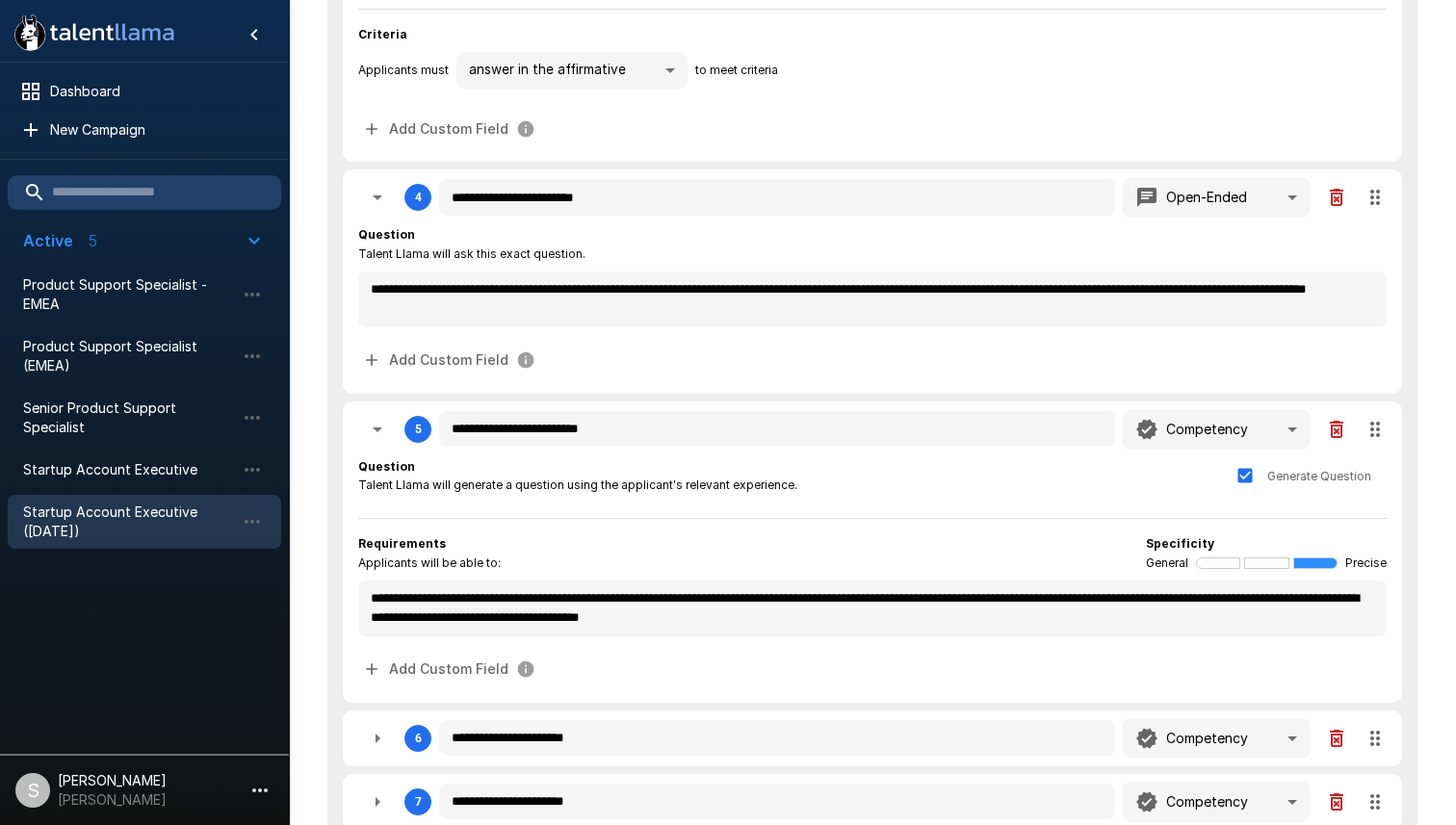
type textarea "*"
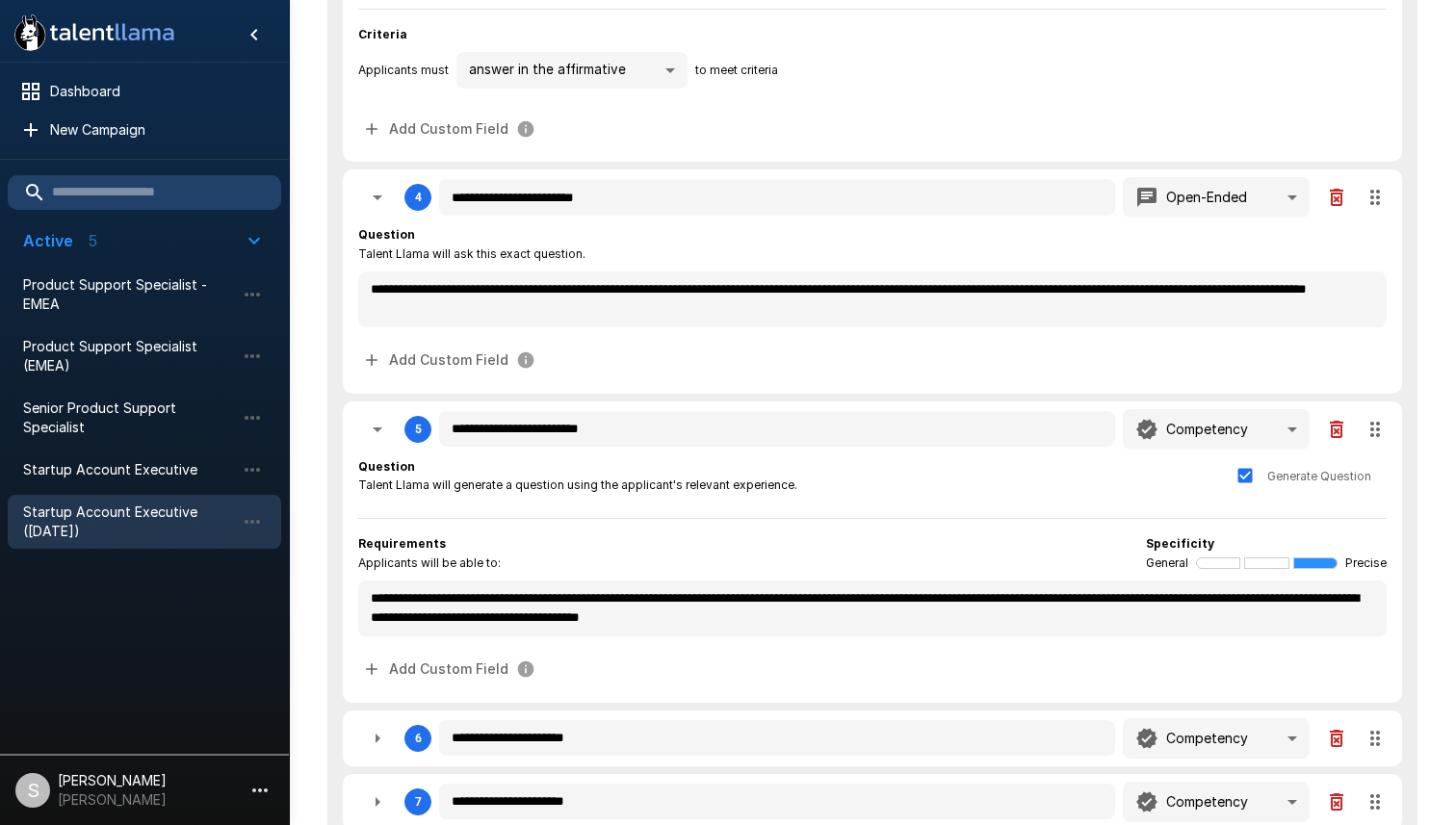
type textarea "*"
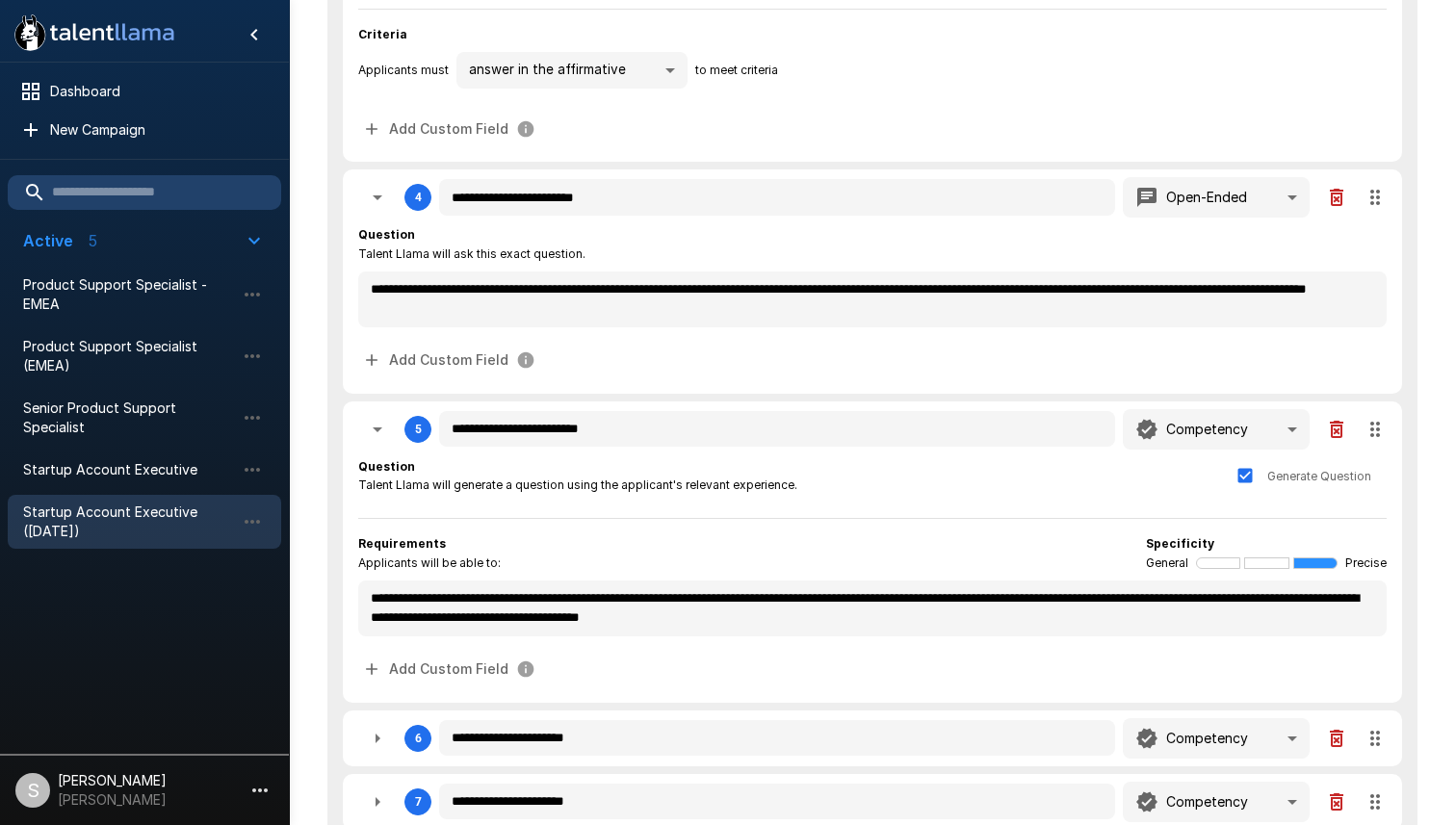
type textarea "*"
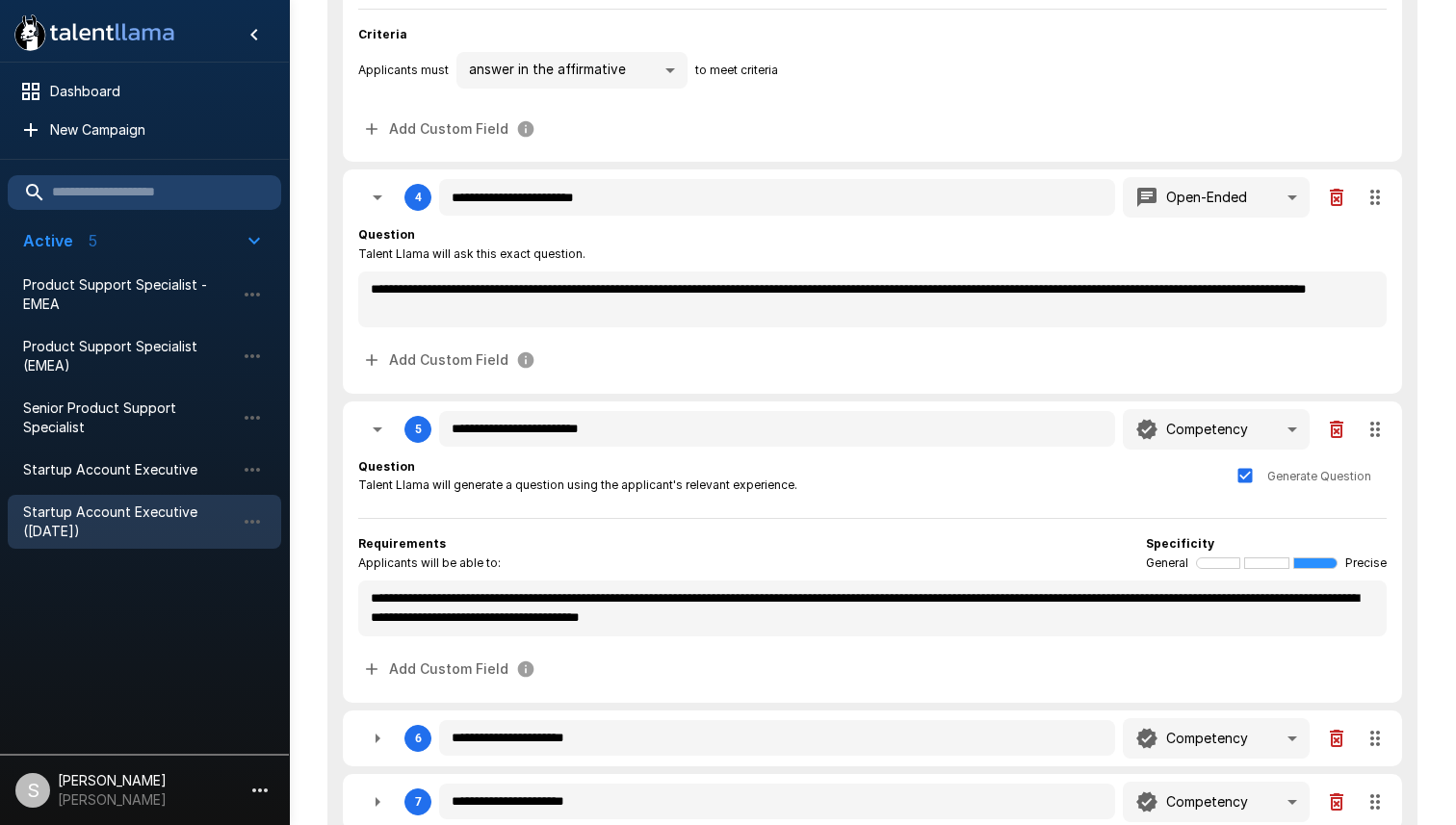
type textarea "*"
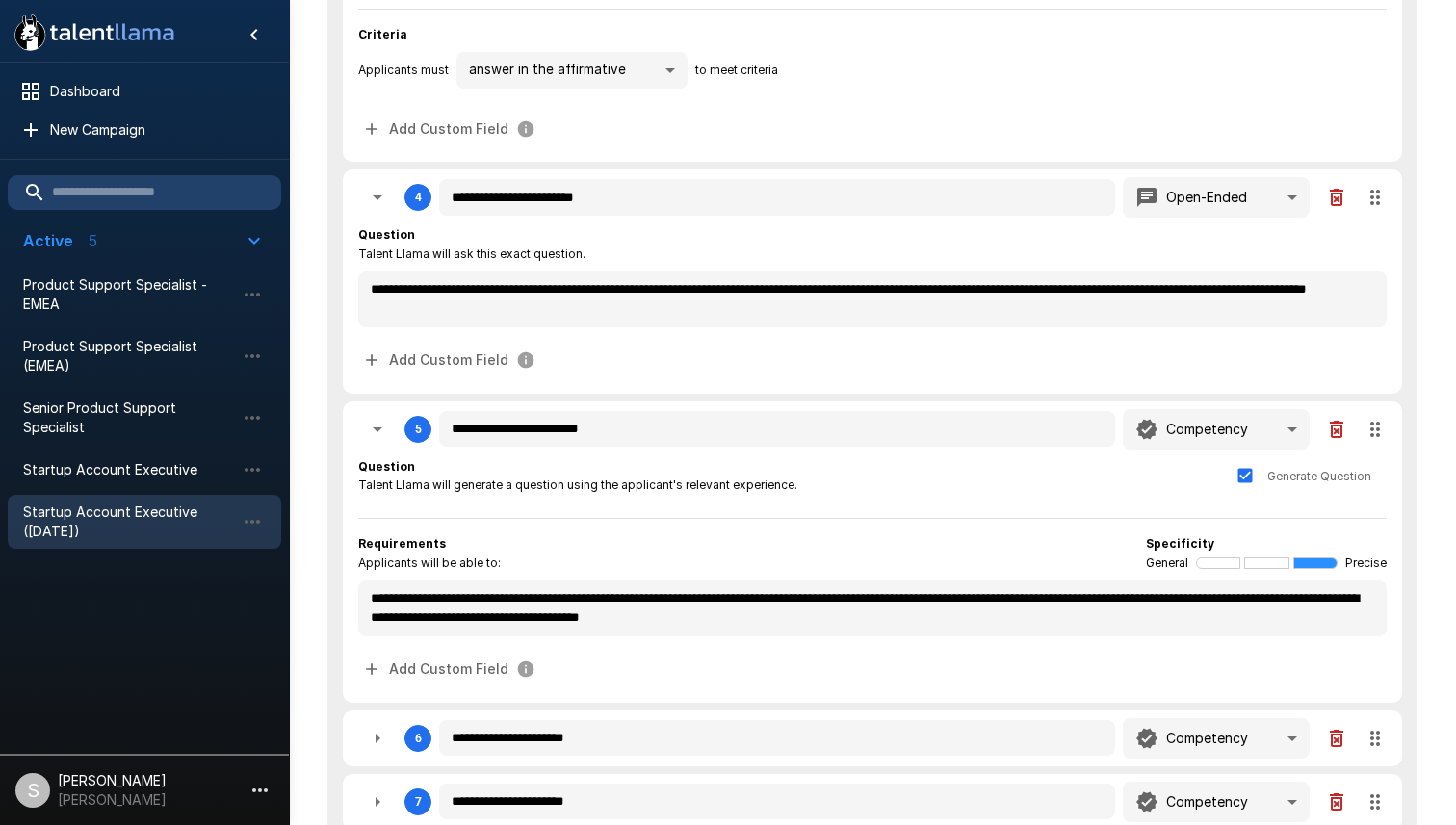
type textarea "*"
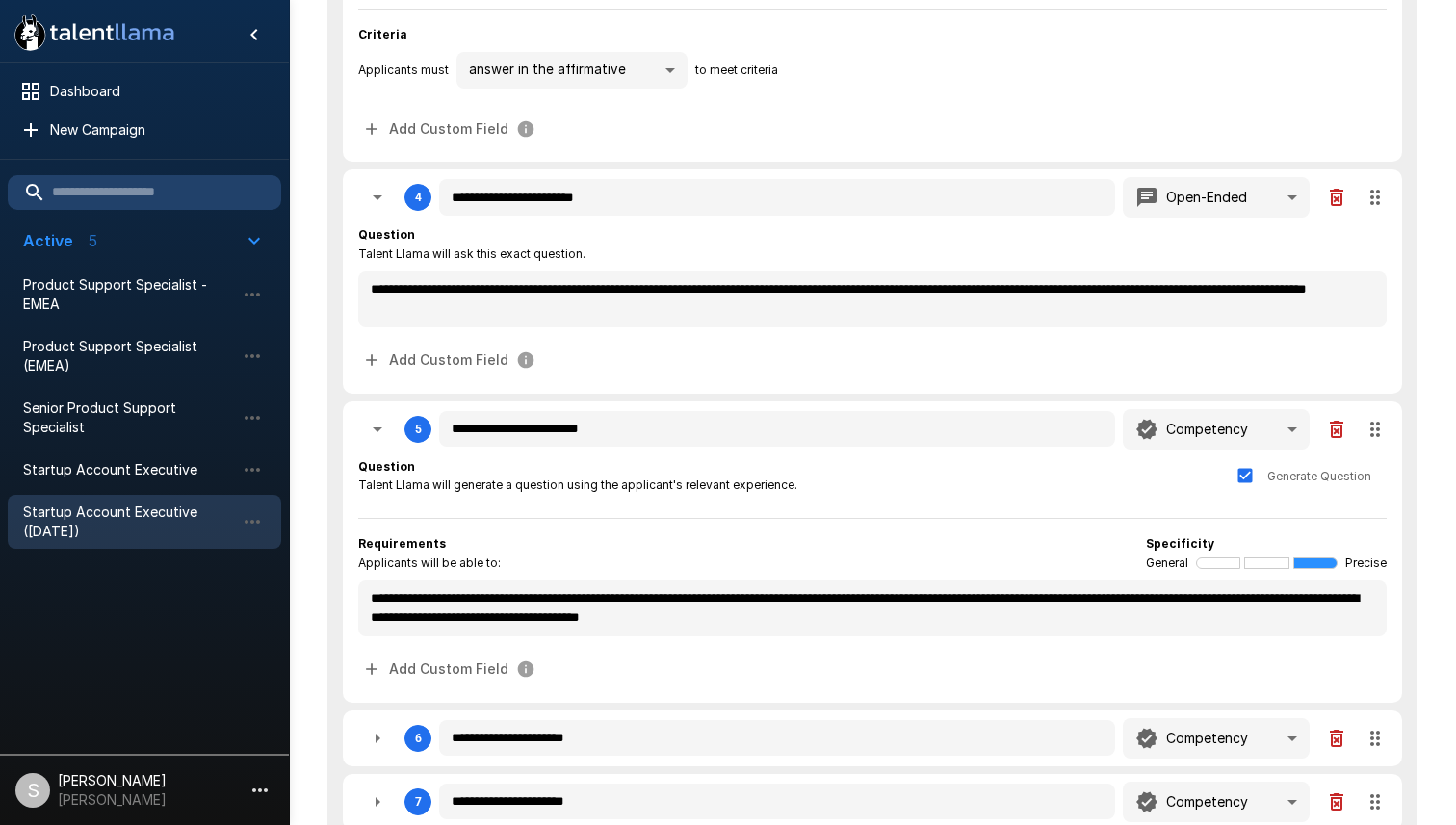
type textarea "*"
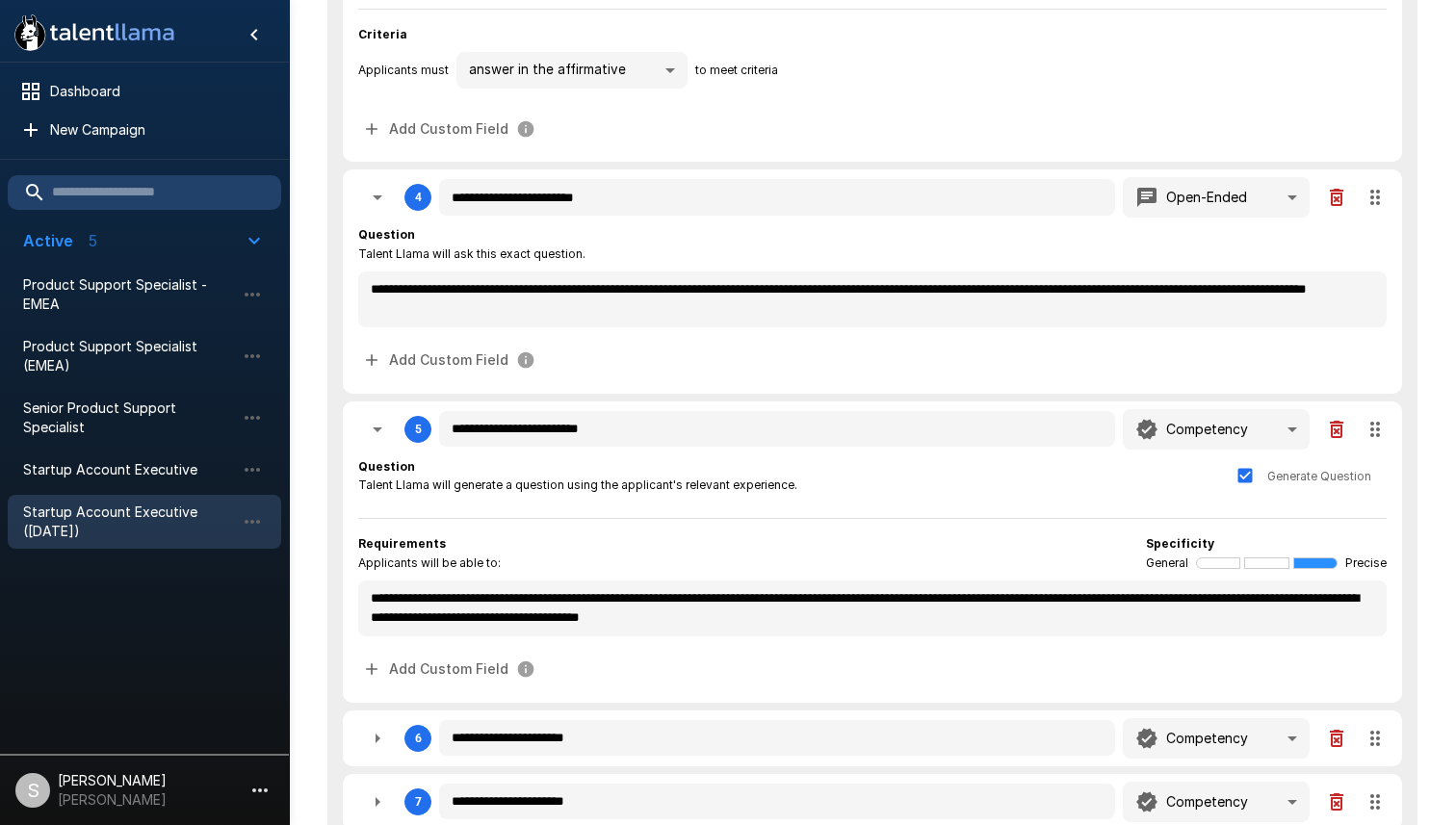
type textarea "*"
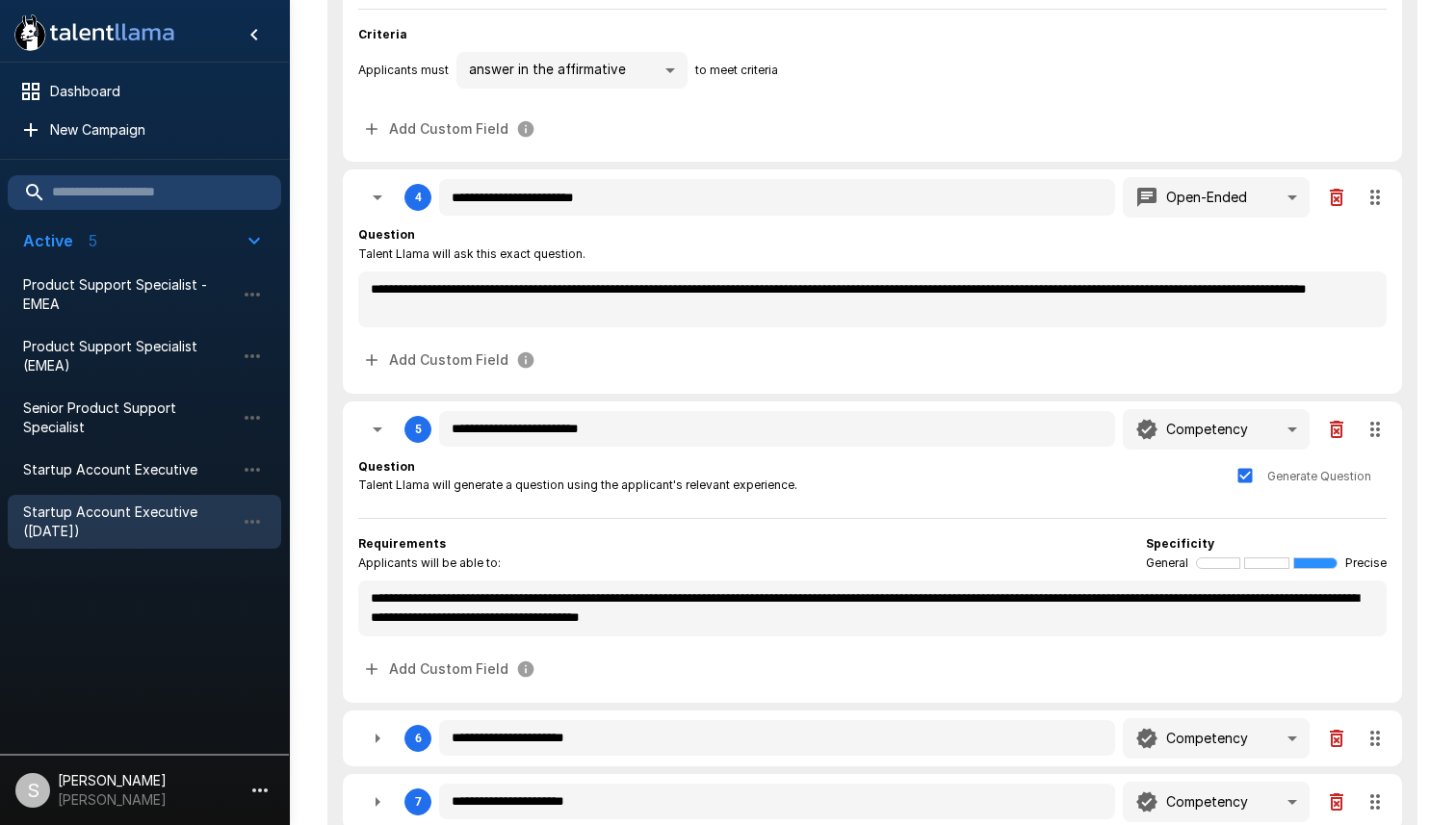
type textarea "*"
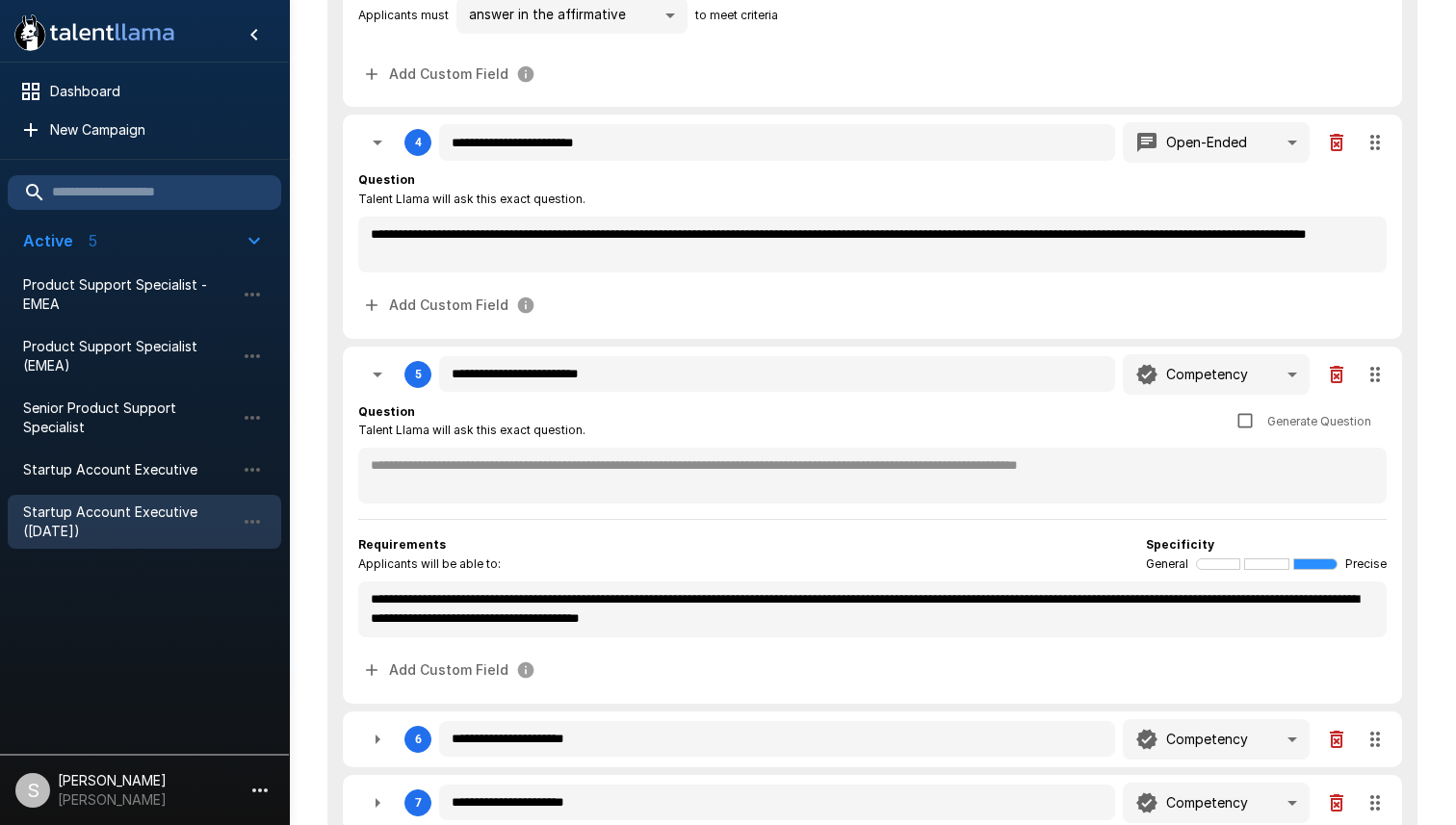
type textarea "*"
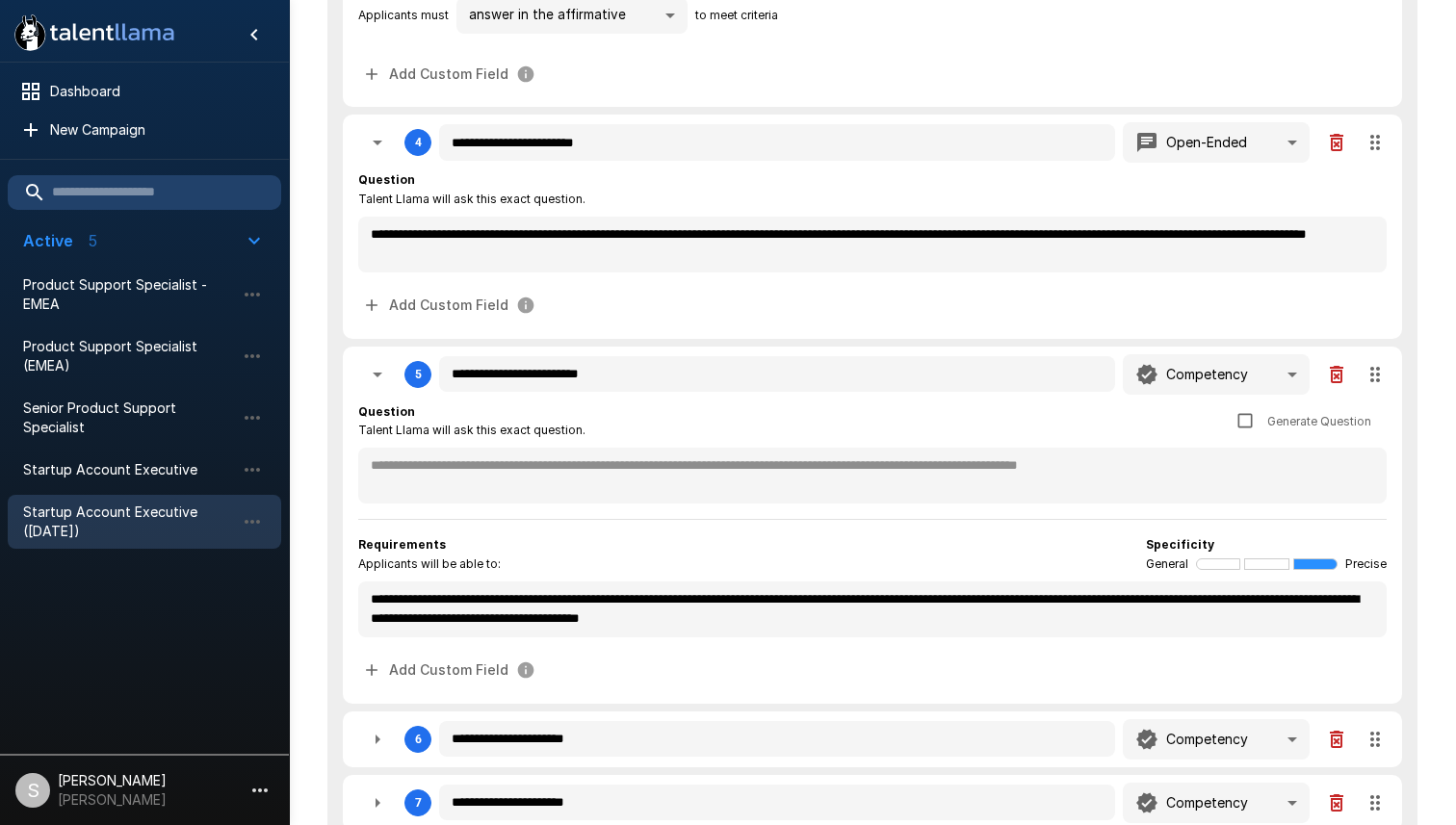
type textarea "*"
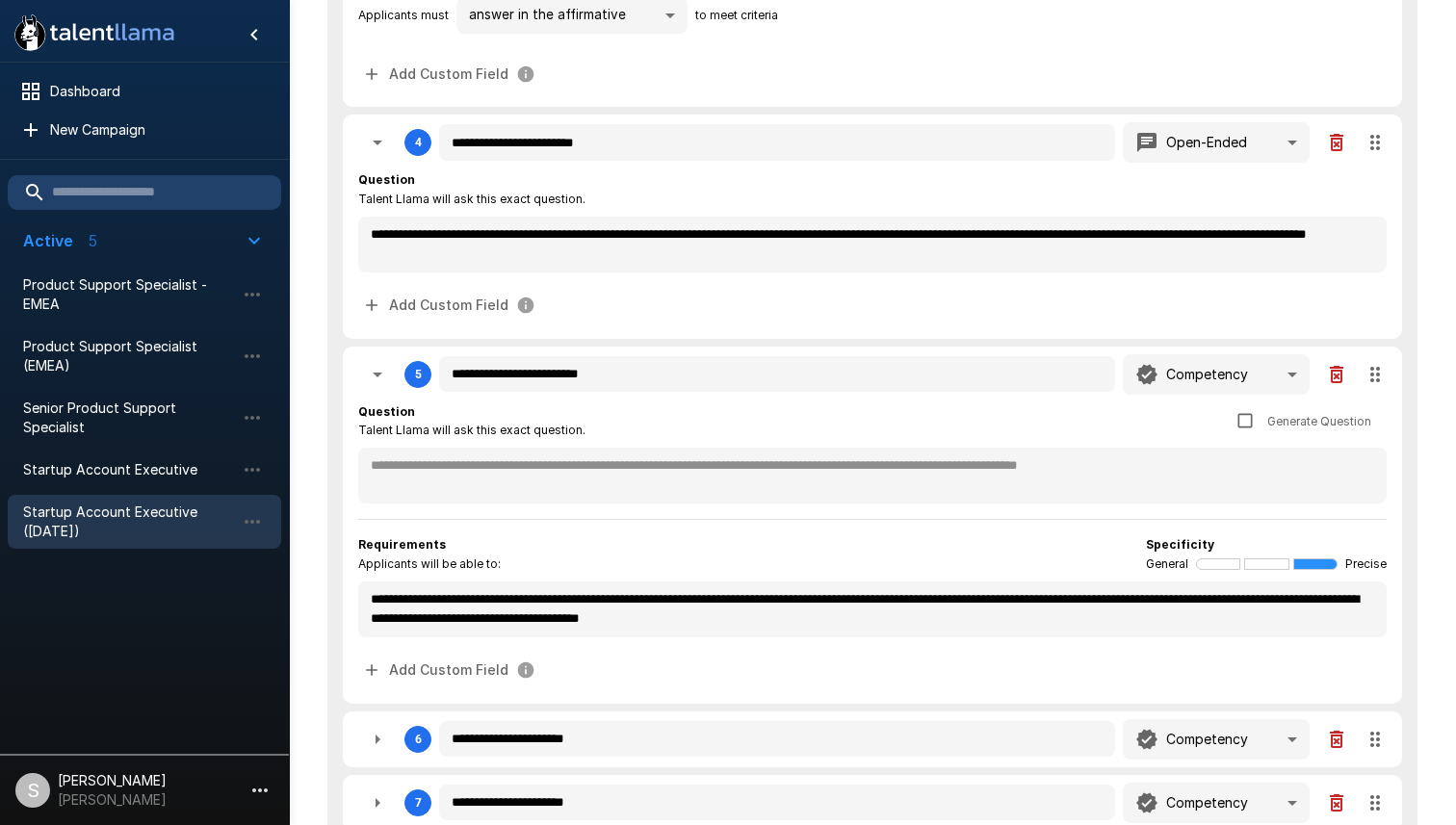
type textarea "*"
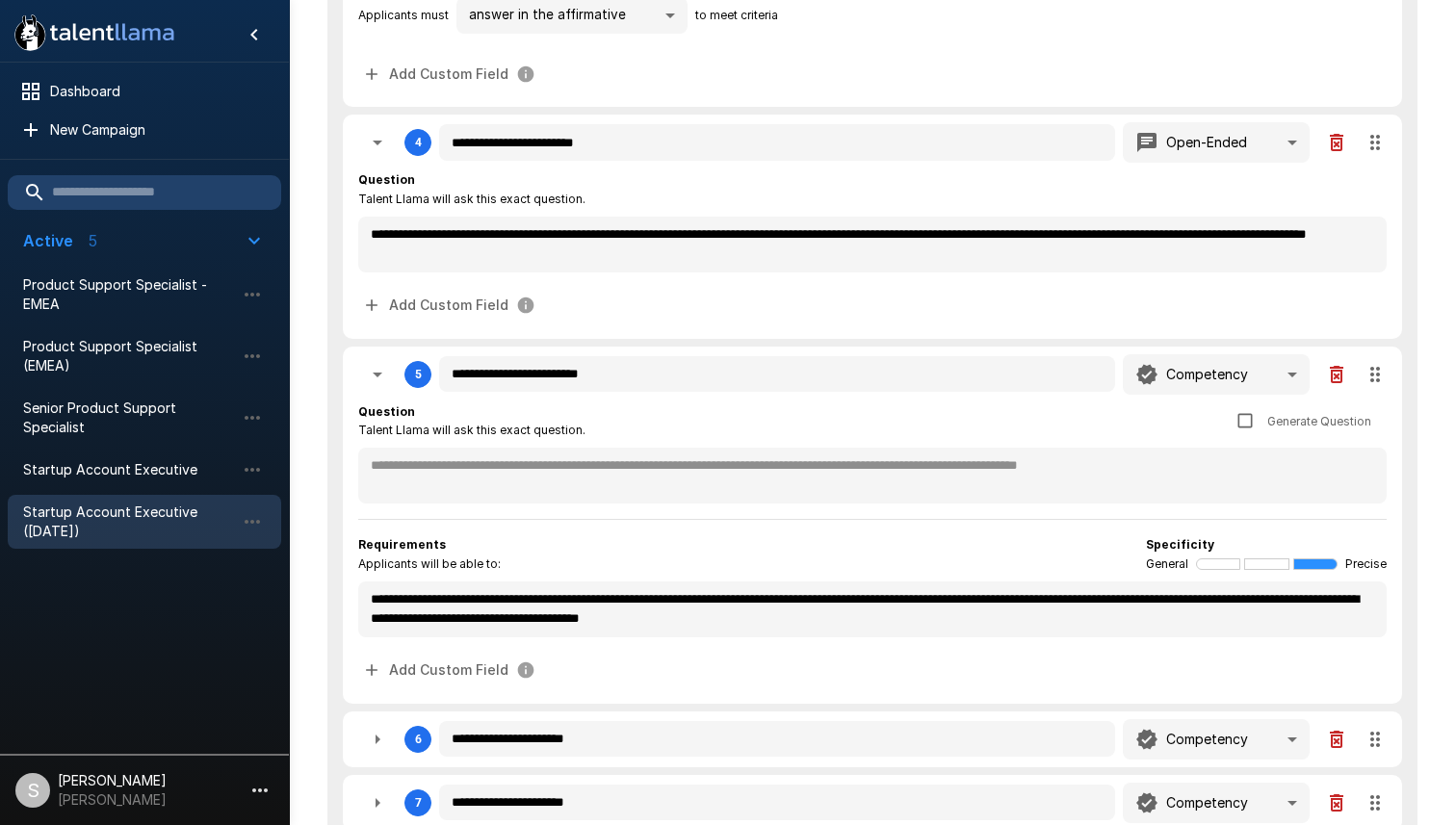
type textarea "*"
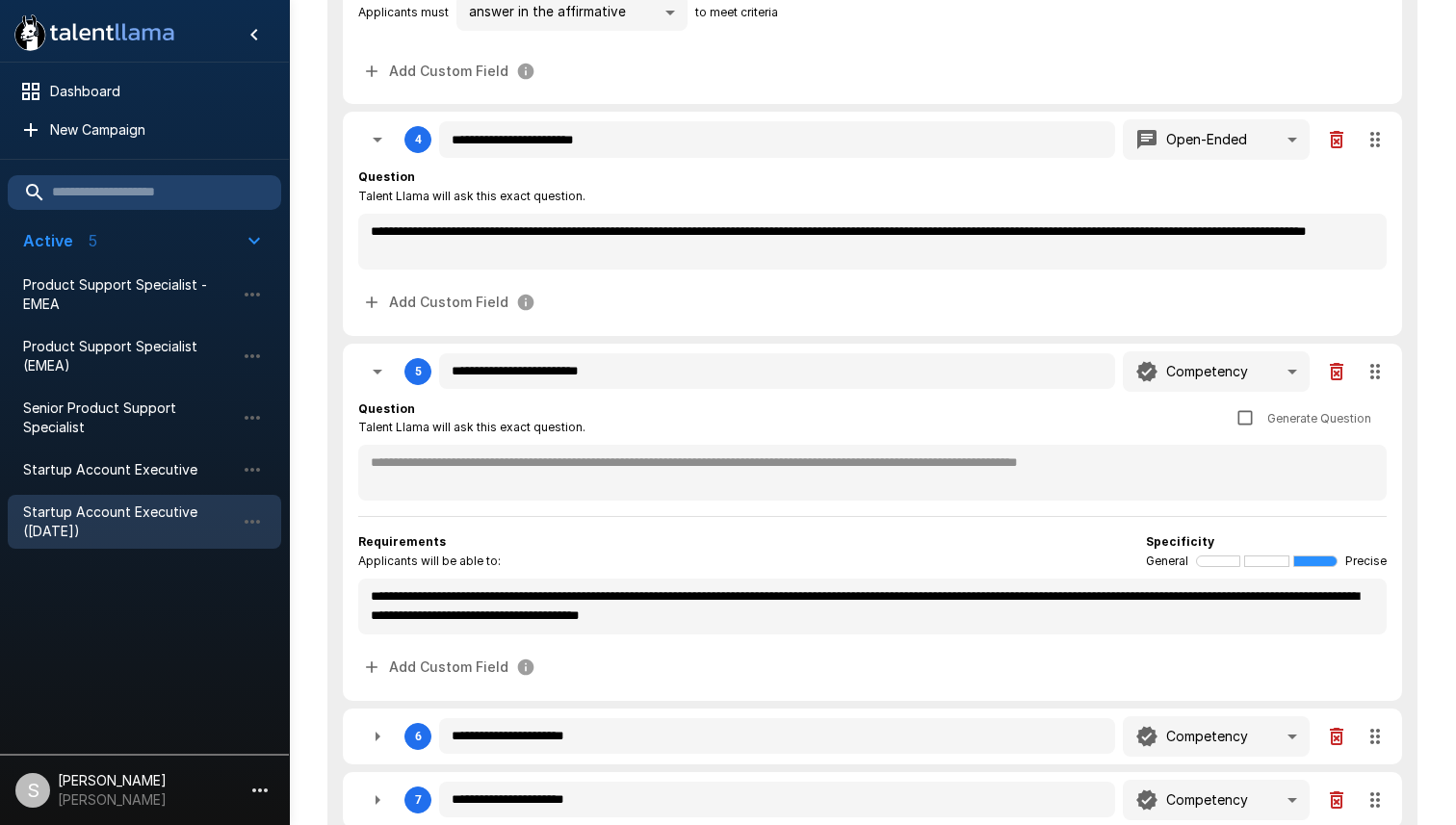
scroll to position [991, 0]
type textarea "*"
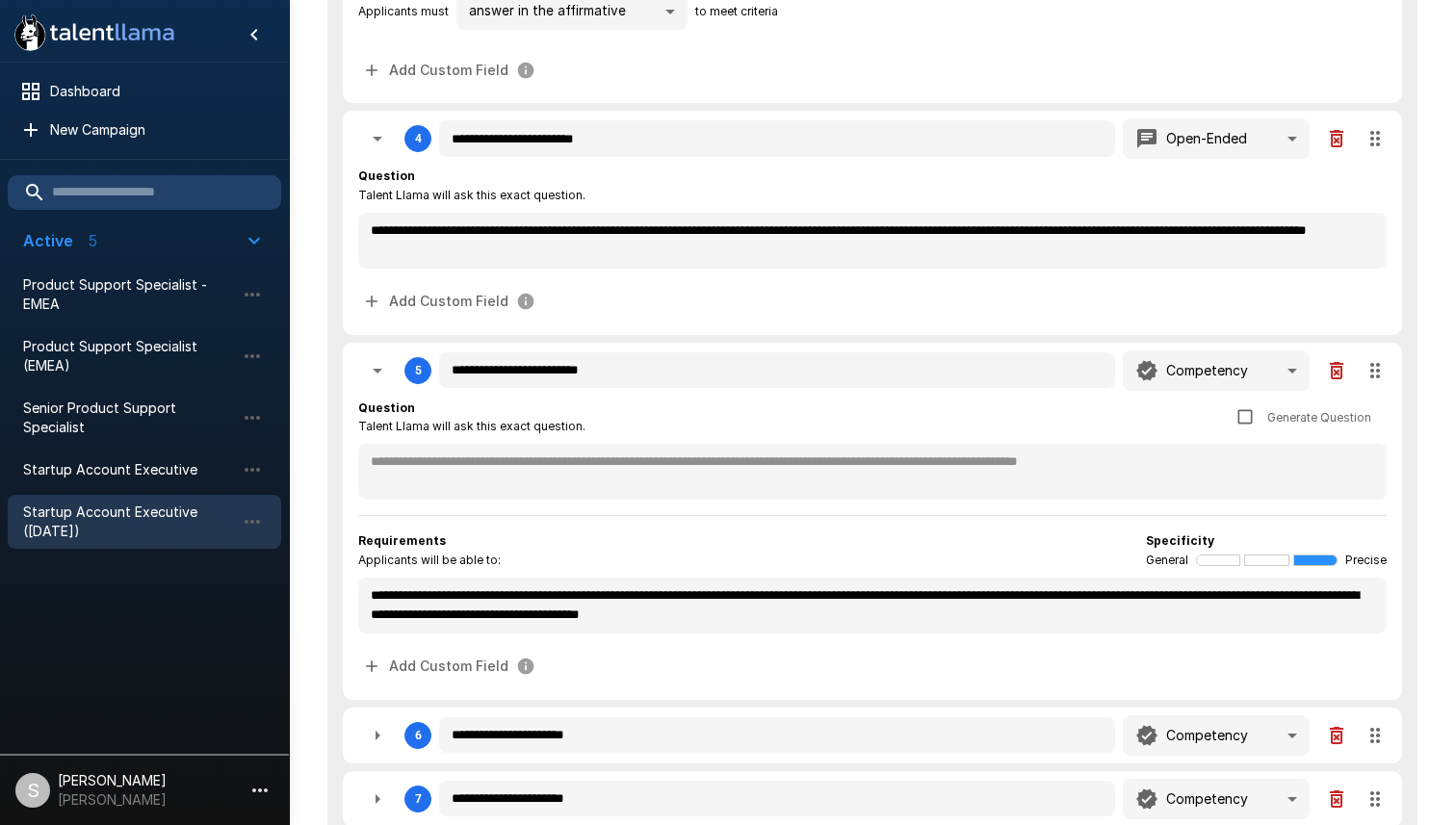
type textarea "*"
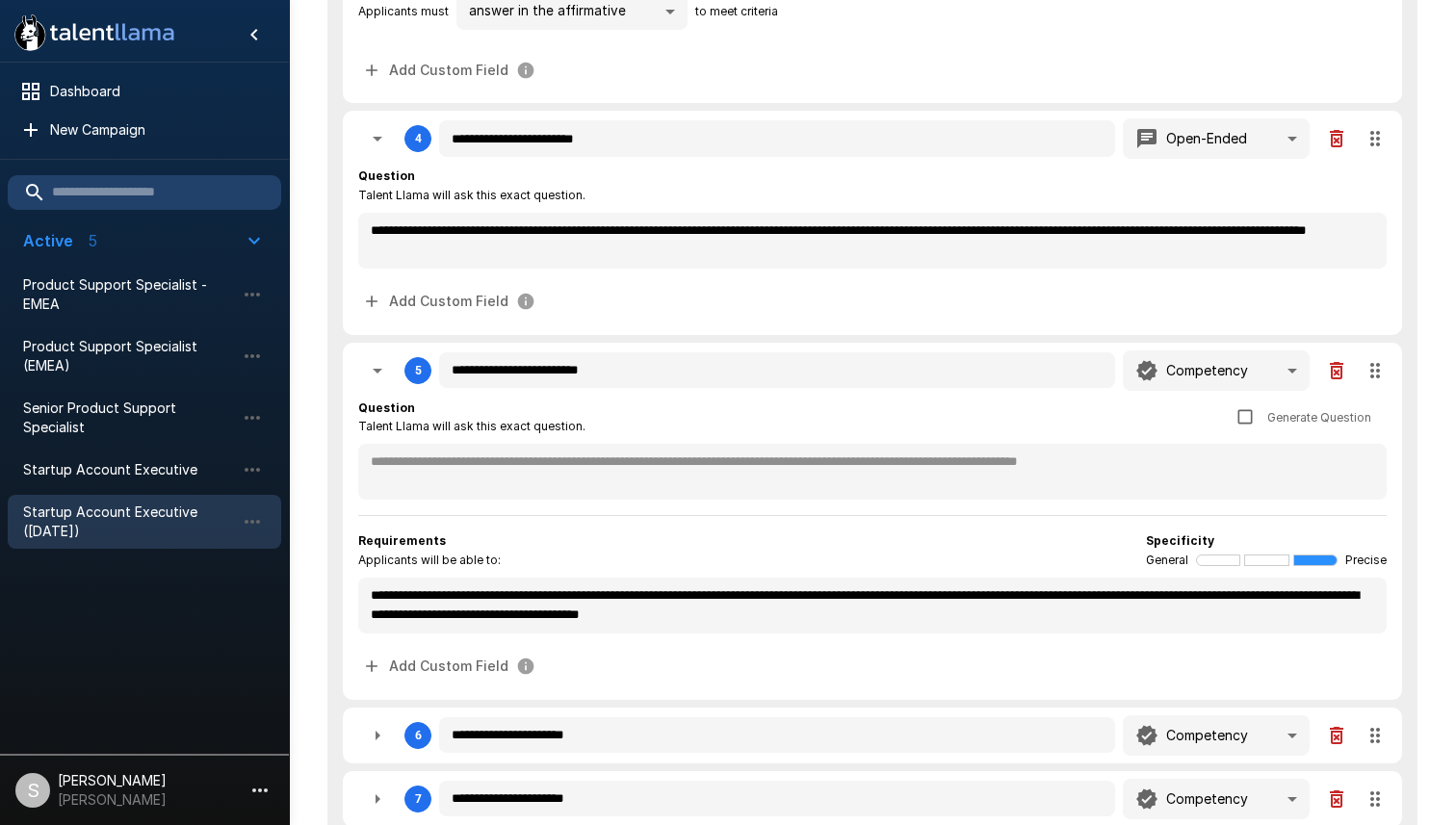
type textarea "*"
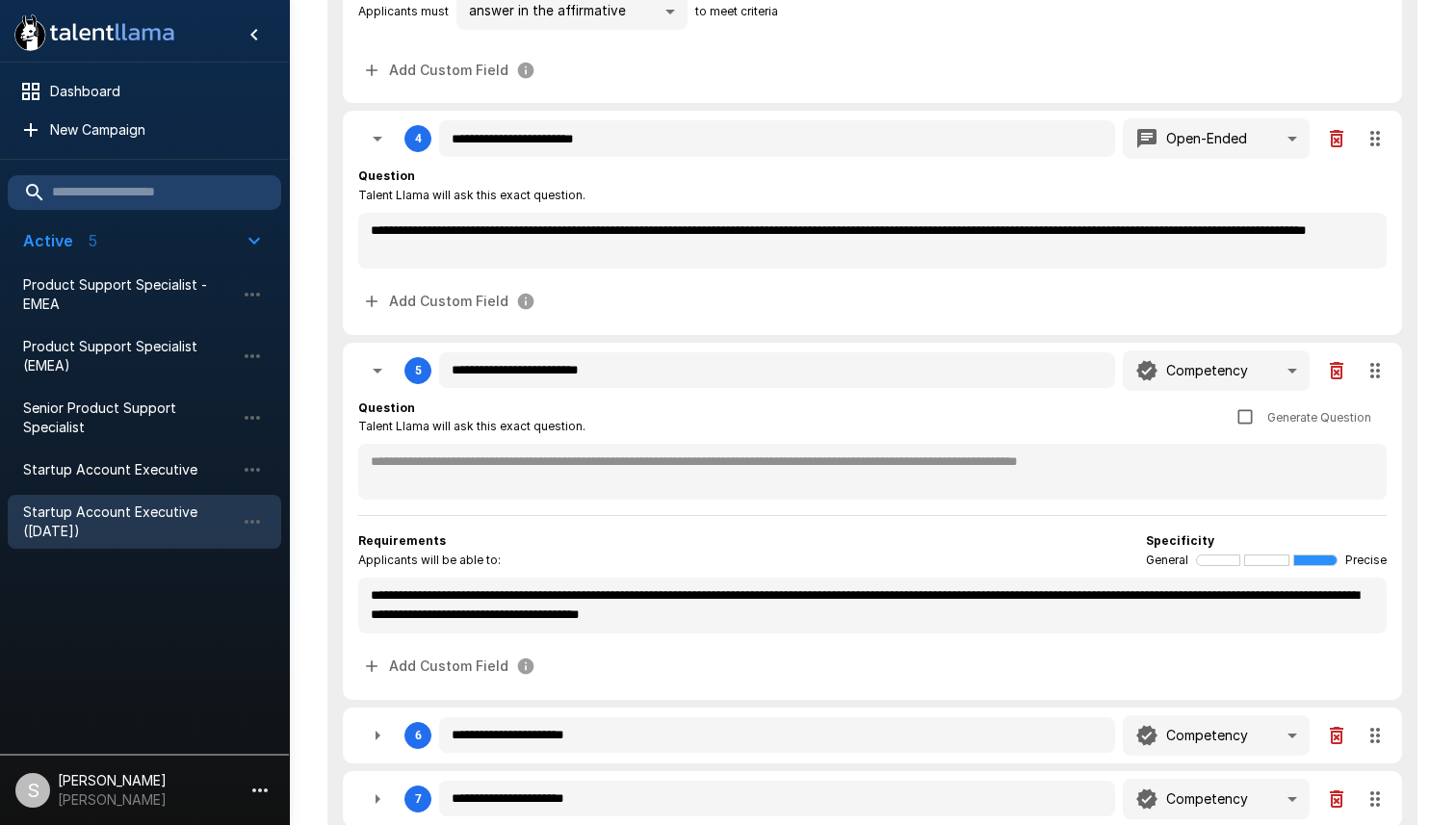
type textarea "*"
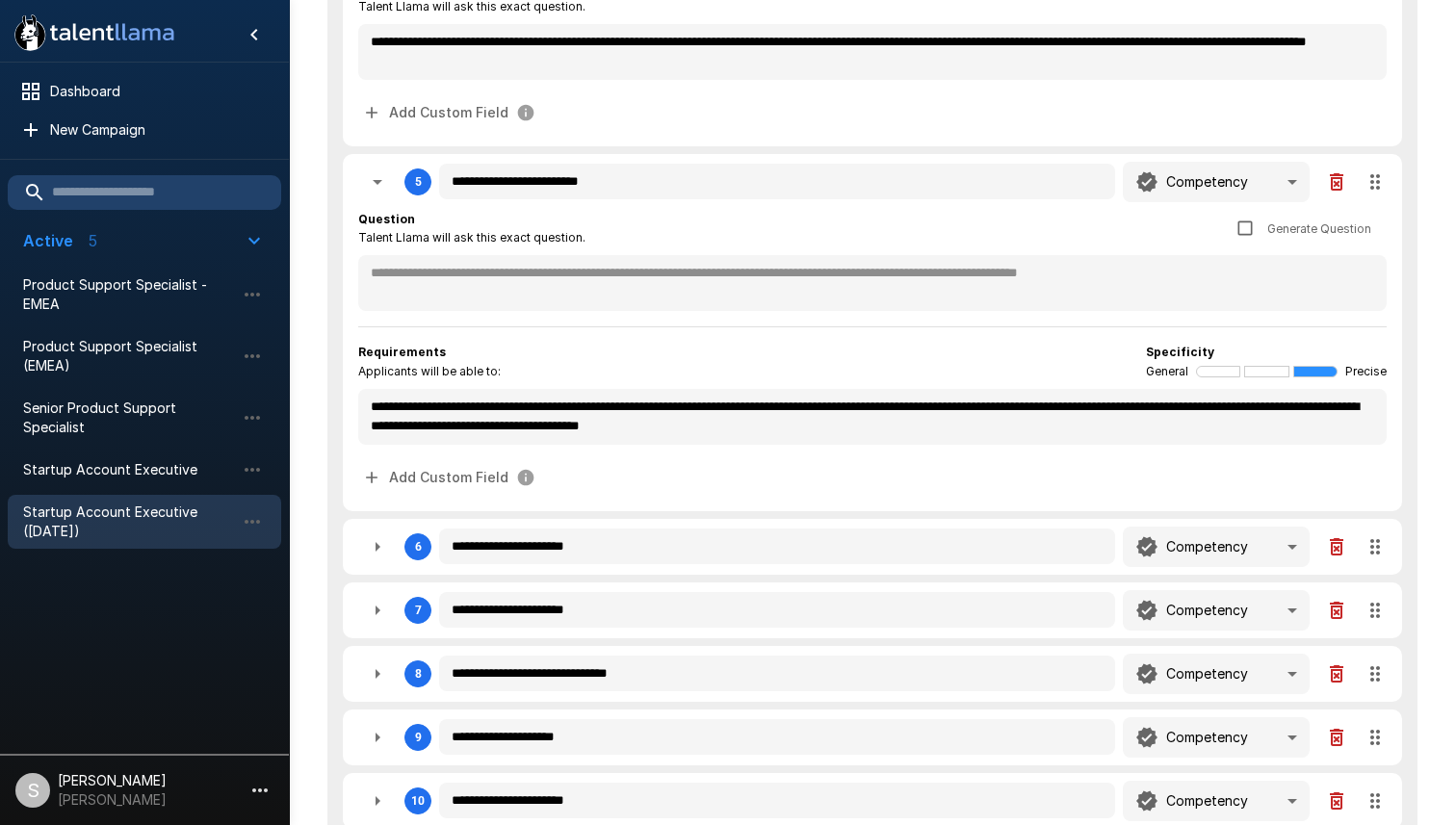
scroll to position [1241, 0]
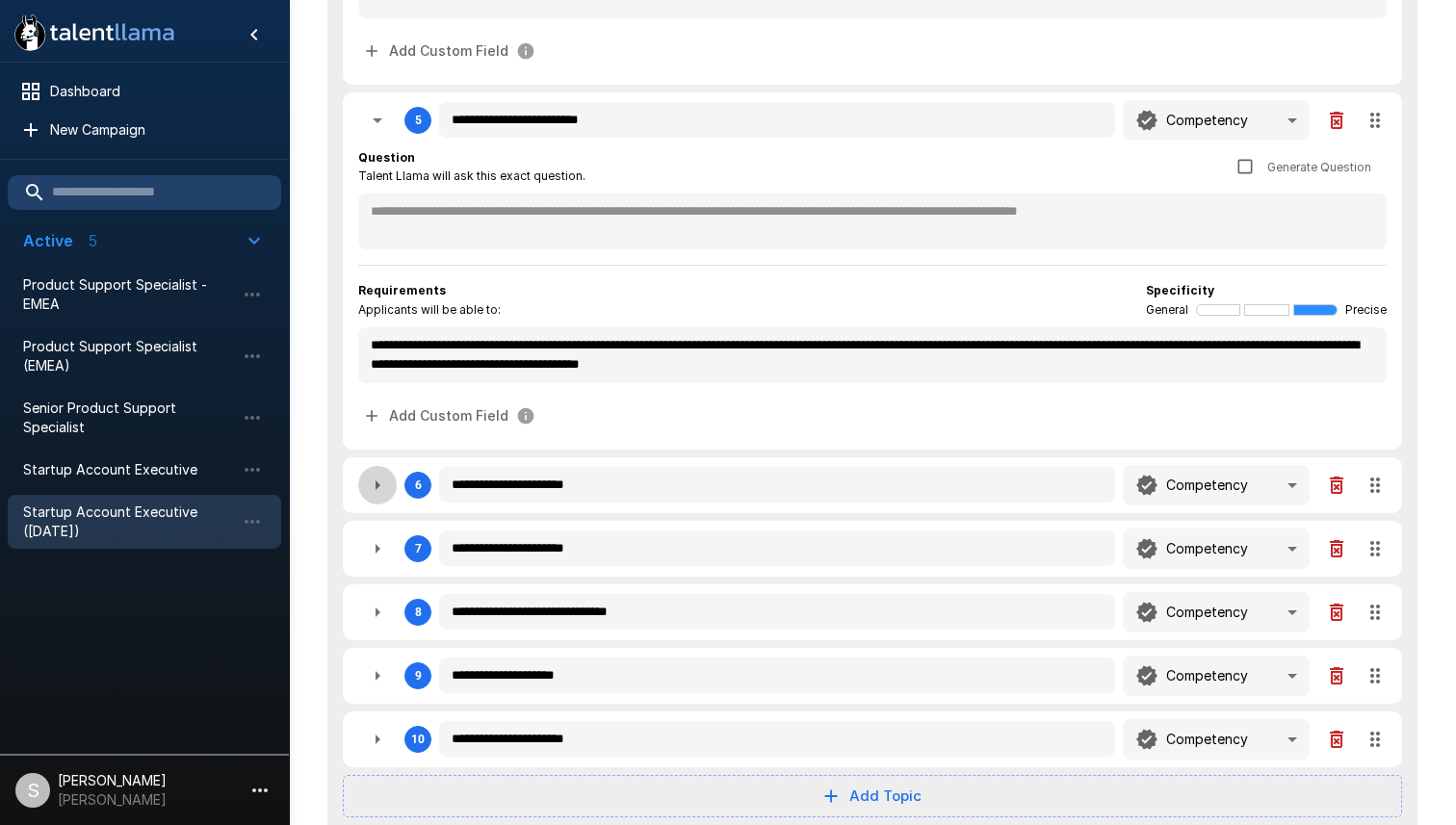
click at [373, 482] on icon "button" at bounding box center [377, 485] width 24 height 24
type textarea "*"
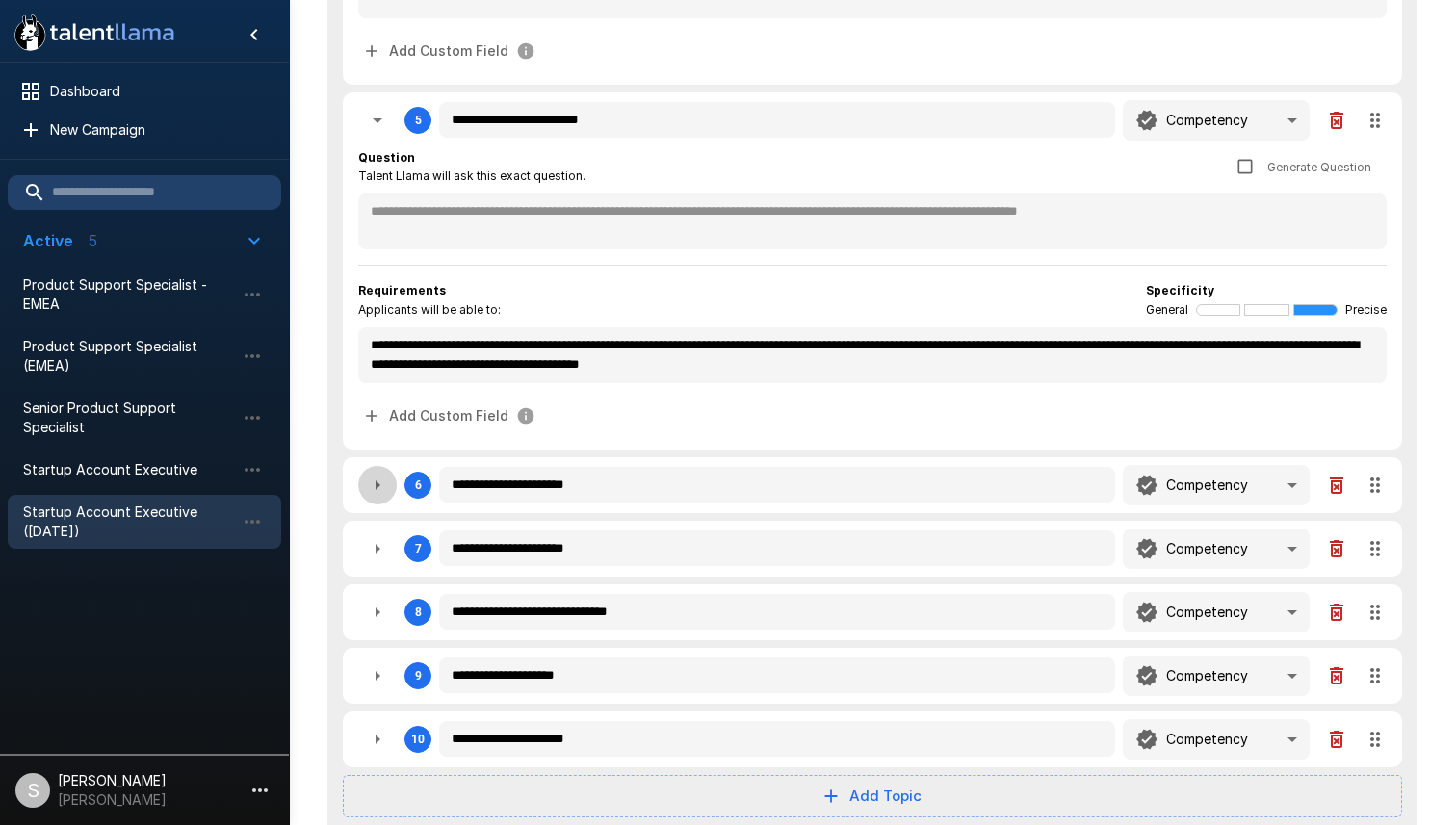
type textarea "*"
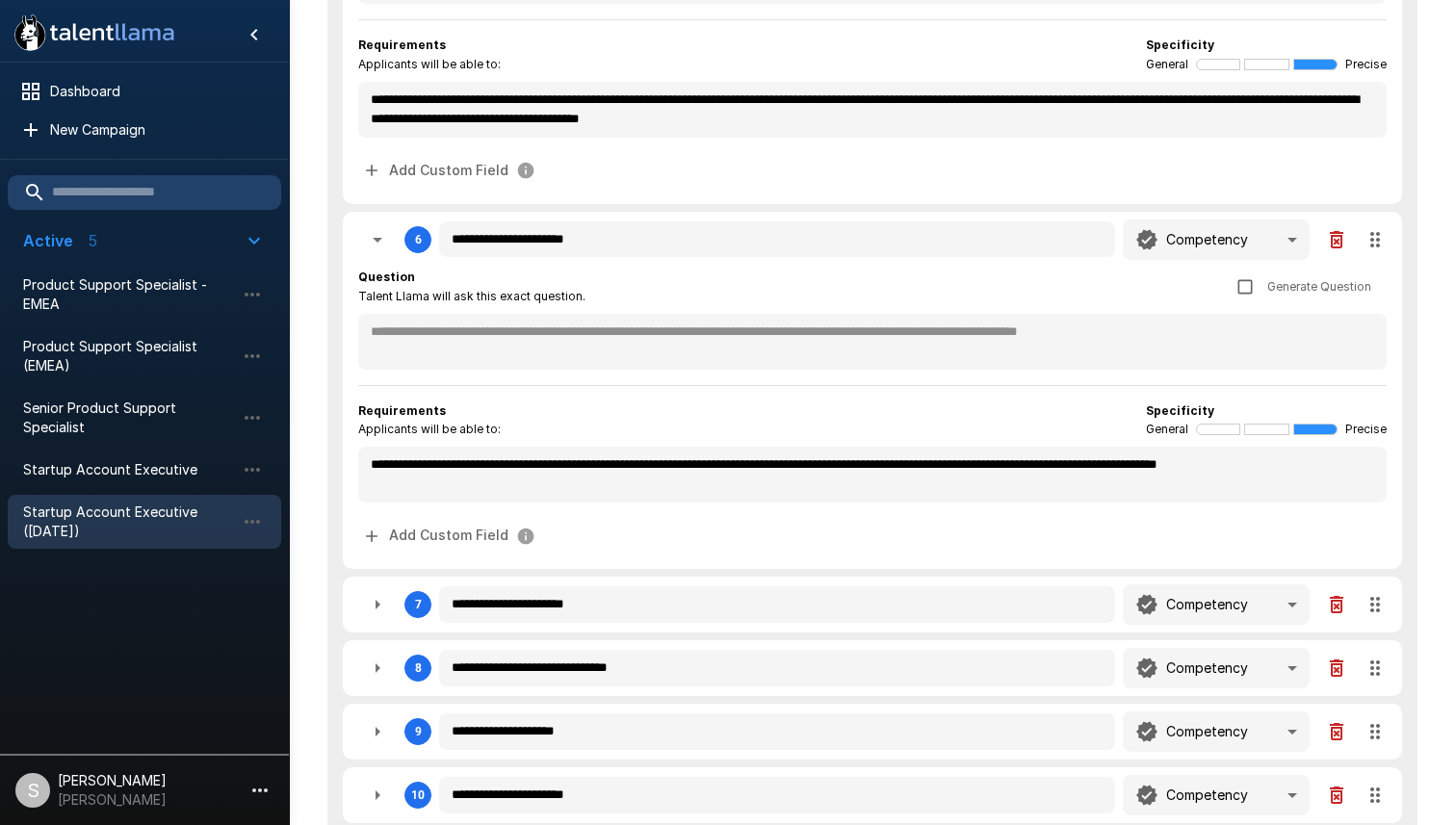
scroll to position [1696, 0]
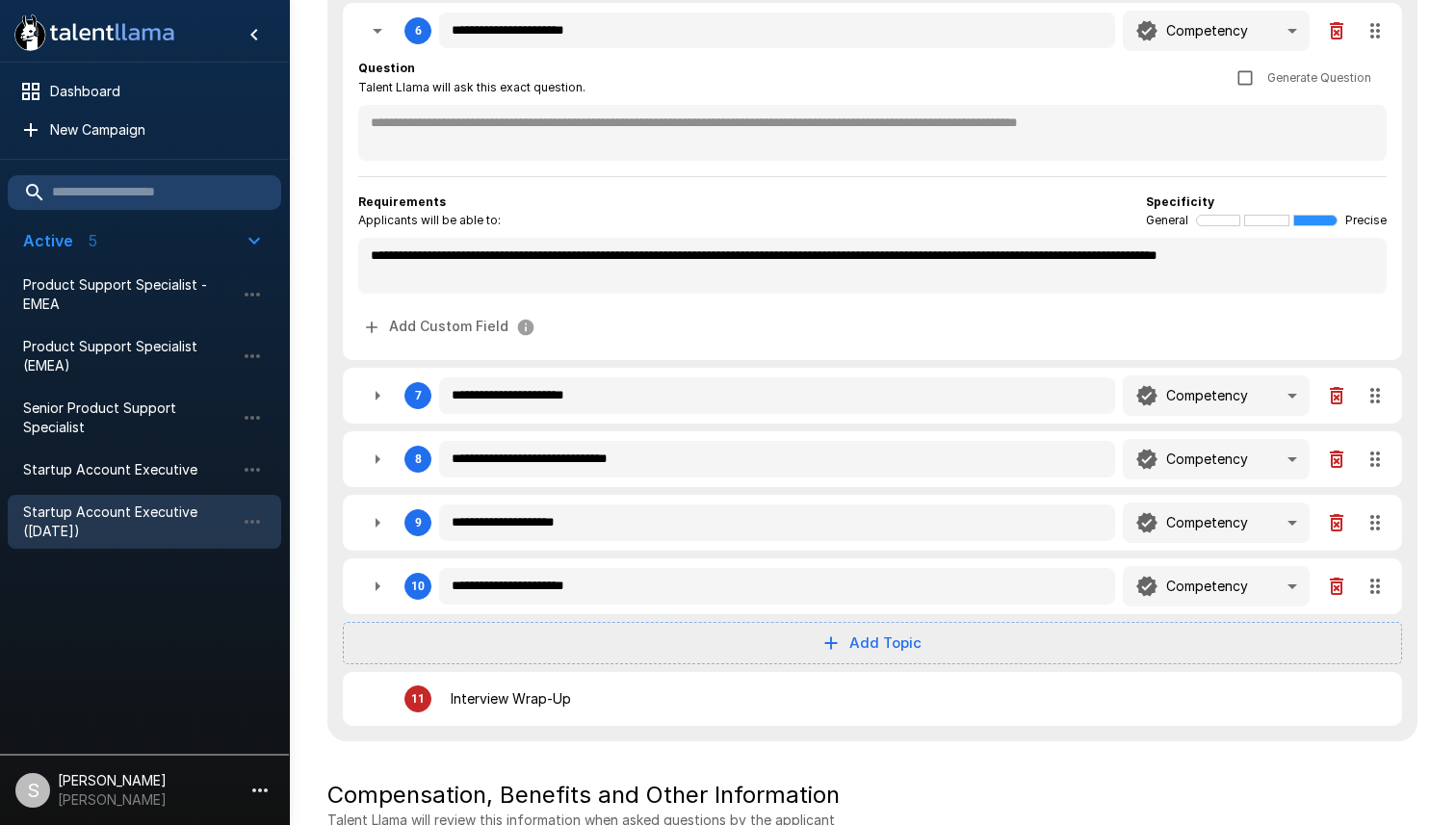
click at [378, 409] on button "button" at bounding box center [377, 395] width 38 height 38
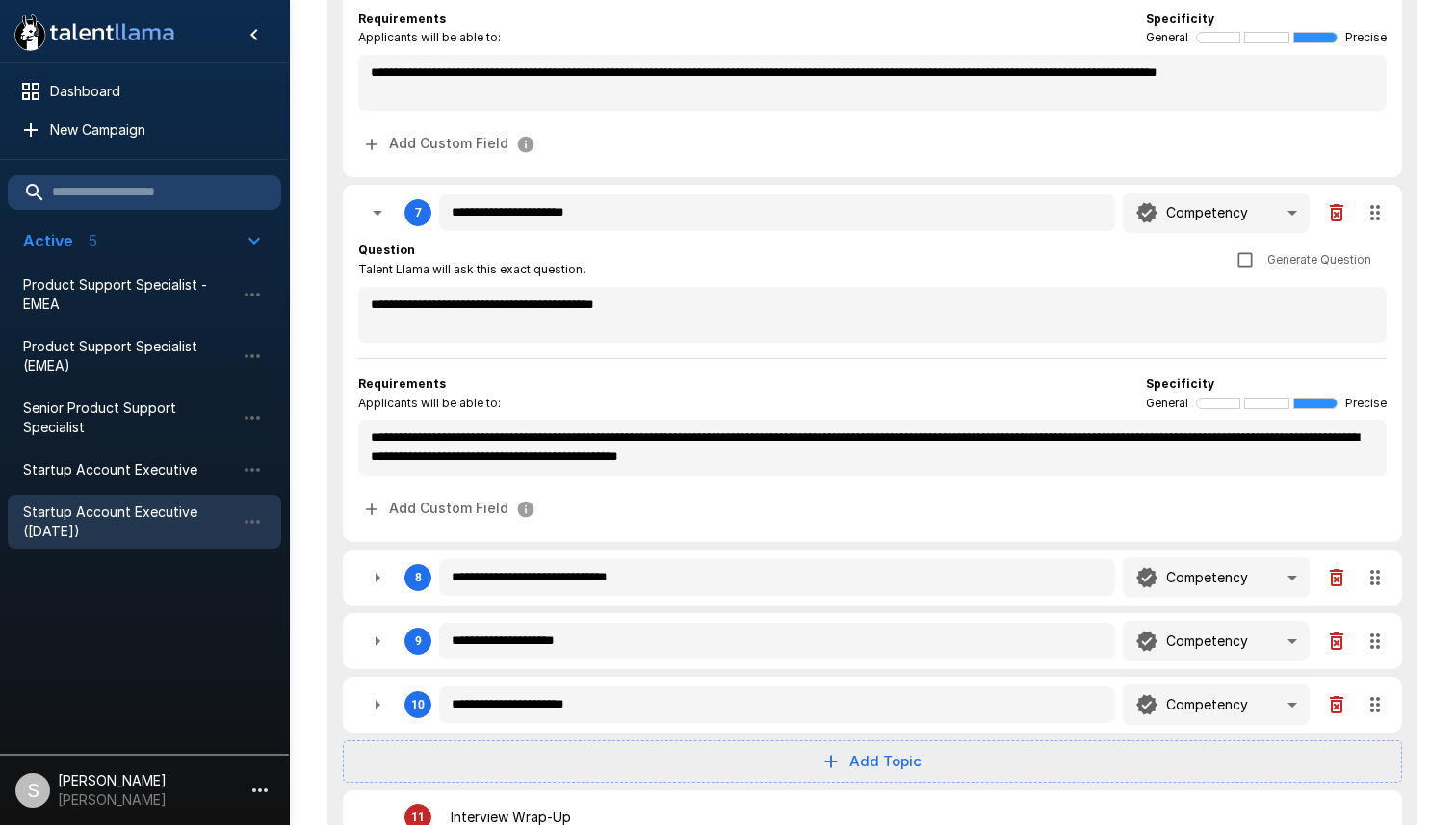
scroll to position [1994, 0]
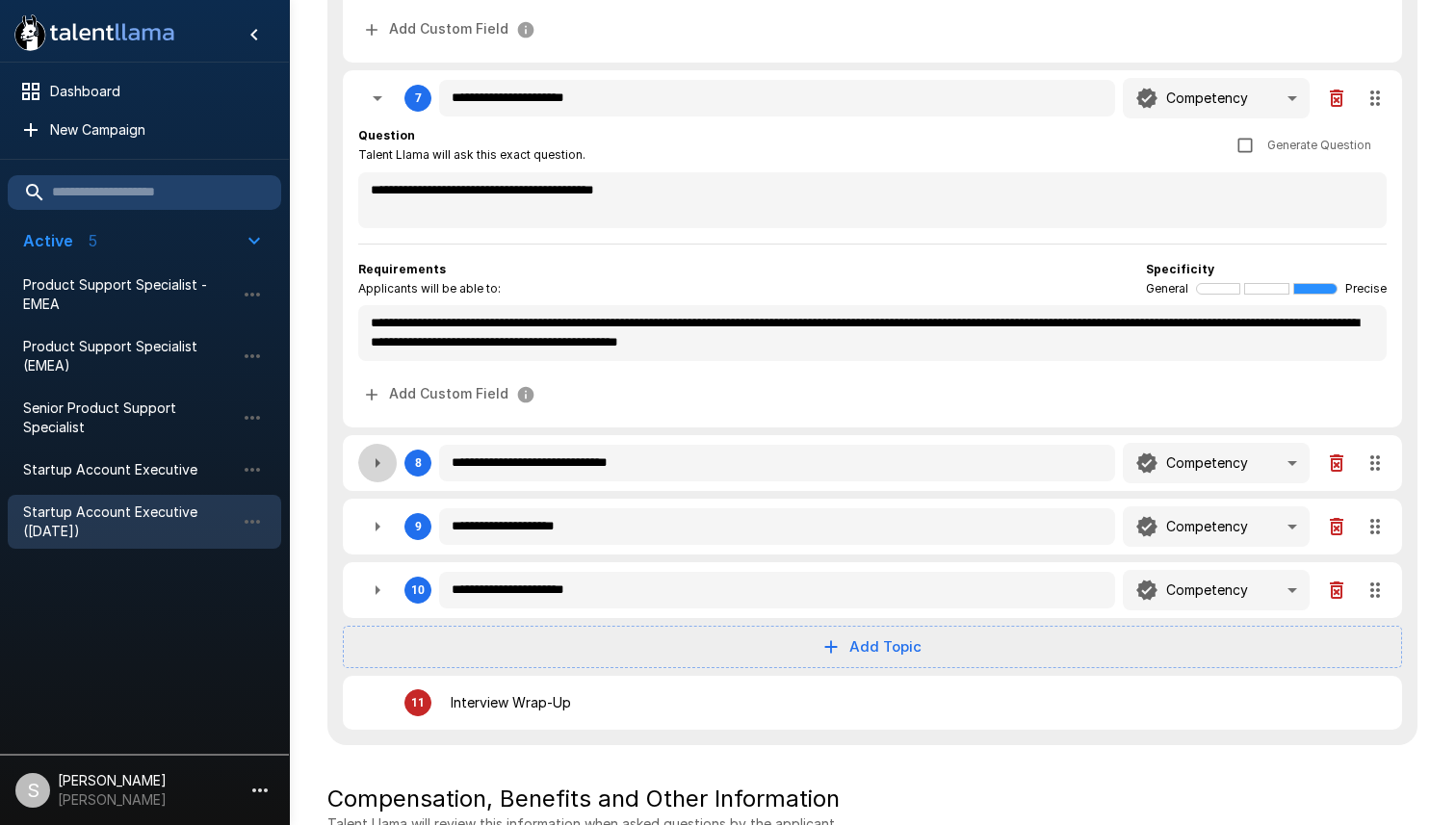
click at [364, 452] on button "button" at bounding box center [377, 463] width 38 height 38
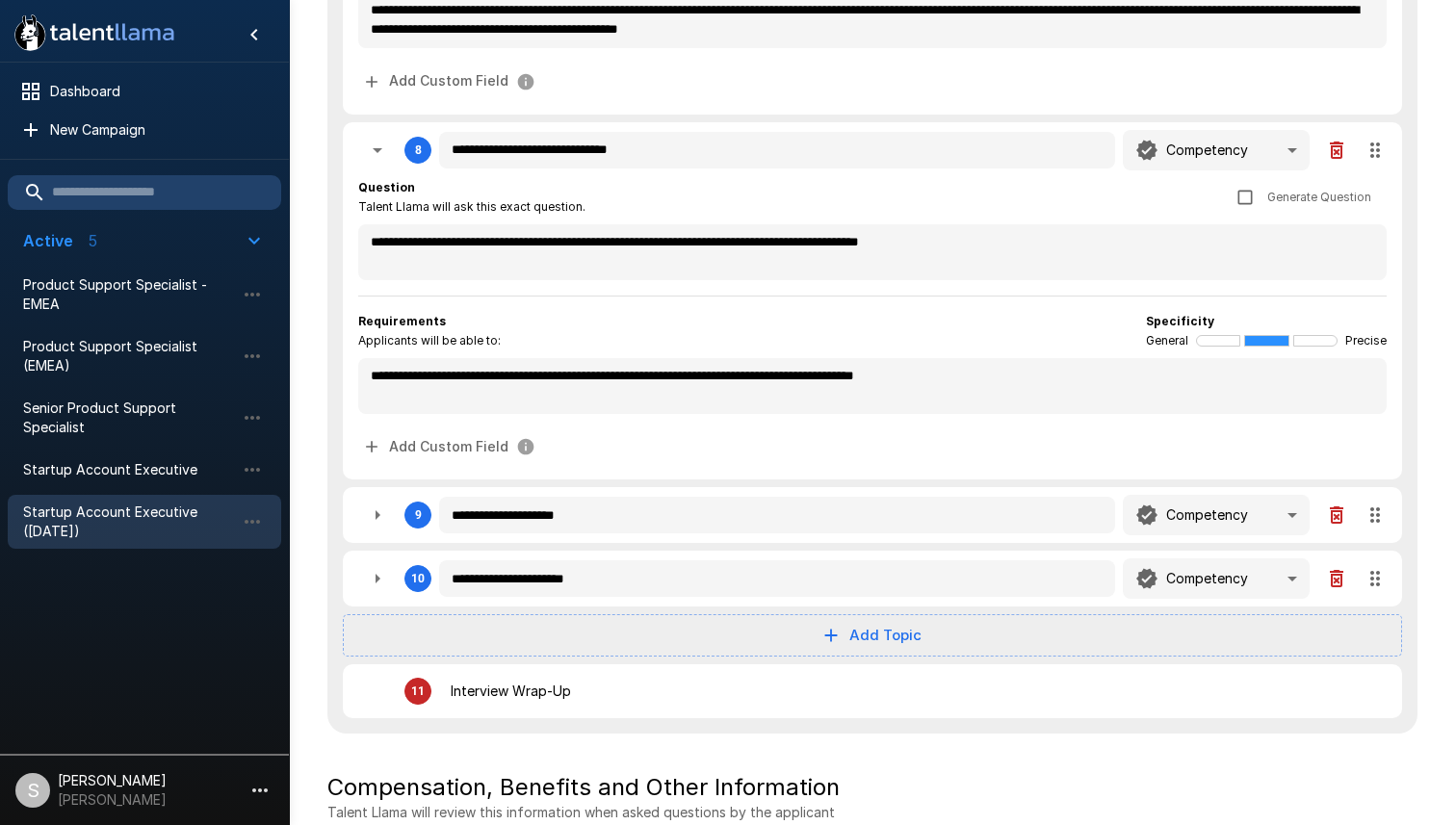
scroll to position [2392, 0]
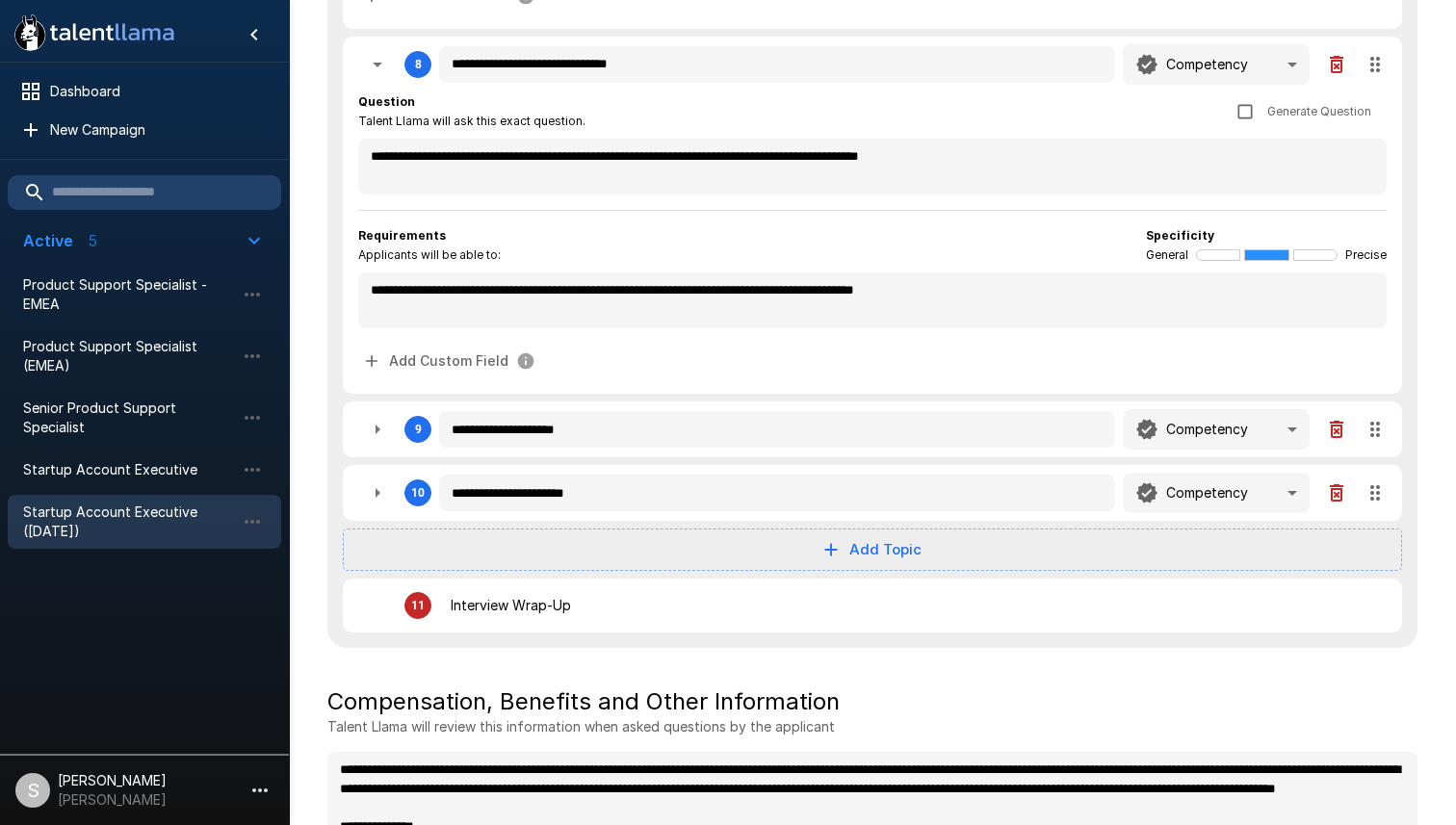
click at [372, 421] on icon "button" at bounding box center [377, 429] width 24 height 24
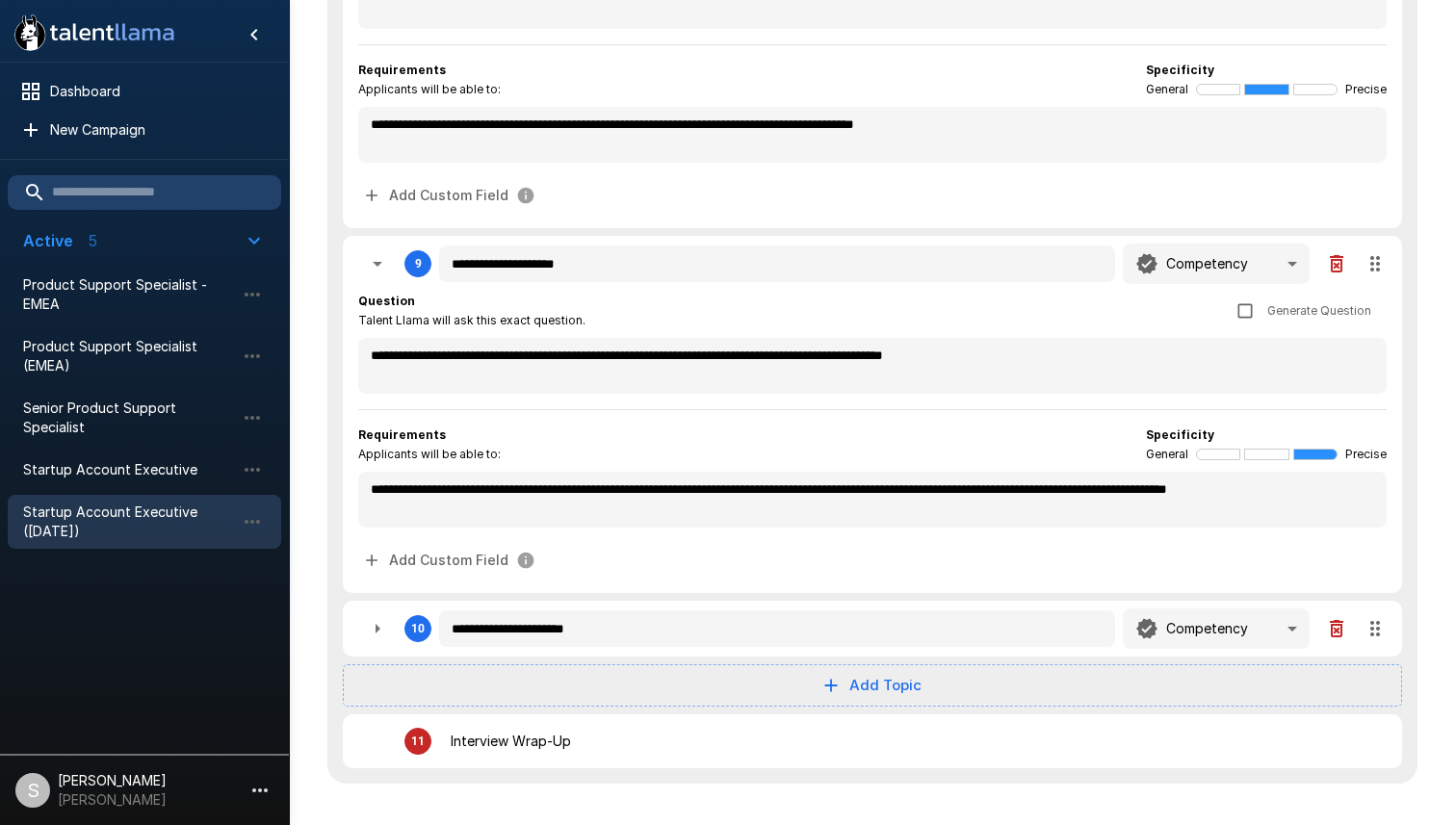
scroll to position [2795, 0]
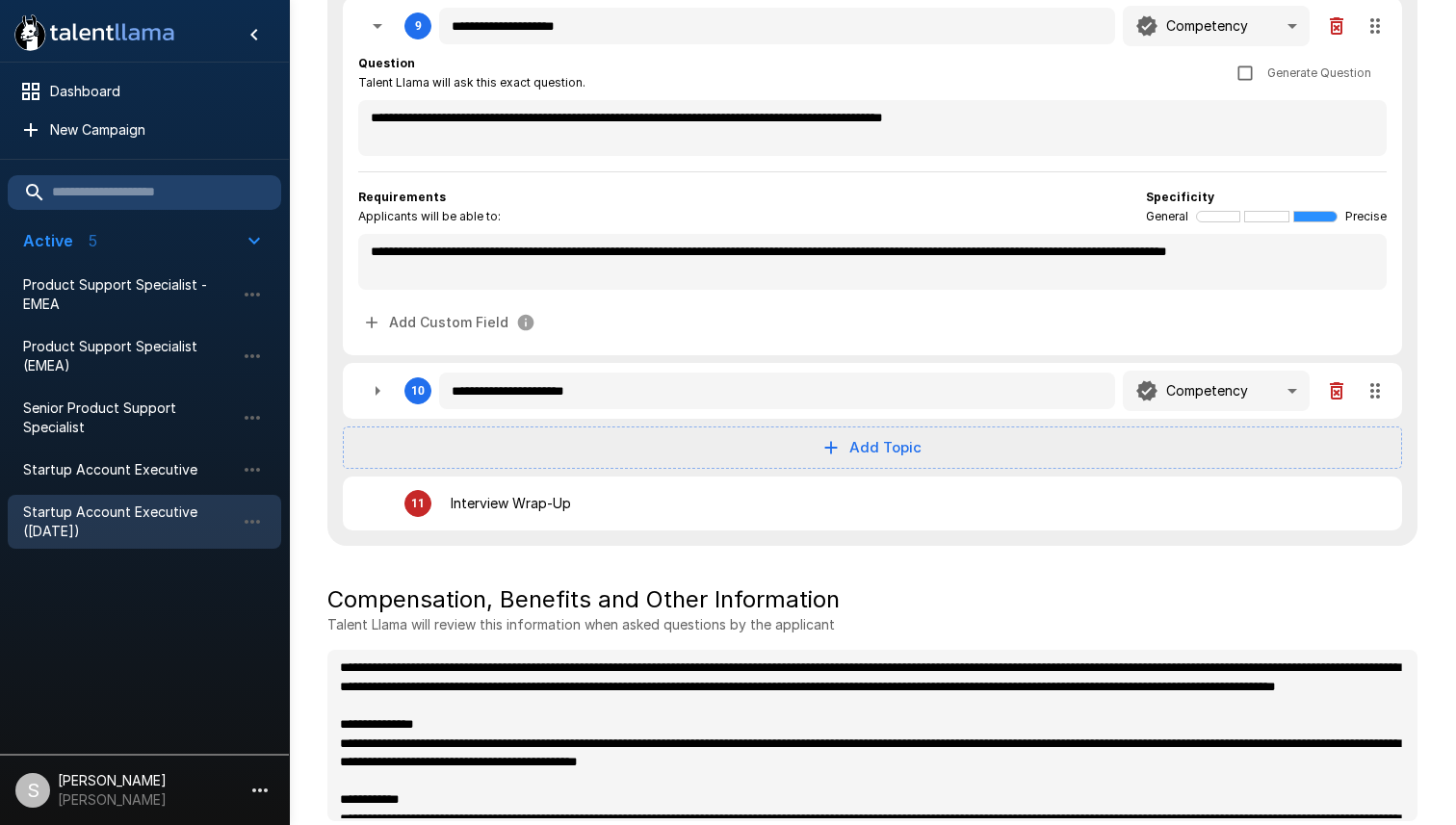
click at [382, 385] on icon "button" at bounding box center [377, 391] width 24 height 24
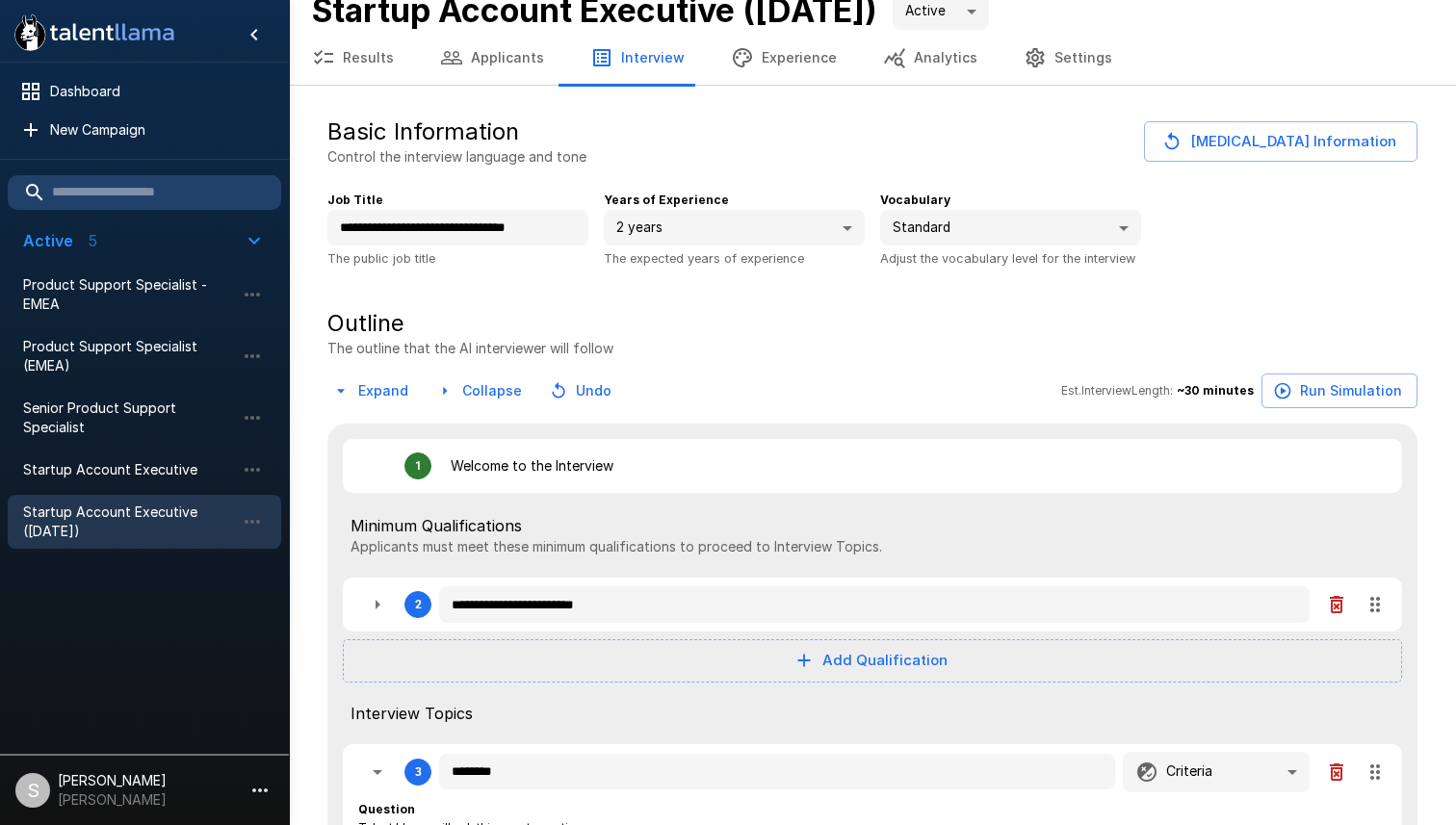
scroll to position [0, 0]
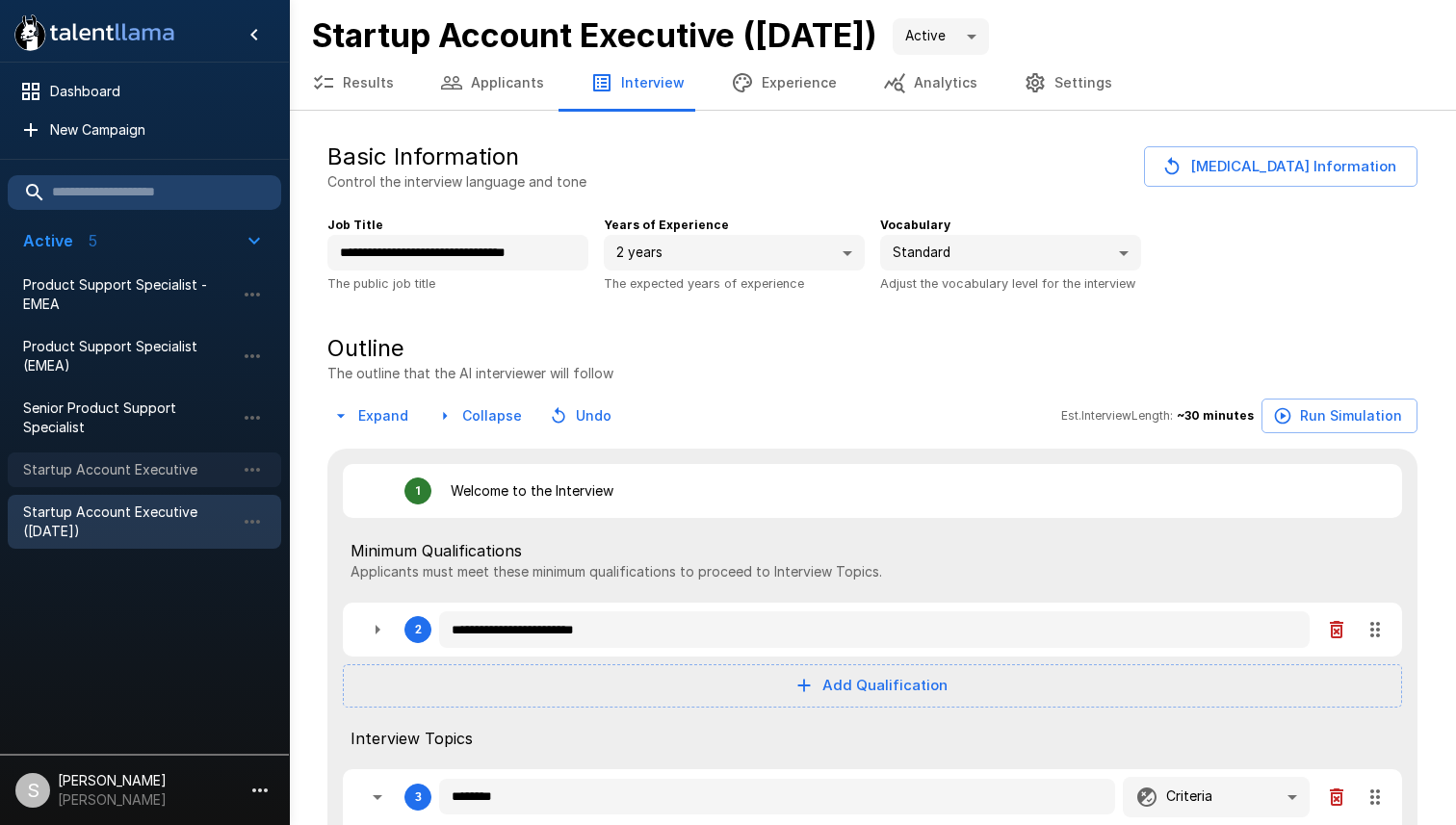
click at [164, 477] on span "Startup Account Executive" at bounding box center [130, 469] width 212 height 20
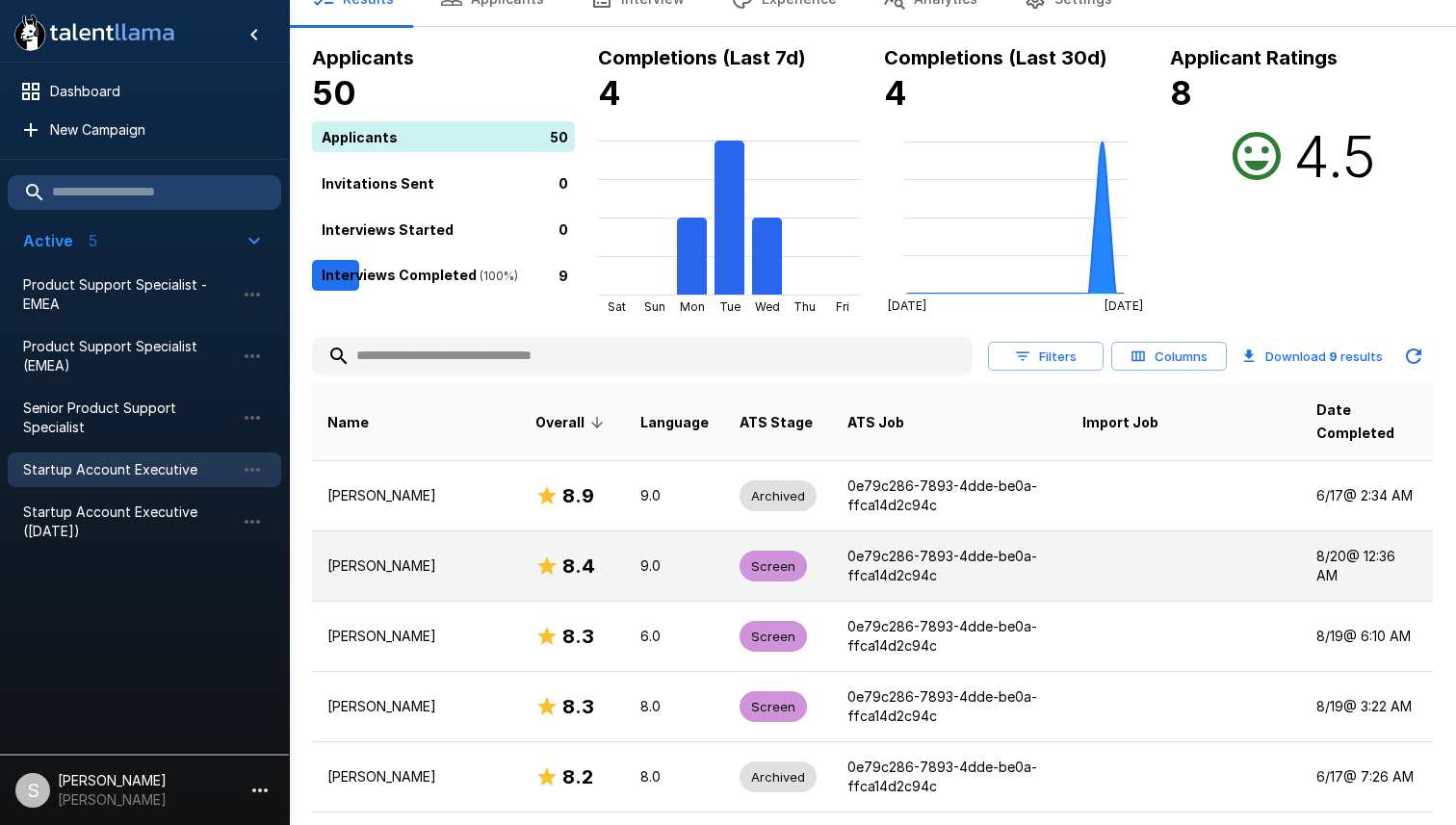
scroll to position [111, 0]
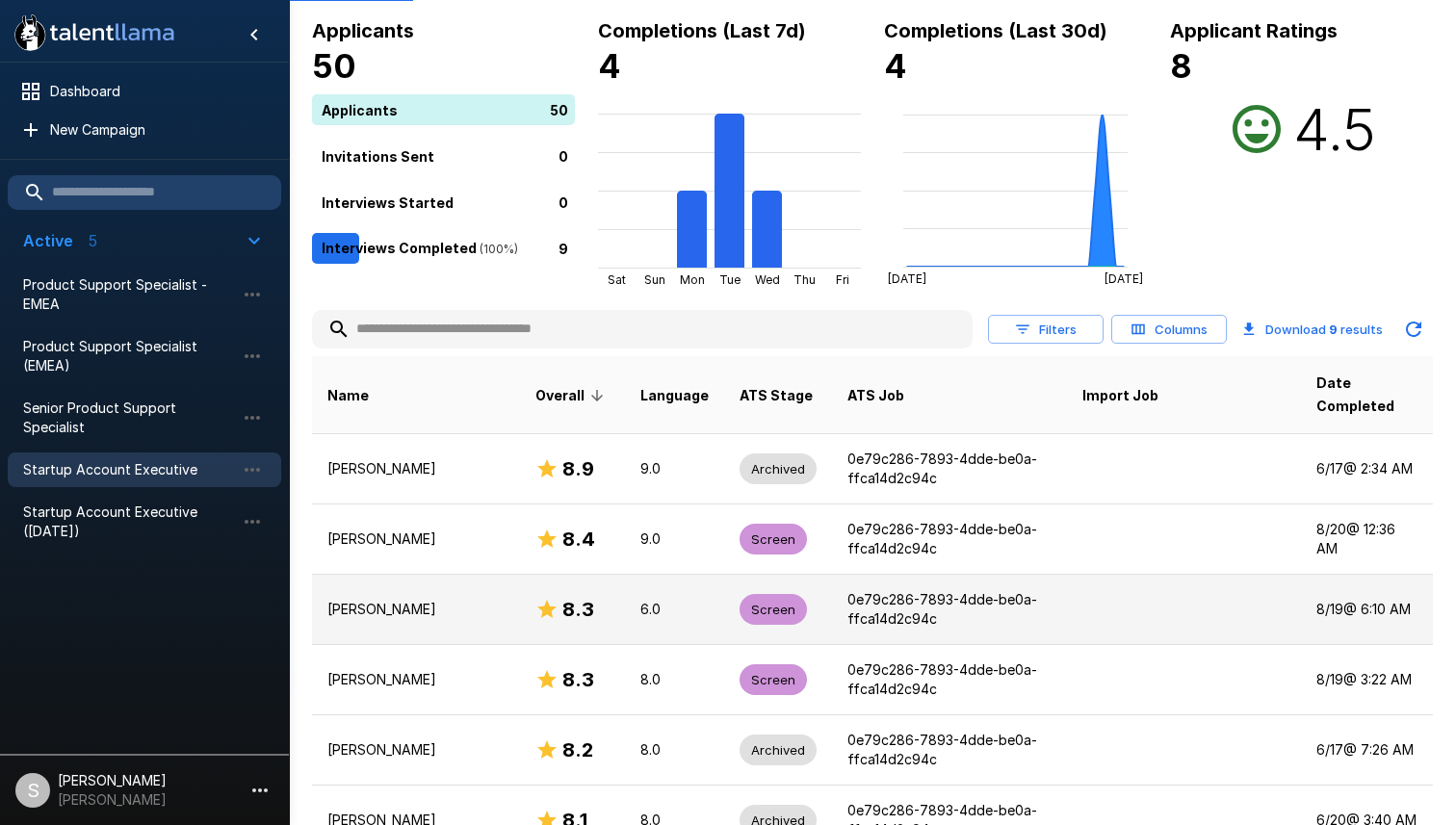
click at [420, 600] on p "[PERSON_NAME]" at bounding box center [416, 610] width 177 height 20
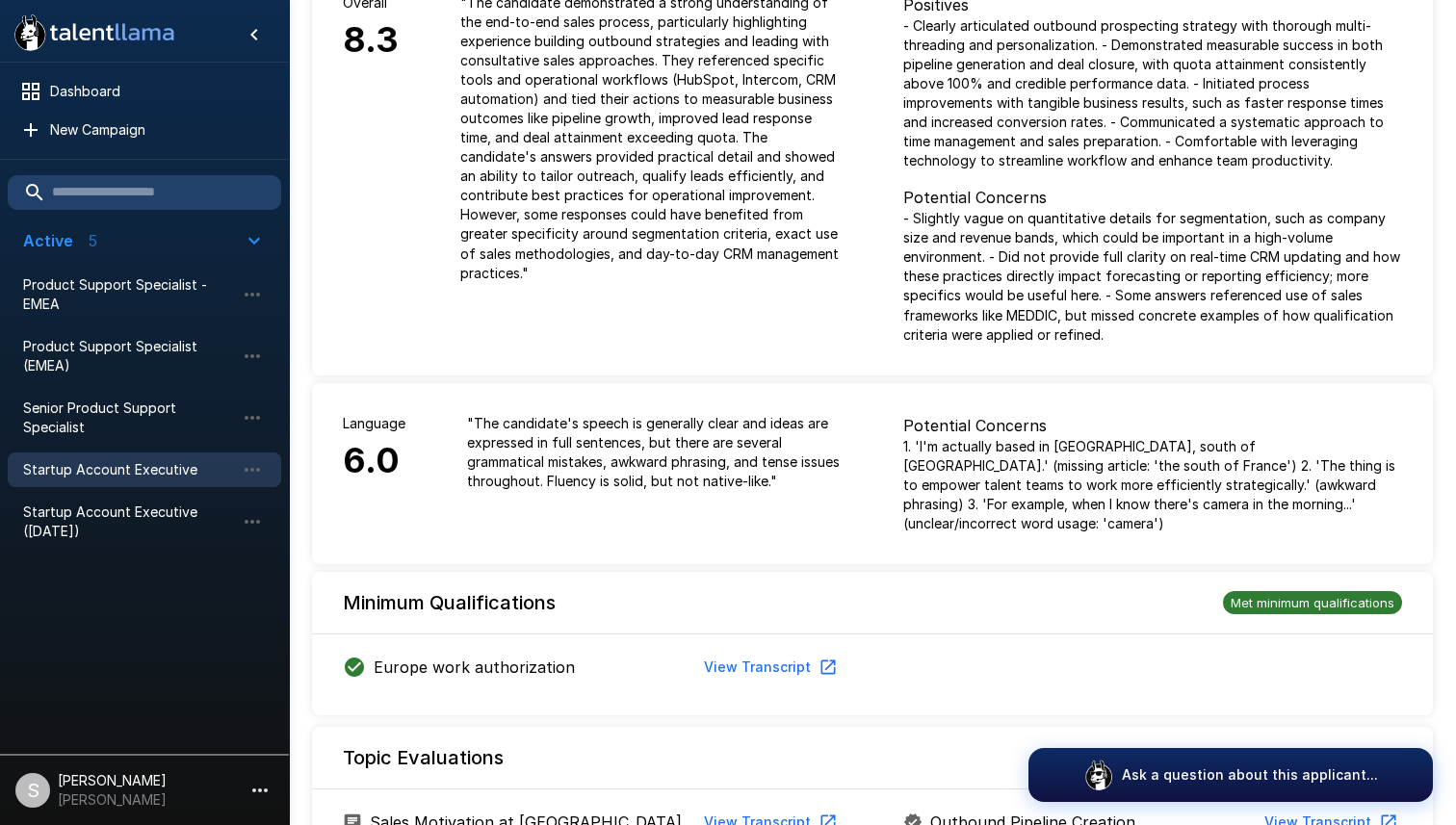
scroll to position [359, 0]
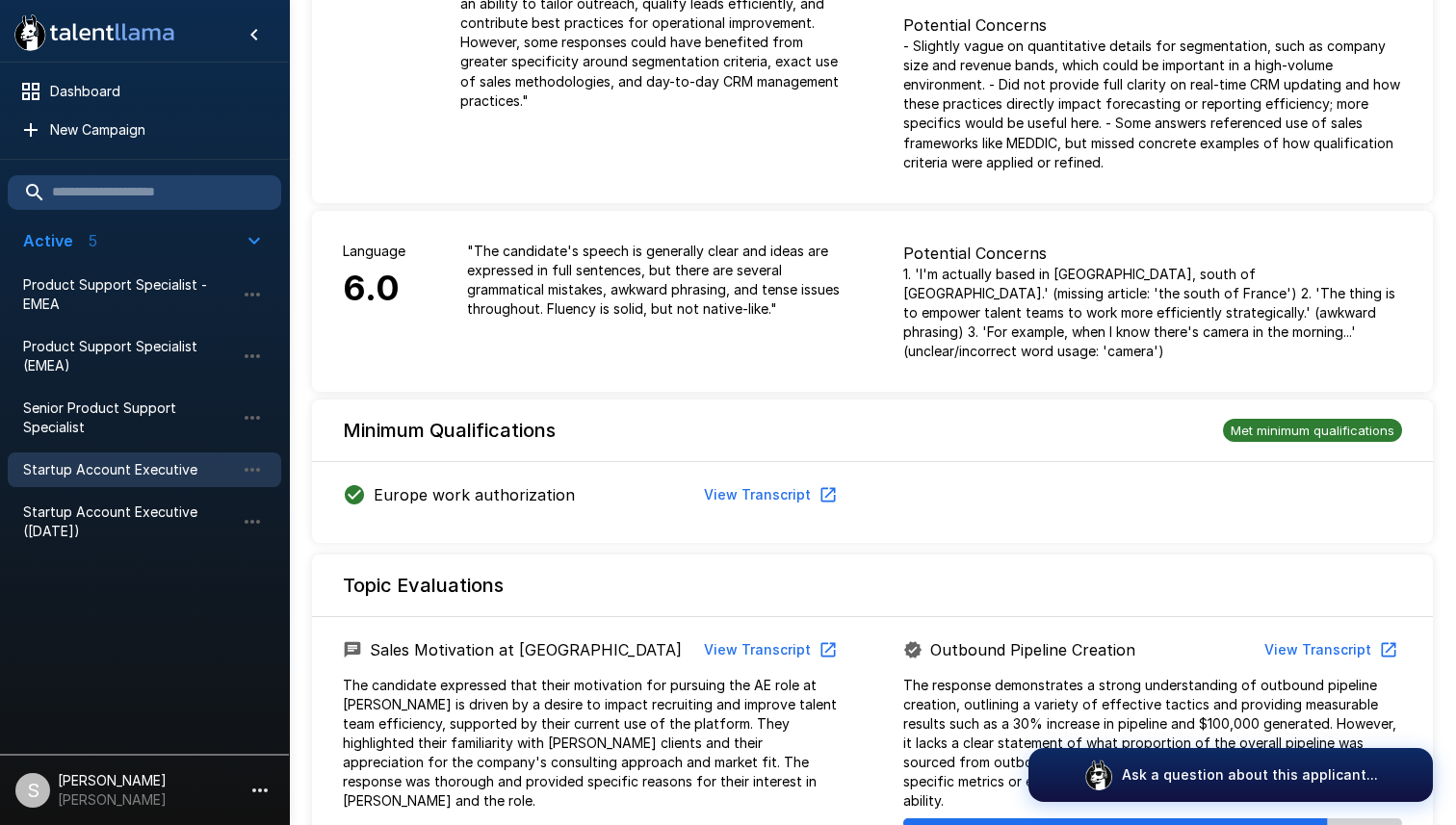
click at [1022, 315] on p "1. 'I'm actually based in [GEOGRAPHIC_DATA], south of [GEOGRAPHIC_DATA].' (miss…" at bounding box center [1152, 313] width 499 height 96
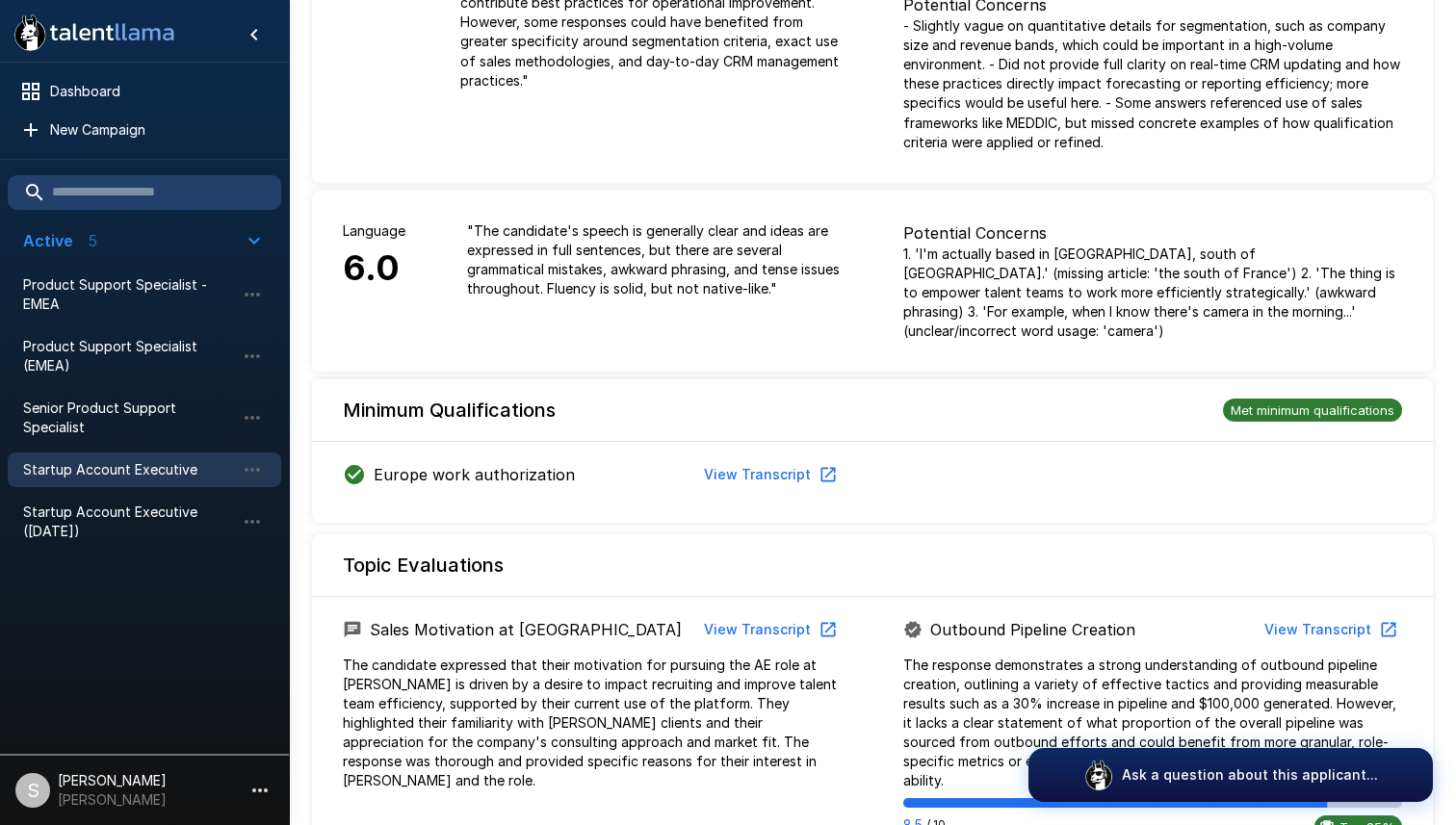
scroll to position [0, 0]
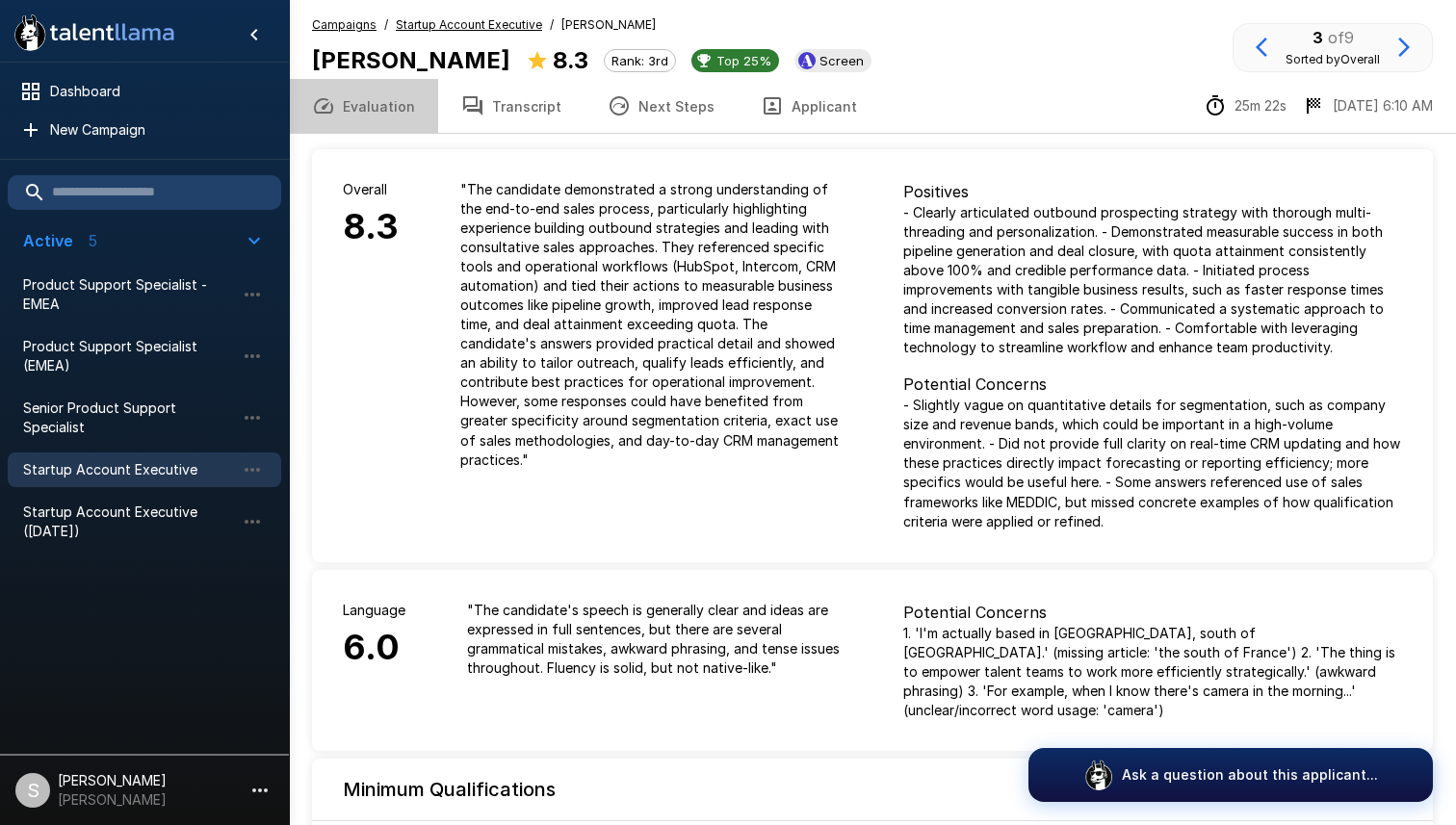
click at [392, 110] on button "Evaluation" at bounding box center [364, 105] width 149 height 54
click at [437, 53] on b "[PERSON_NAME]" at bounding box center [412, 60] width 198 height 28
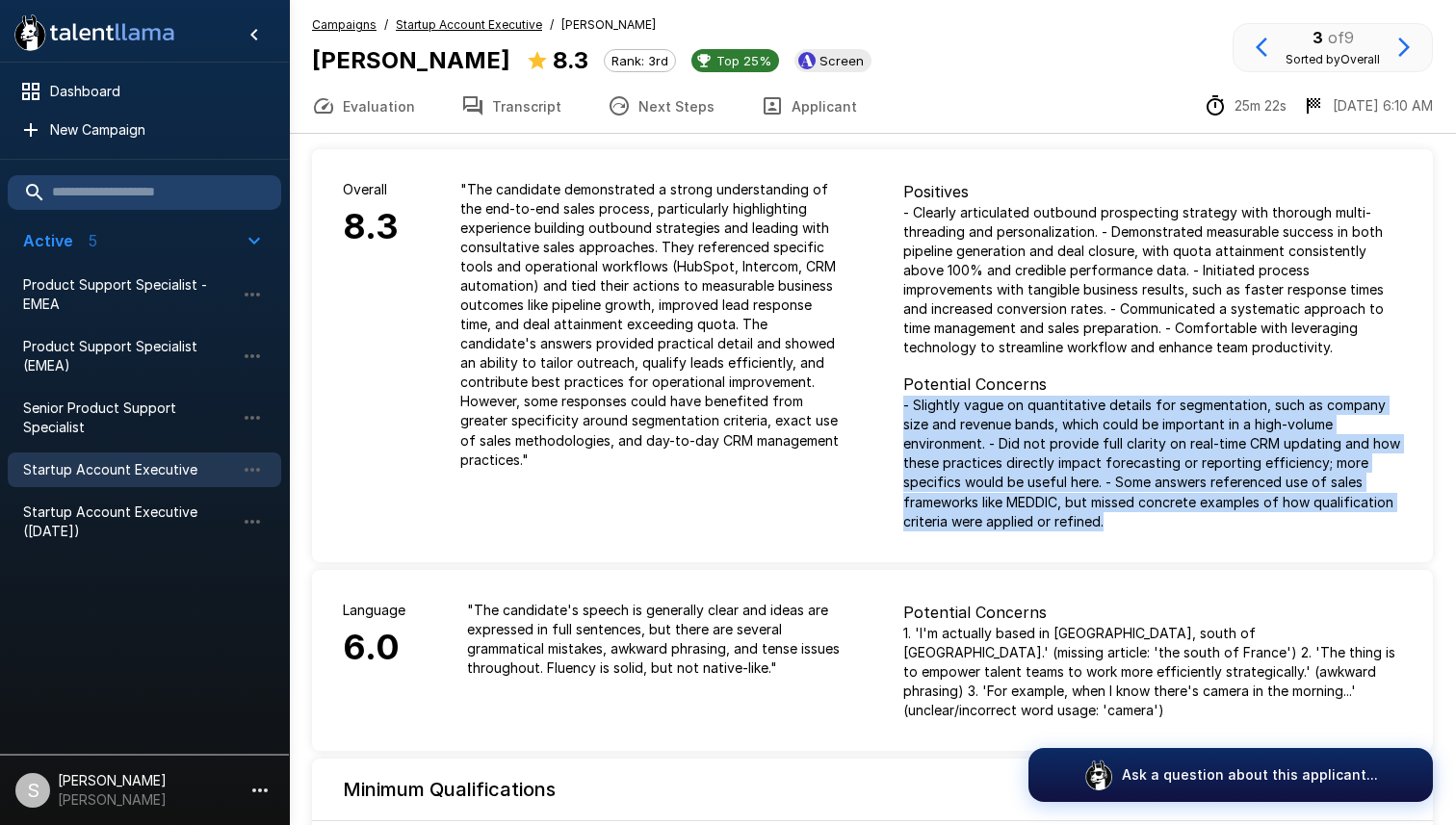
drag, startPoint x: 1112, startPoint y: 523, endPoint x: 890, endPoint y: 412, distance: 248.2
click at [890, 412] on div "Positives - Clearly articulated outbound prospecting strategy with thorough mul…" at bounding box center [1152, 355] width 560 height 412
copy p "- Slightly vague on quantitative details for segmentation, such as company size…"
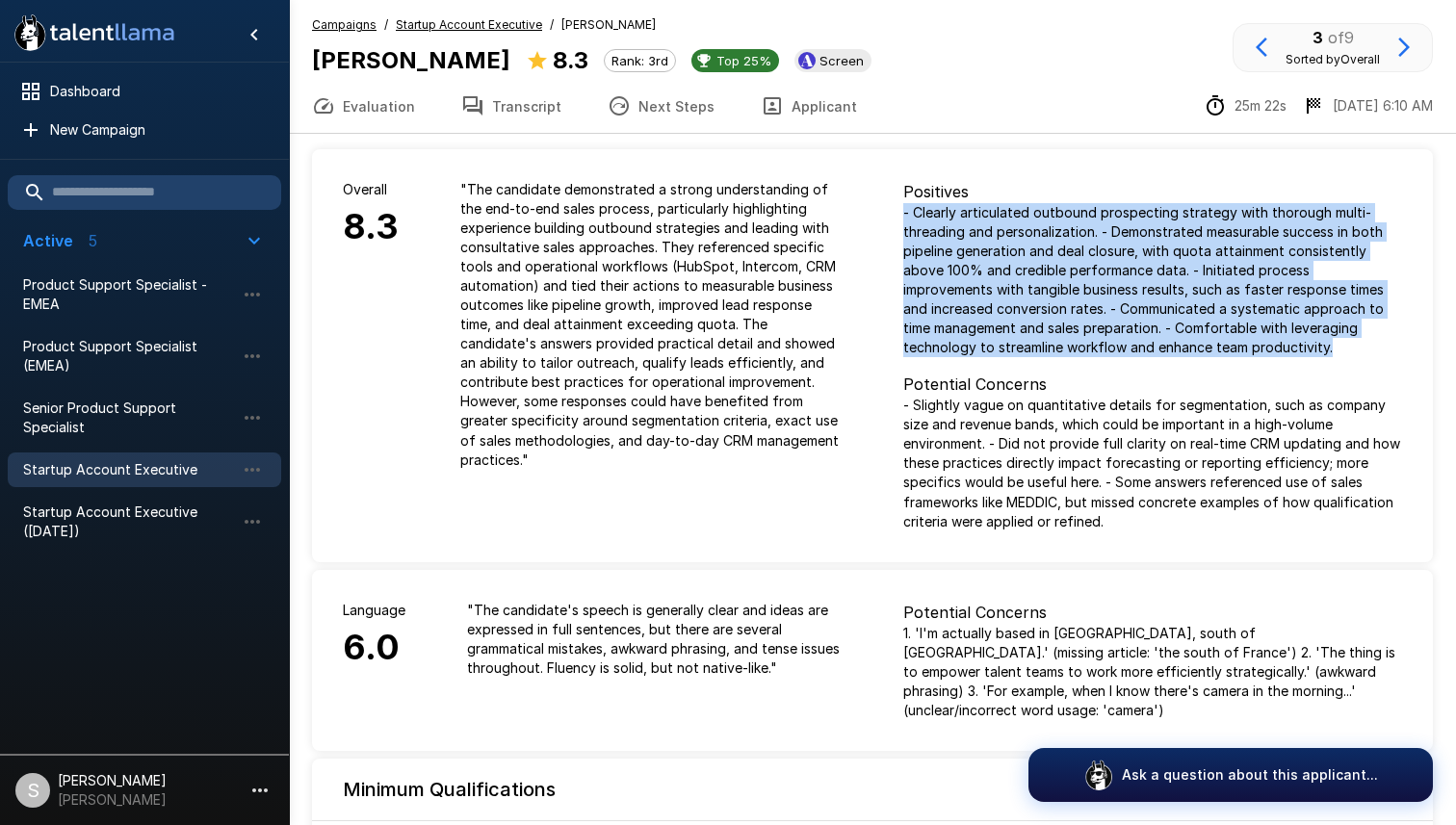
drag, startPoint x: 1271, startPoint y: 351, endPoint x: 905, endPoint y: 217, distance: 389.8
click at [903, 217] on p "- Clearly articulated outbound prospecting strategy with thorough multi-threadi…" at bounding box center [1152, 280] width 499 height 154
copy p "- Clearly articulated outbound prospecting strategy with thorough multi-threadi…"
